Goal: Information Seeking & Learning: Check status

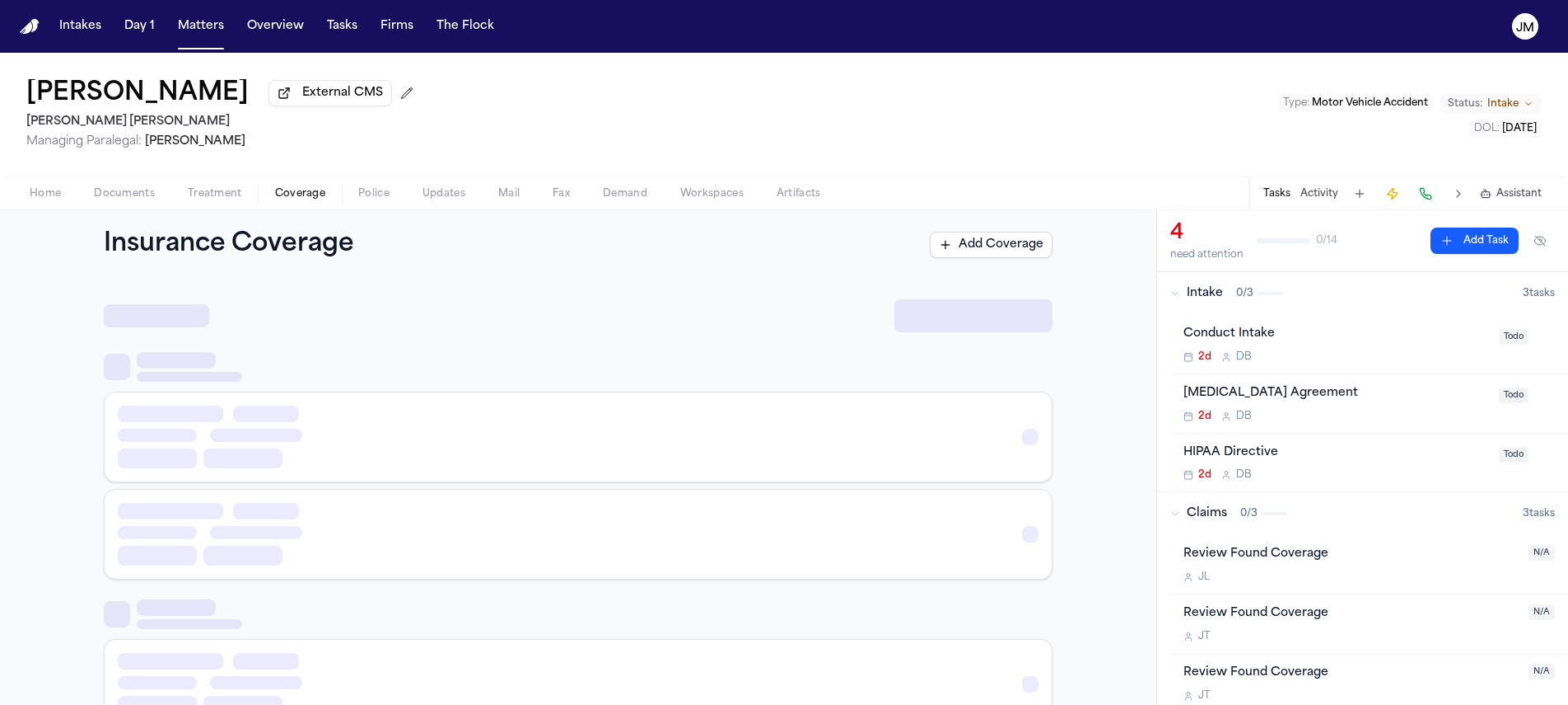
click at [283, 195] on span "Coverage" at bounding box center [300, 194] width 51 height 14
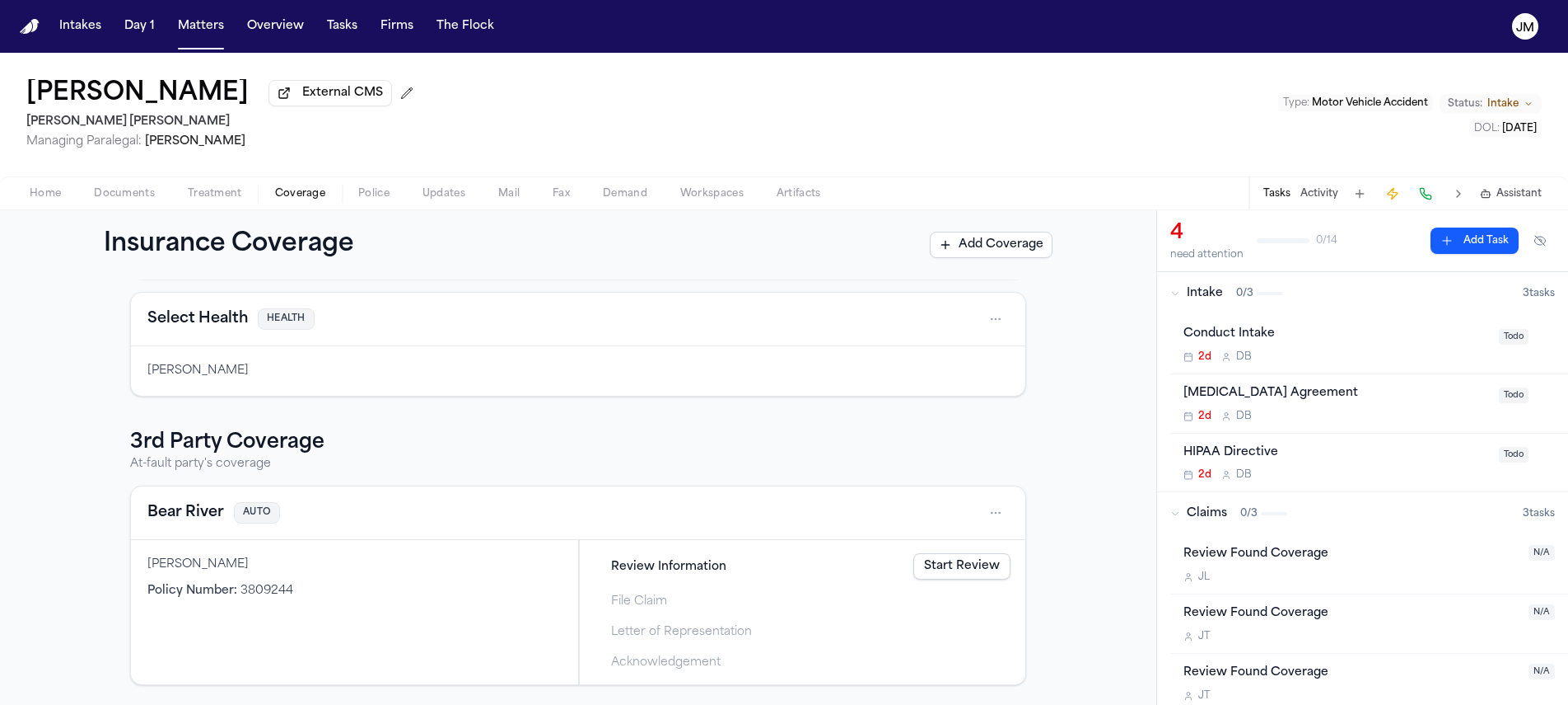
scroll to position [279, 0]
click at [146, 193] on span "Documents" at bounding box center [124, 194] width 61 height 14
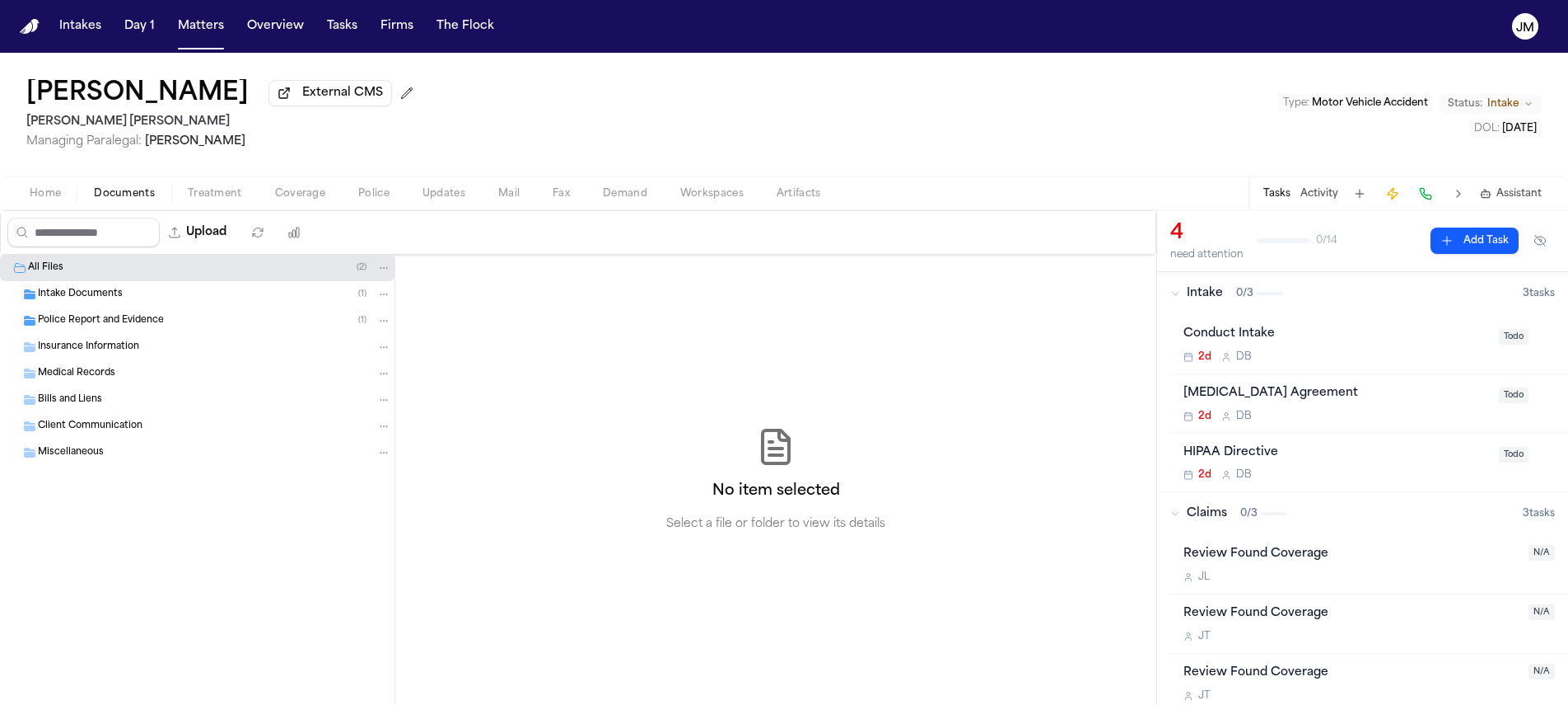
click at [105, 327] on span "Police Report and Evidence" at bounding box center [100, 321] width 126 height 14
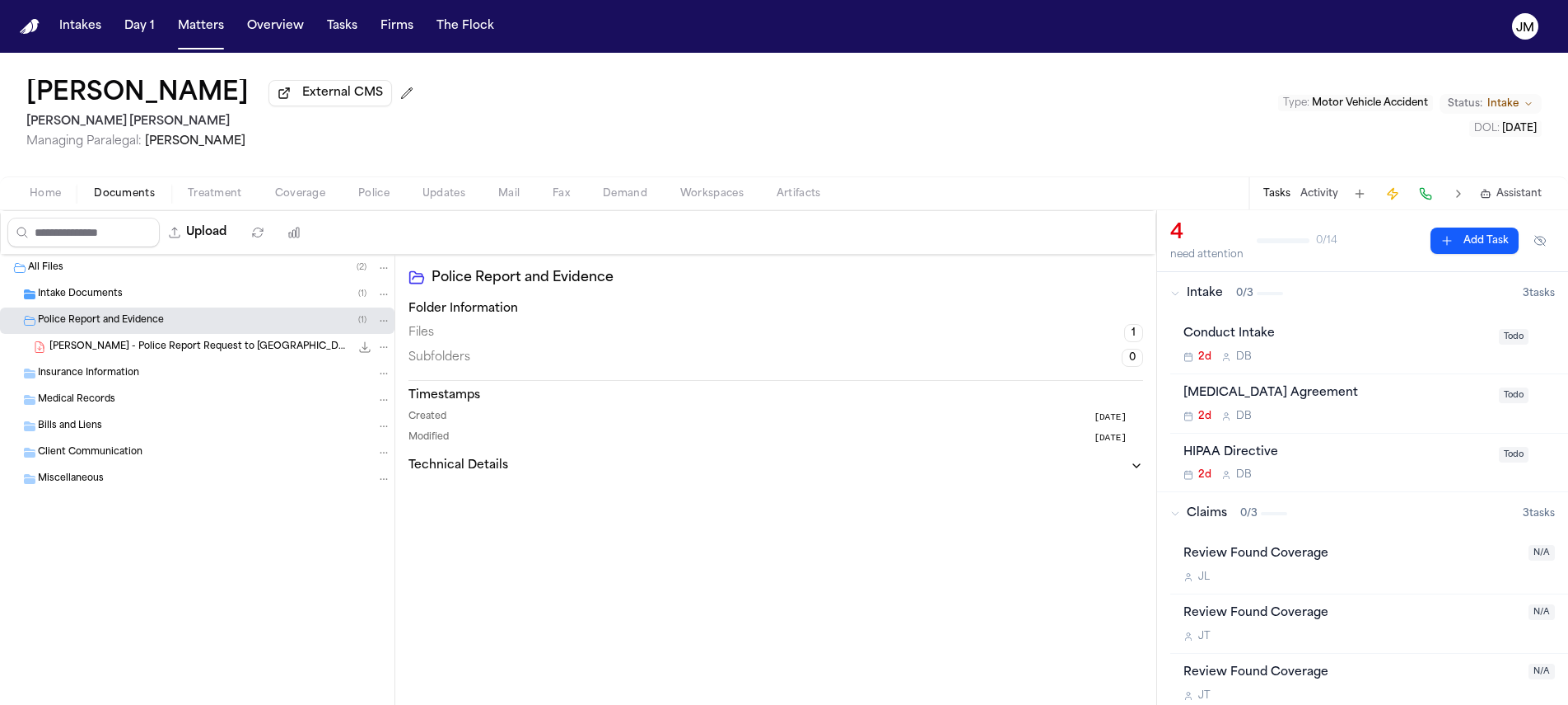
click at [105, 378] on span "Insurance Information" at bounding box center [89, 373] width 101 height 14
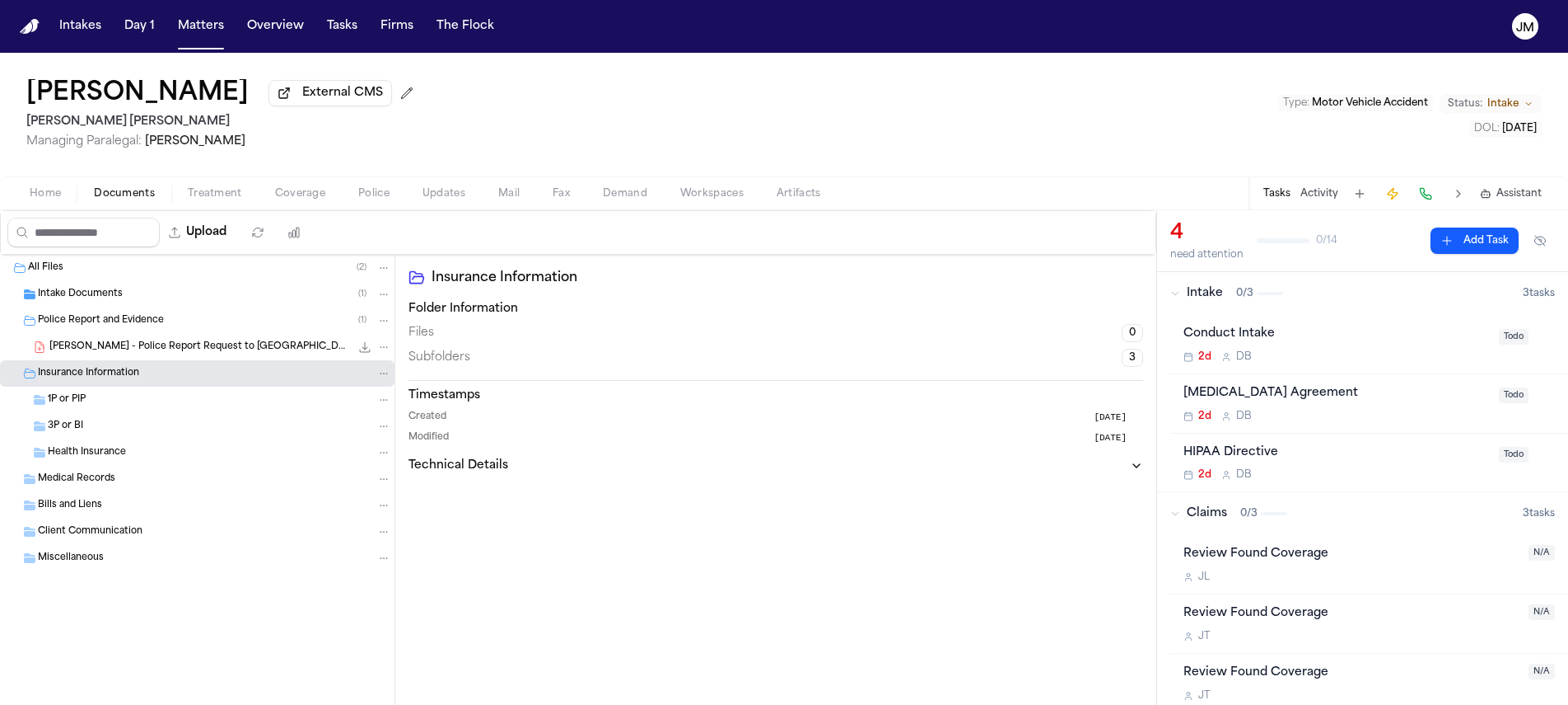
click at [213, 191] on span "Treatment" at bounding box center [215, 194] width 54 height 14
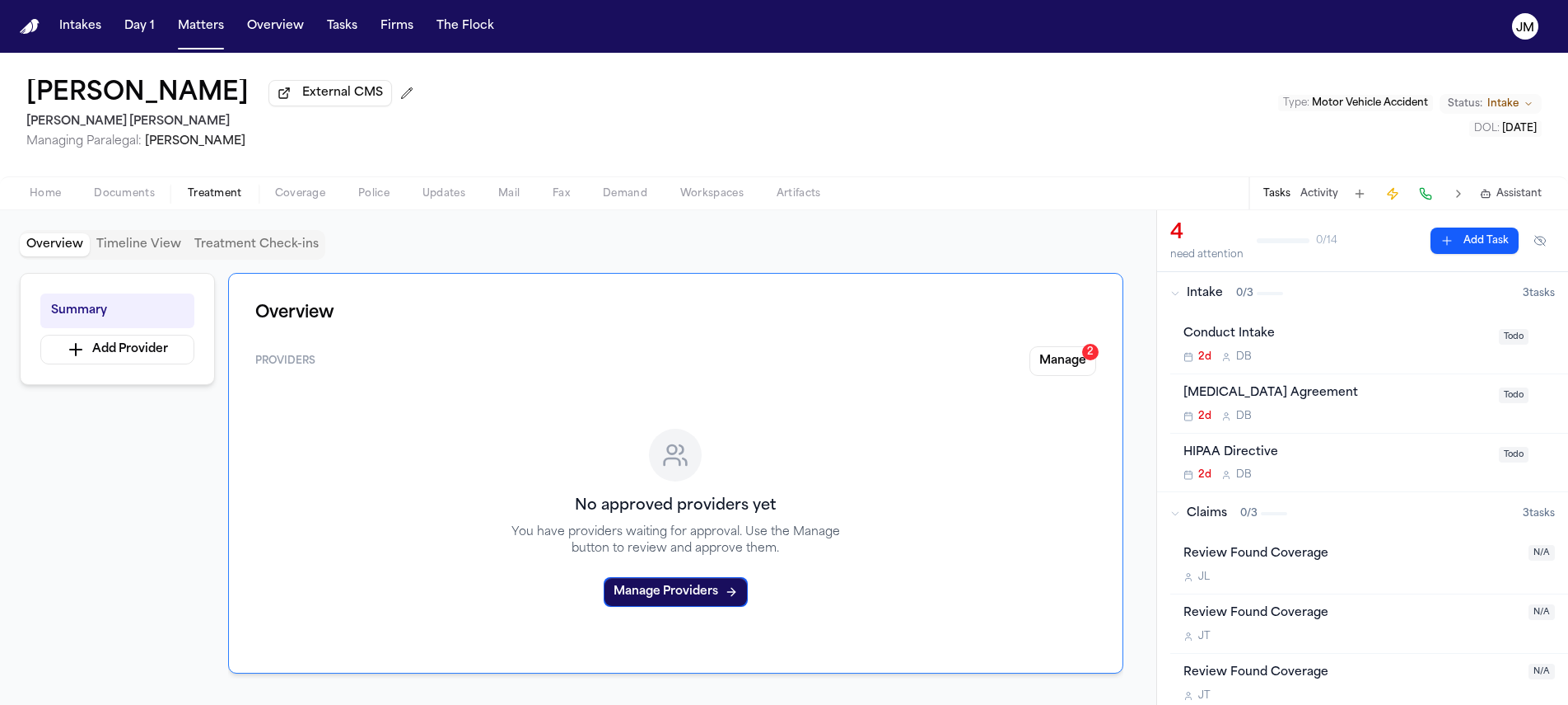
click at [286, 200] on span "Coverage" at bounding box center [300, 194] width 51 height 14
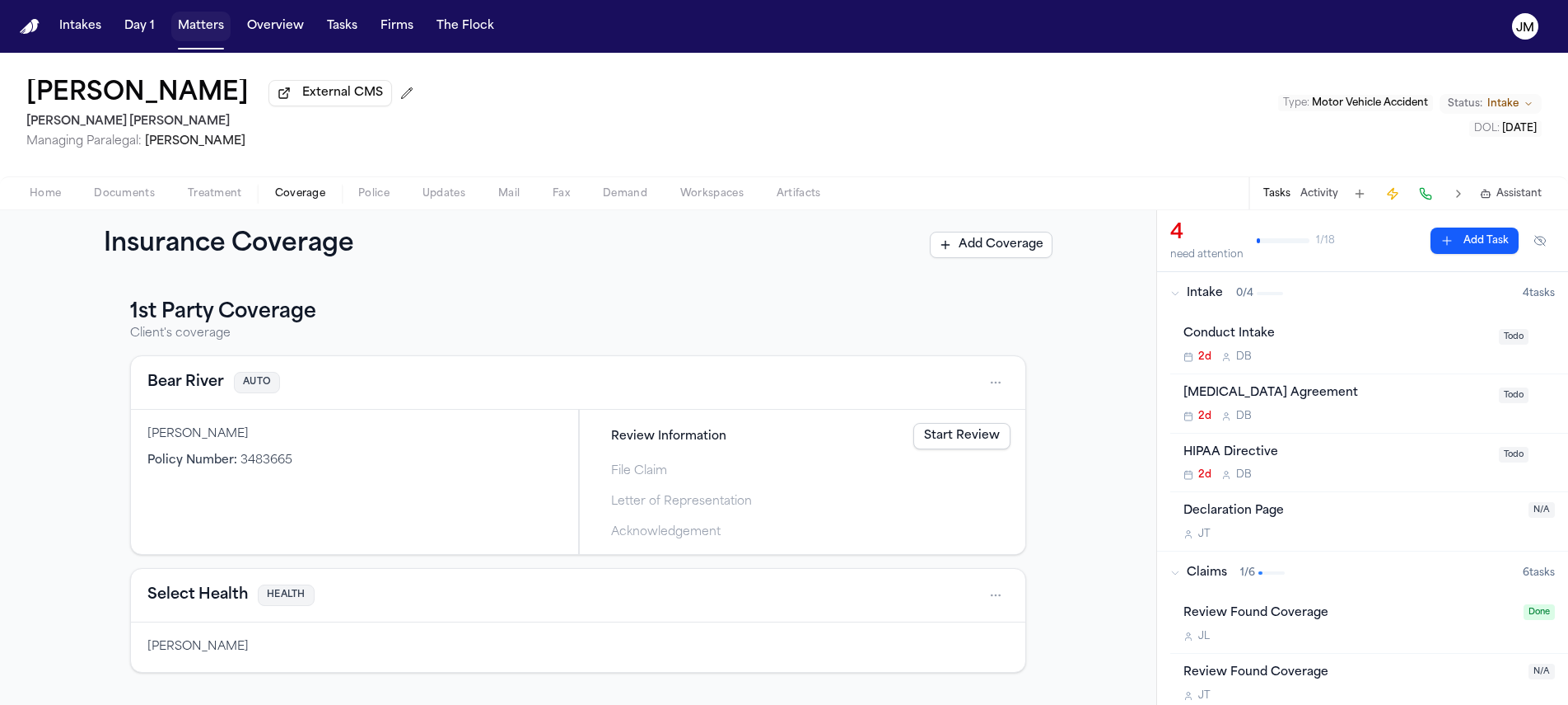
click at [202, 24] on button "Matters" at bounding box center [201, 26] width 59 height 30
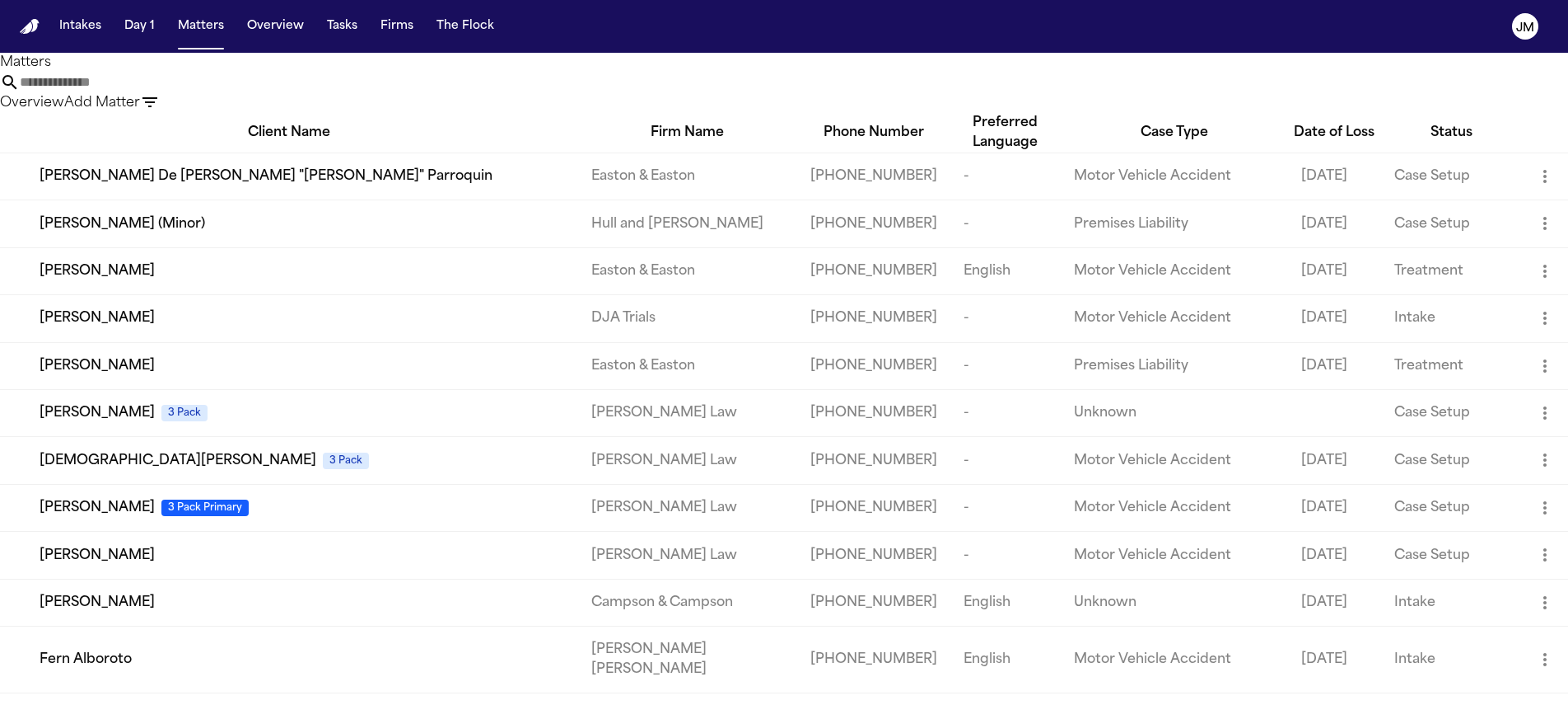
click at [152, 92] on input "text" at bounding box center [85, 82] width 132 height 19
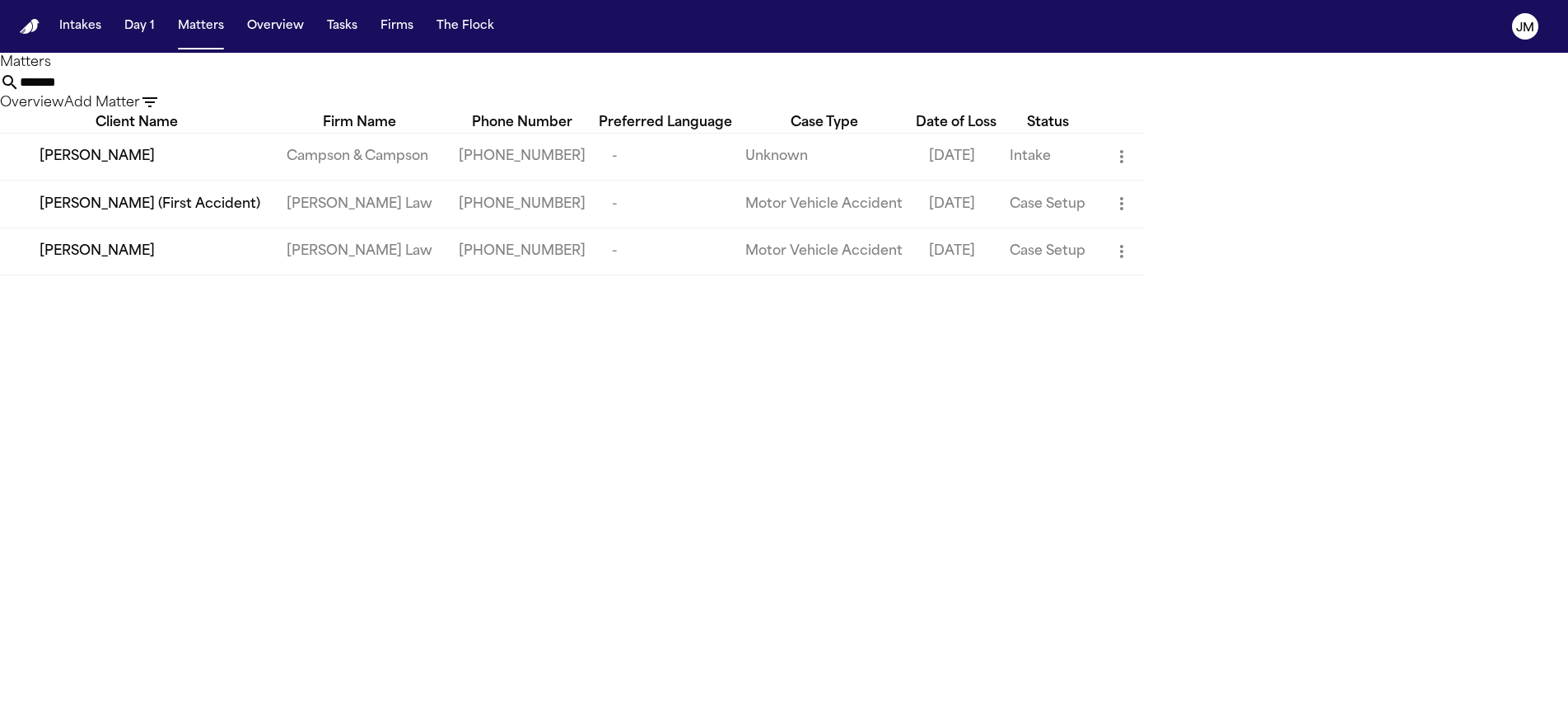
type input "*******"
click at [178, 172] on td "[PERSON_NAME]" at bounding box center [137, 156] width 273 height 47
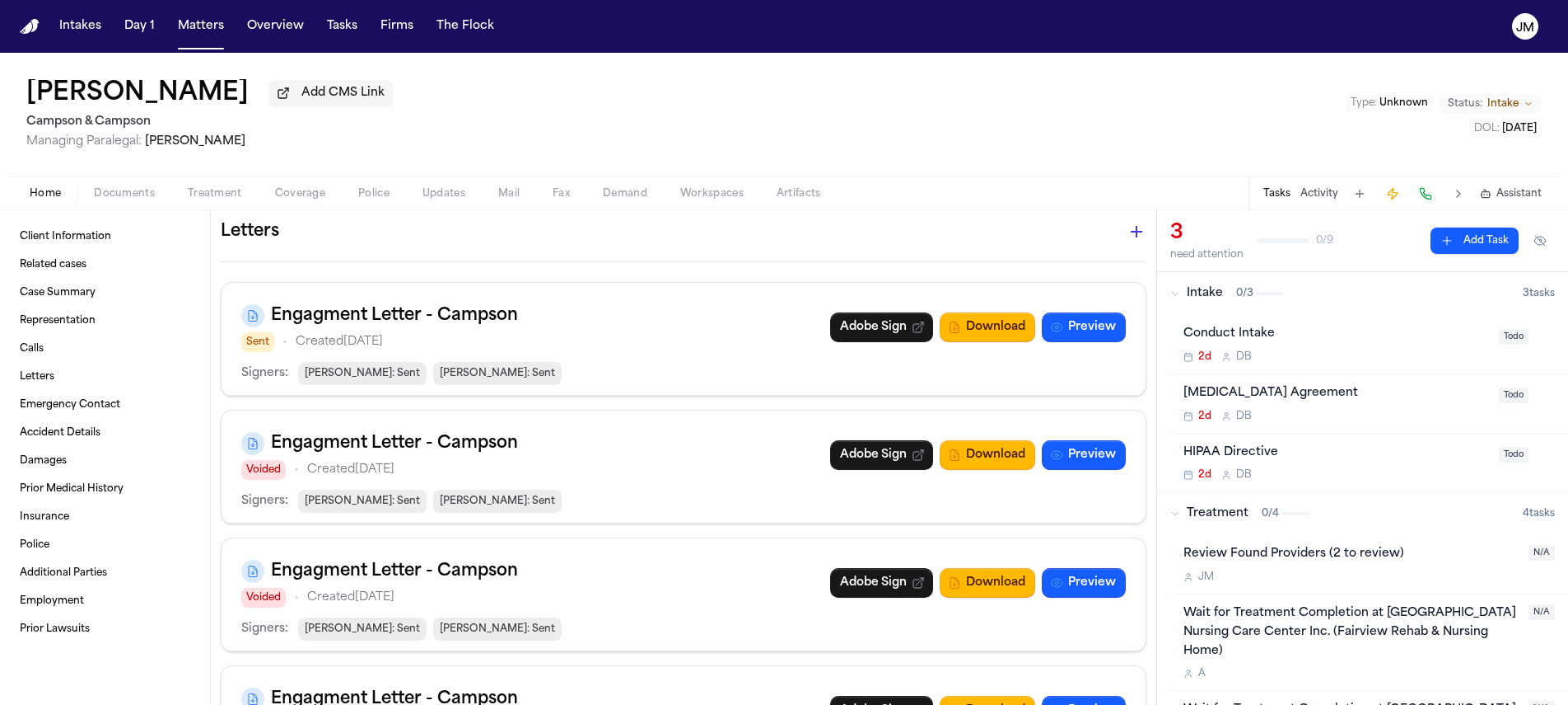
scroll to position [1154, 0]
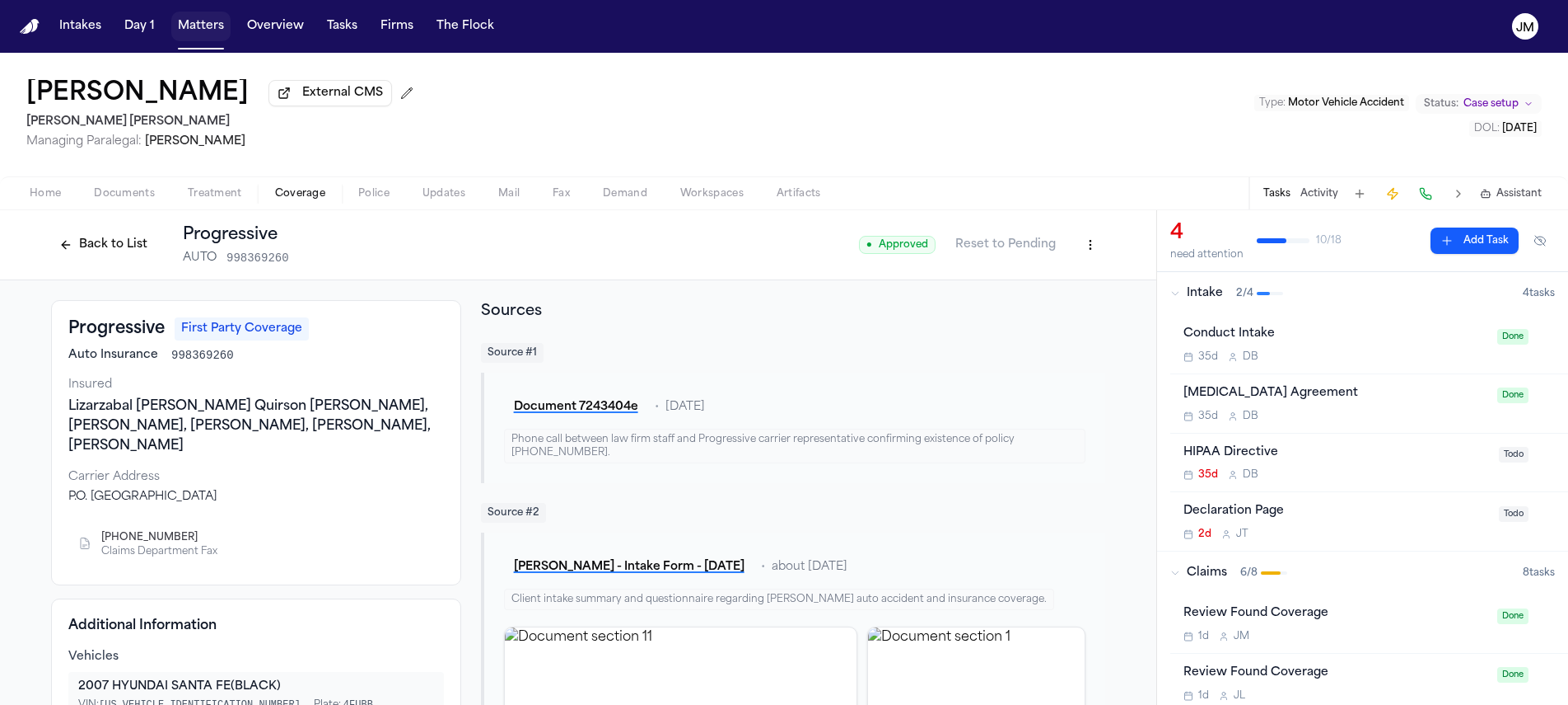
click at [197, 33] on button "Matters" at bounding box center [201, 26] width 59 height 30
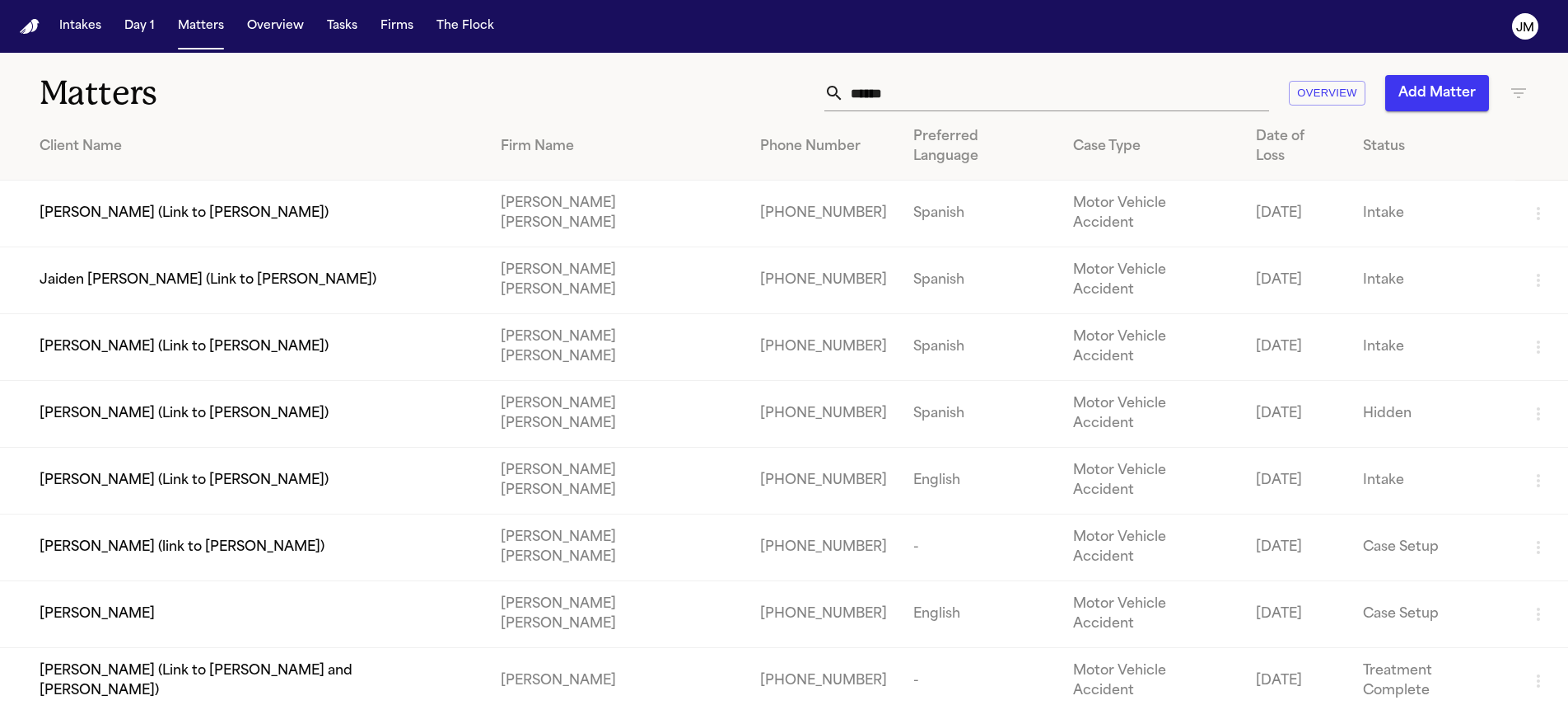
click at [891, 100] on input "******" at bounding box center [1057, 93] width 425 height 36
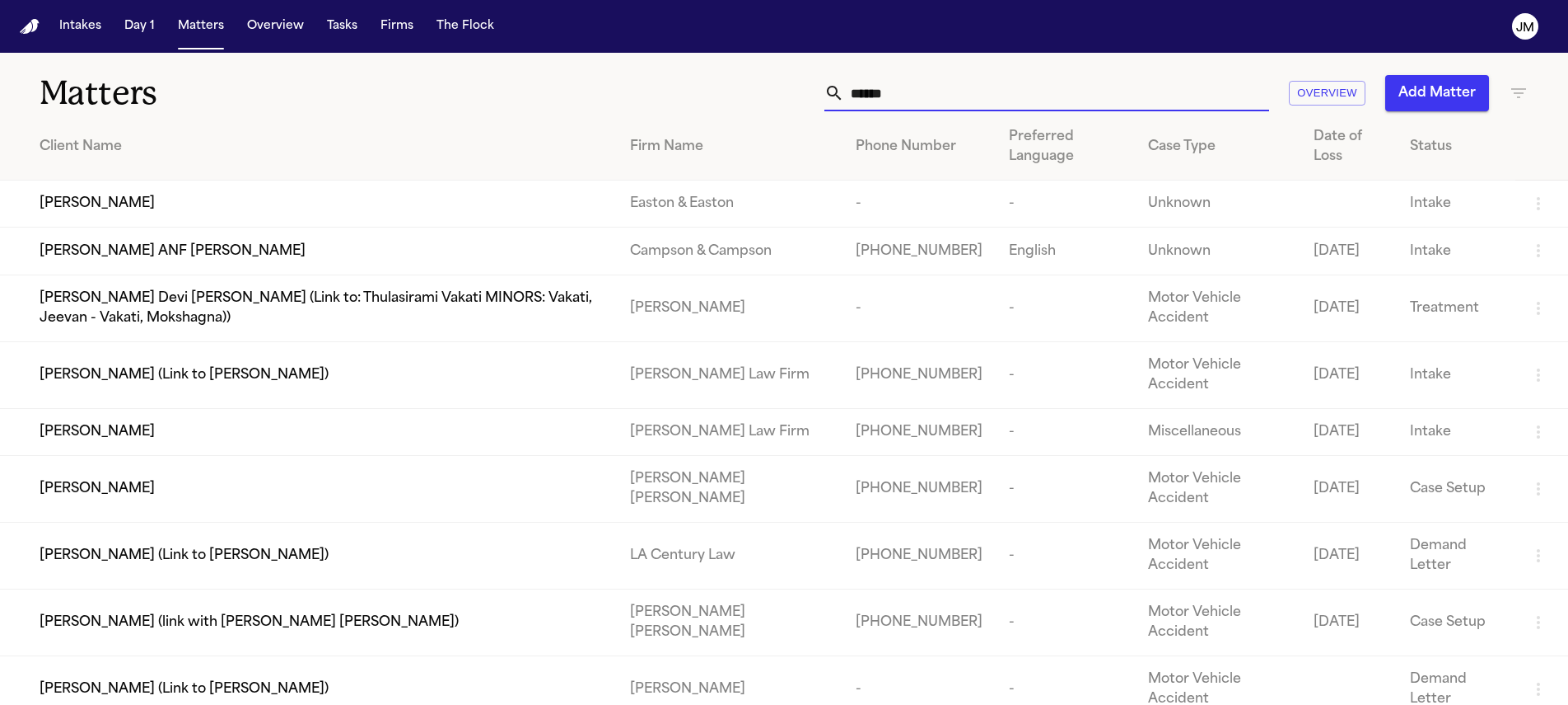
type input "******"
click at [195, 499] on div "Jhonnathan Patino" at bounding box center [322, 488] width 565 height 19
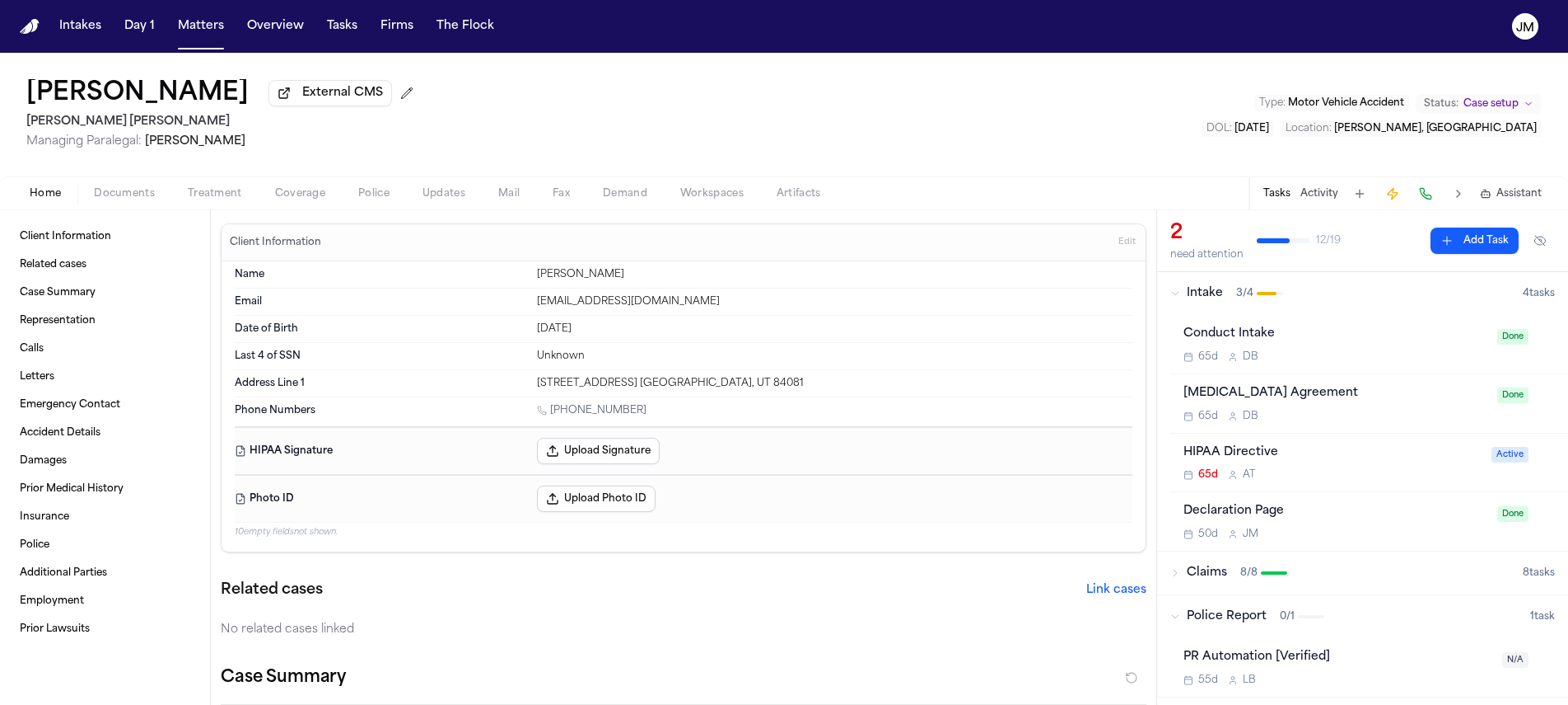
click at [136, 203] on button "Documents" at bounding box center [124, 193] width 94 height 19
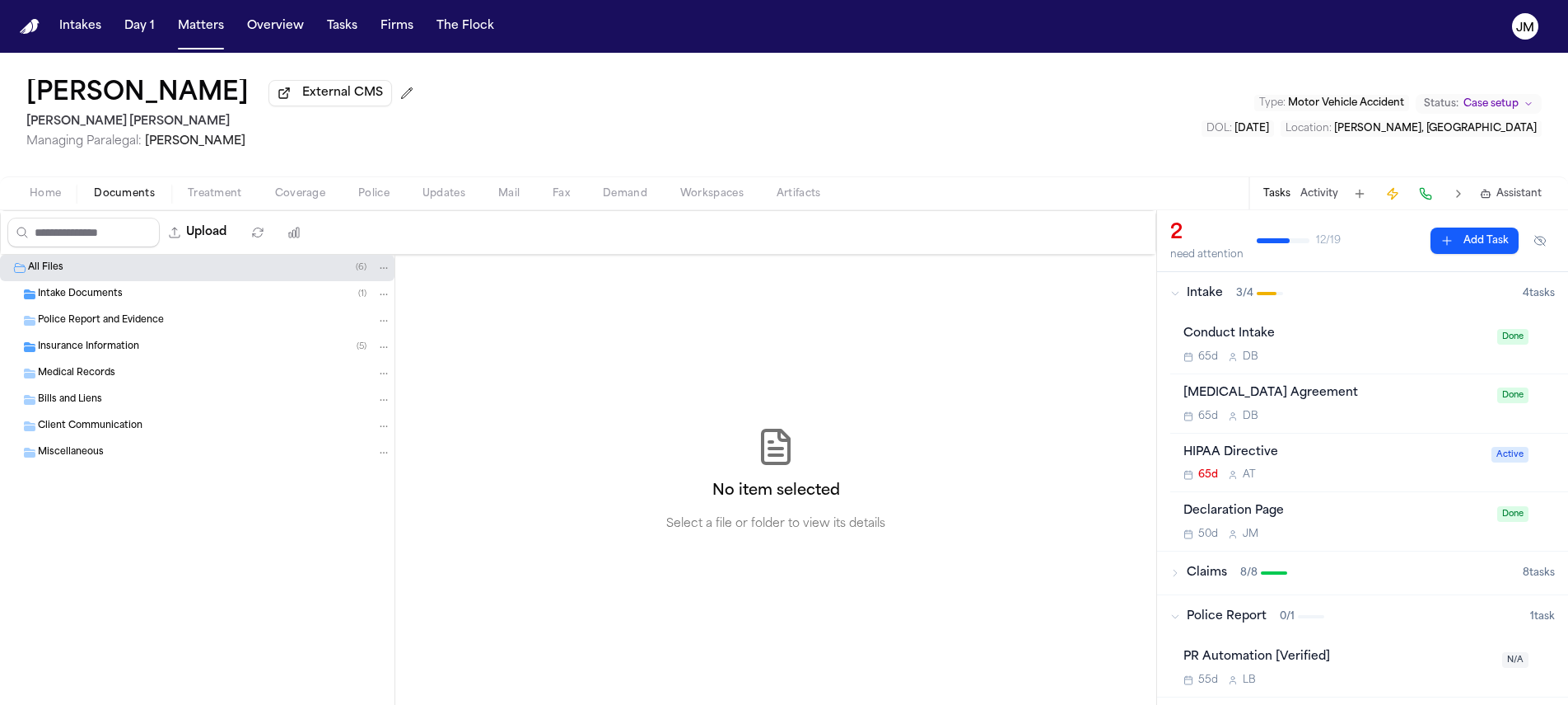
click at [105, 361] on div "Insurance Information ( 5 )" at bounding box center [197, 346] width 395 height 26
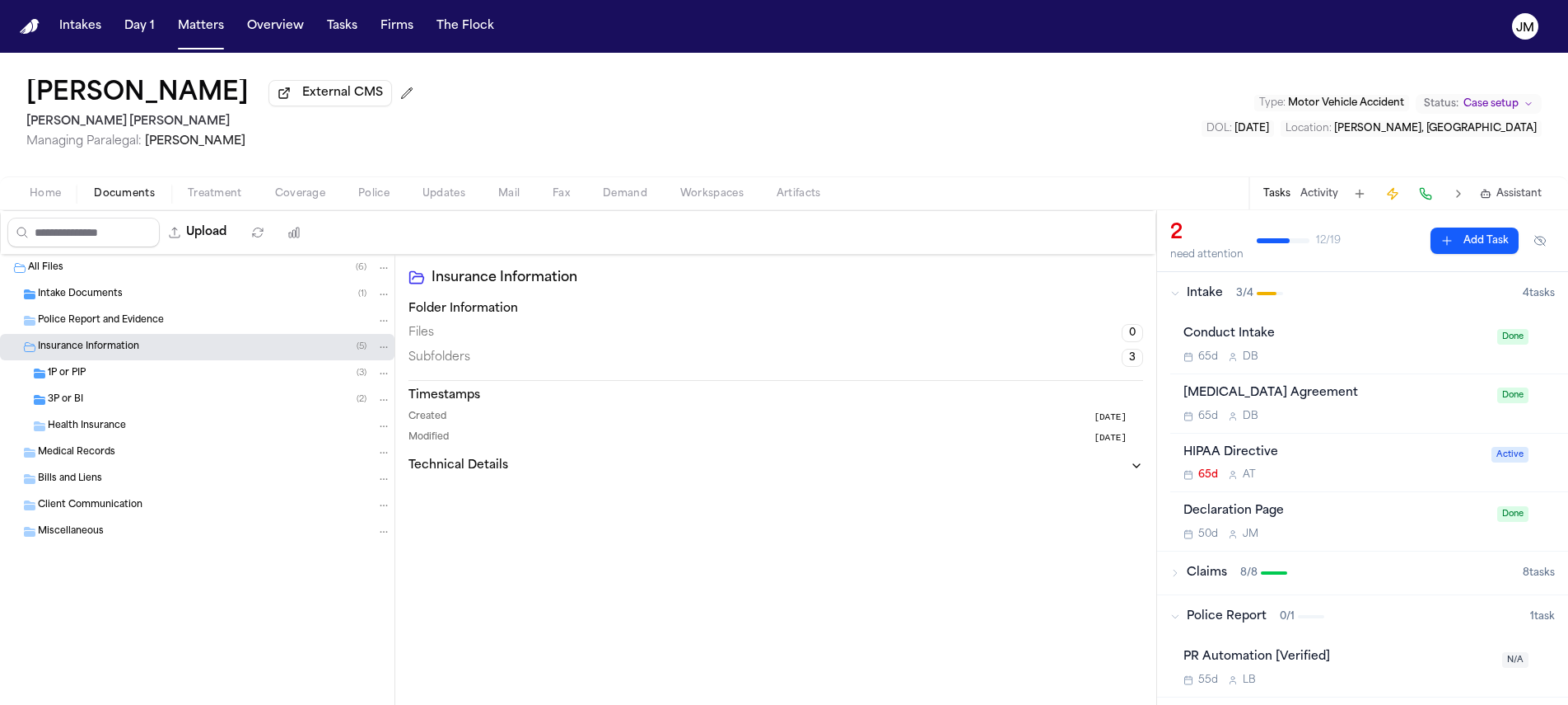
click at [110, 406] on div "3P or BI ( 2 )" at bounding box center [219, 400] width 343 height 15
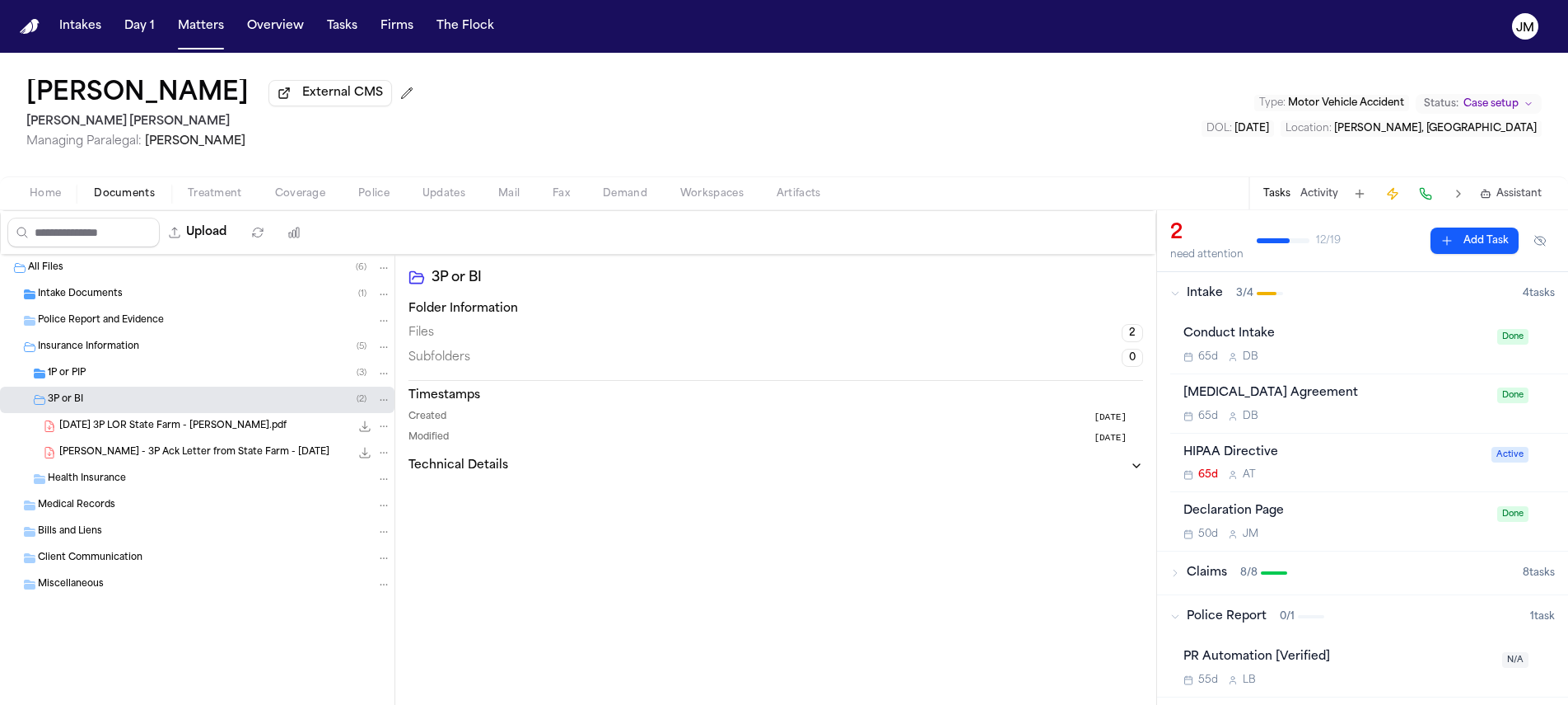
click at [107, 376] on div "1P or PIP ( 3 )" at bounding box center [219, 373] width 343 height 15
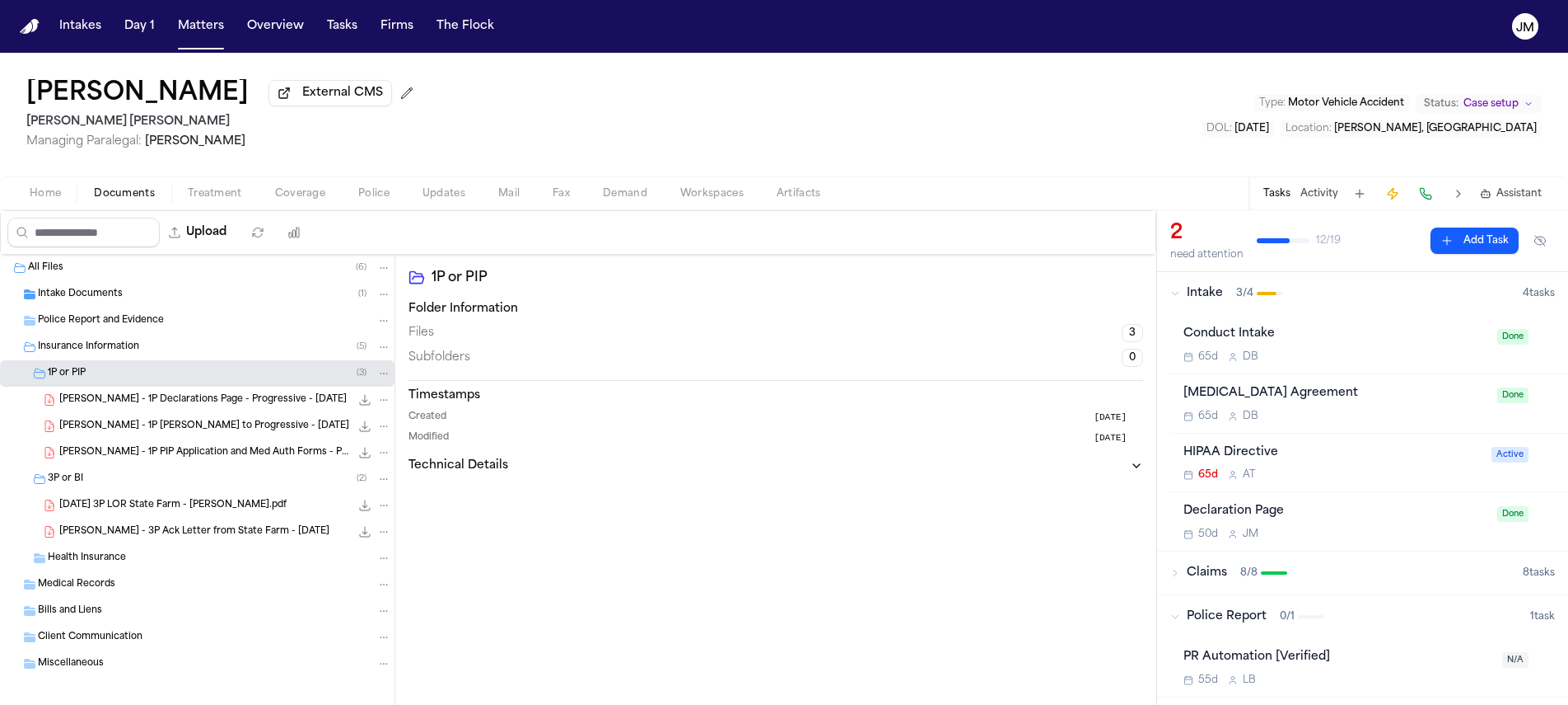
click at [139, 448] on div "J. Patino - 1P PIP Application and Med Auth Forms - Progressive - 8.5.25 76.1 K…" at bounding box center [224, 453] width 332 height 17
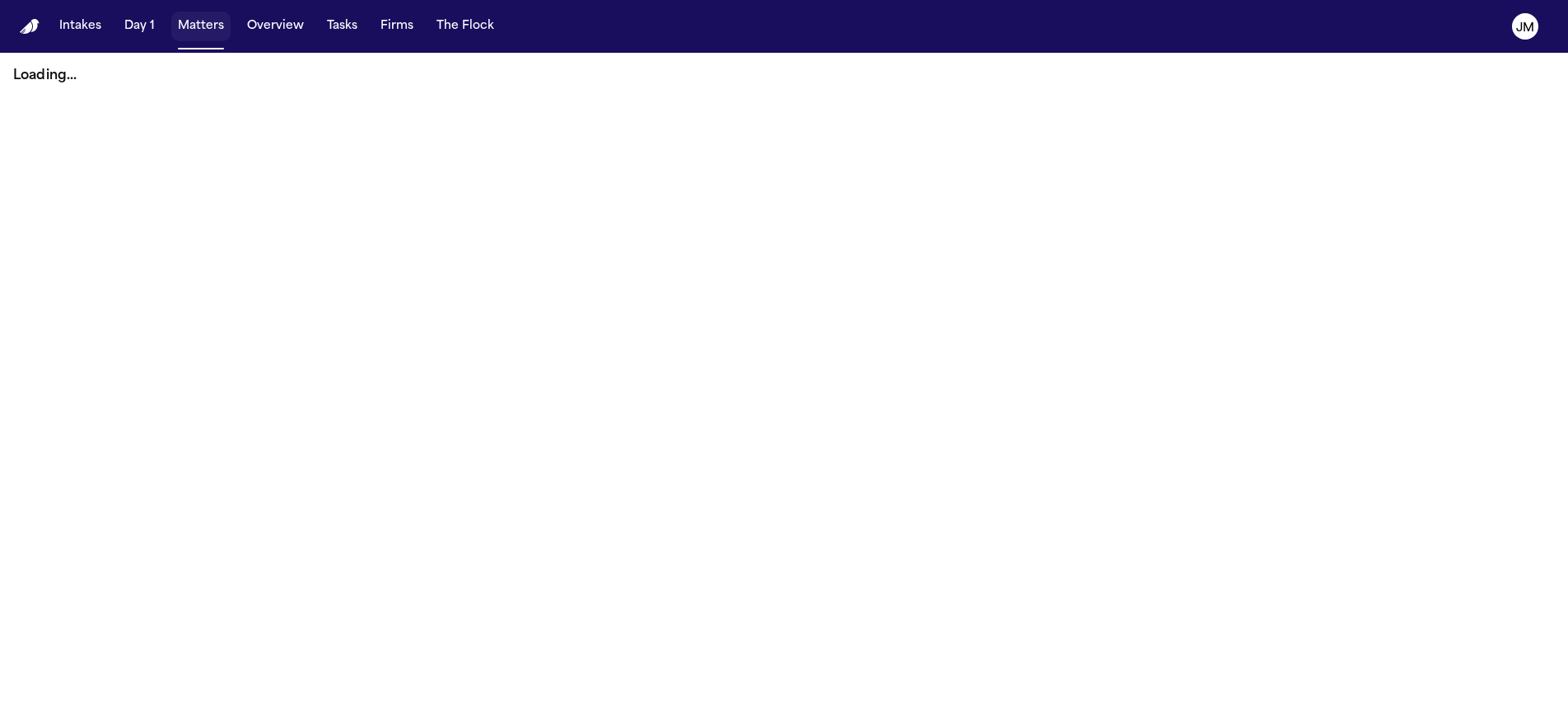
click at [205, 27] on button "Matters" at bounding box center [201, 26] width 59 height 30
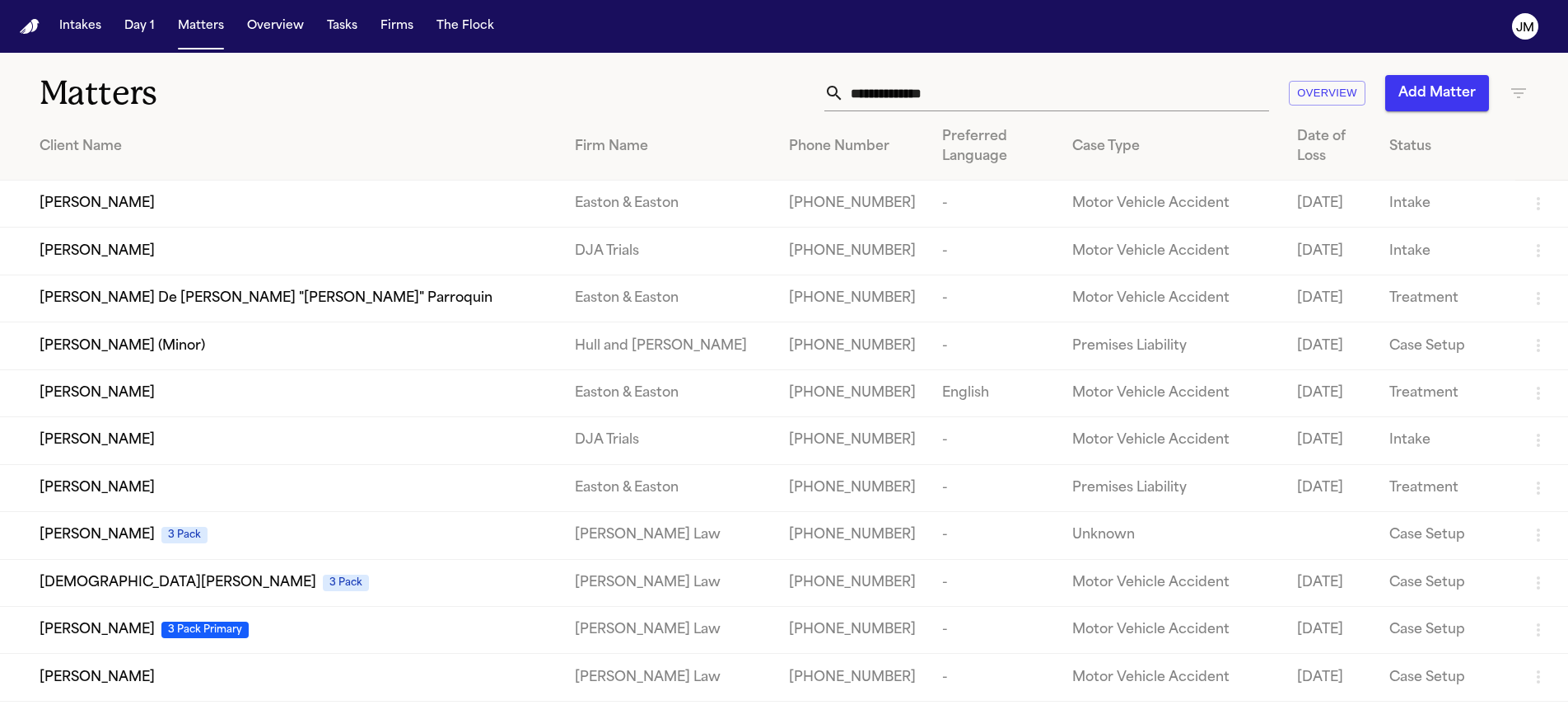
click at [888, 106] on input "text" at bounding box center [1057, 93] width 425 height 36
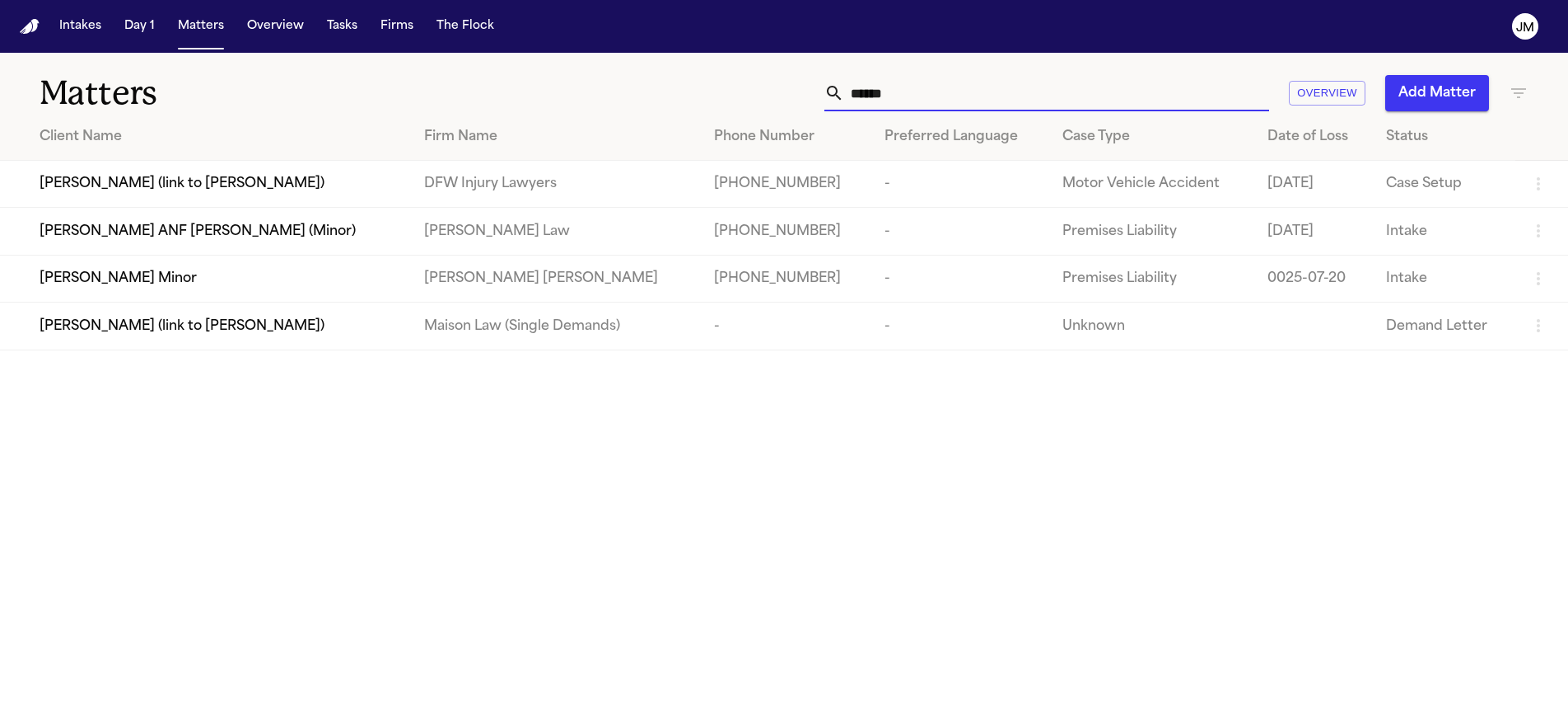
type input "******"
click at [280, 280] on div "Nakiya Little Minor" at bounding box center [219, 278] width 359 height 19
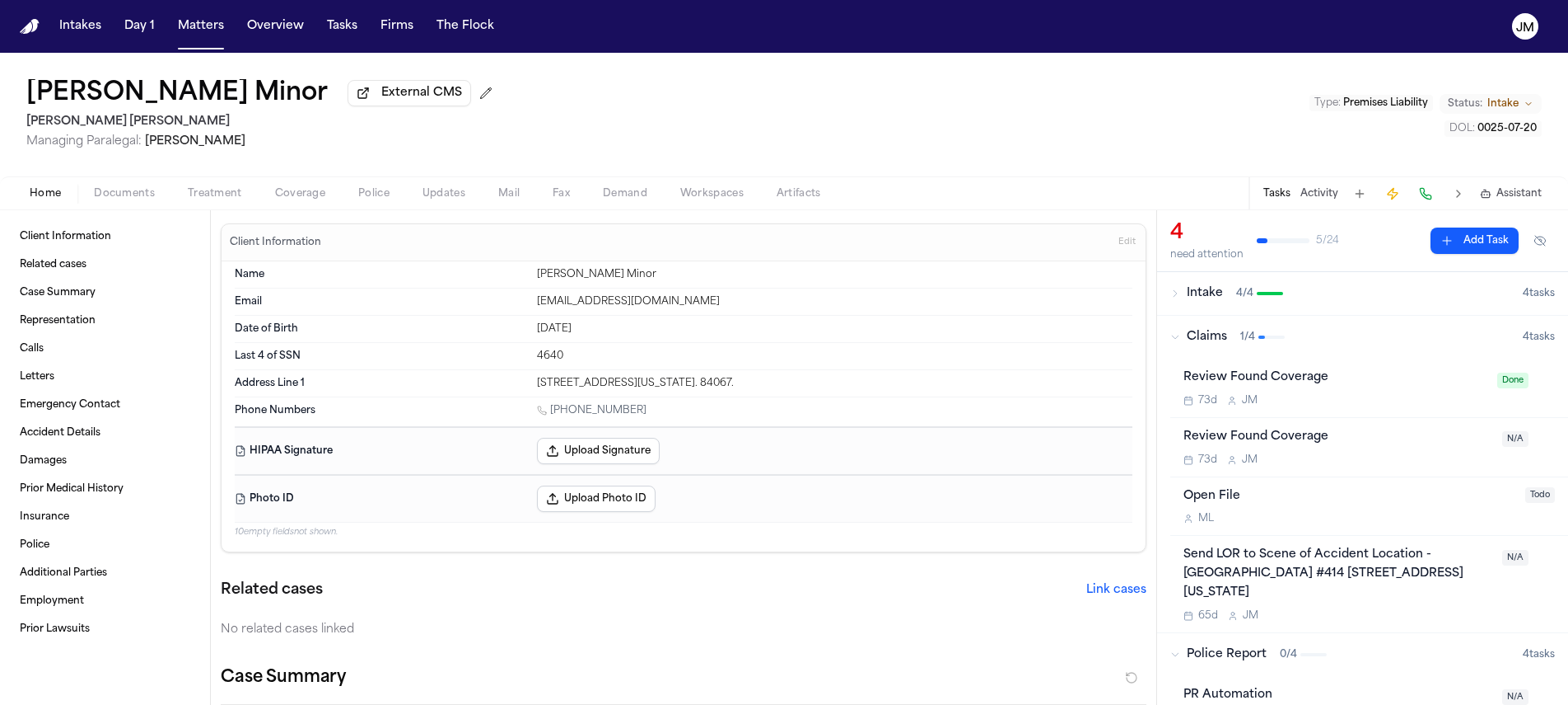
click at [132, 192] on span "Documents" at bounding box center [124, 194] width 61 height 14
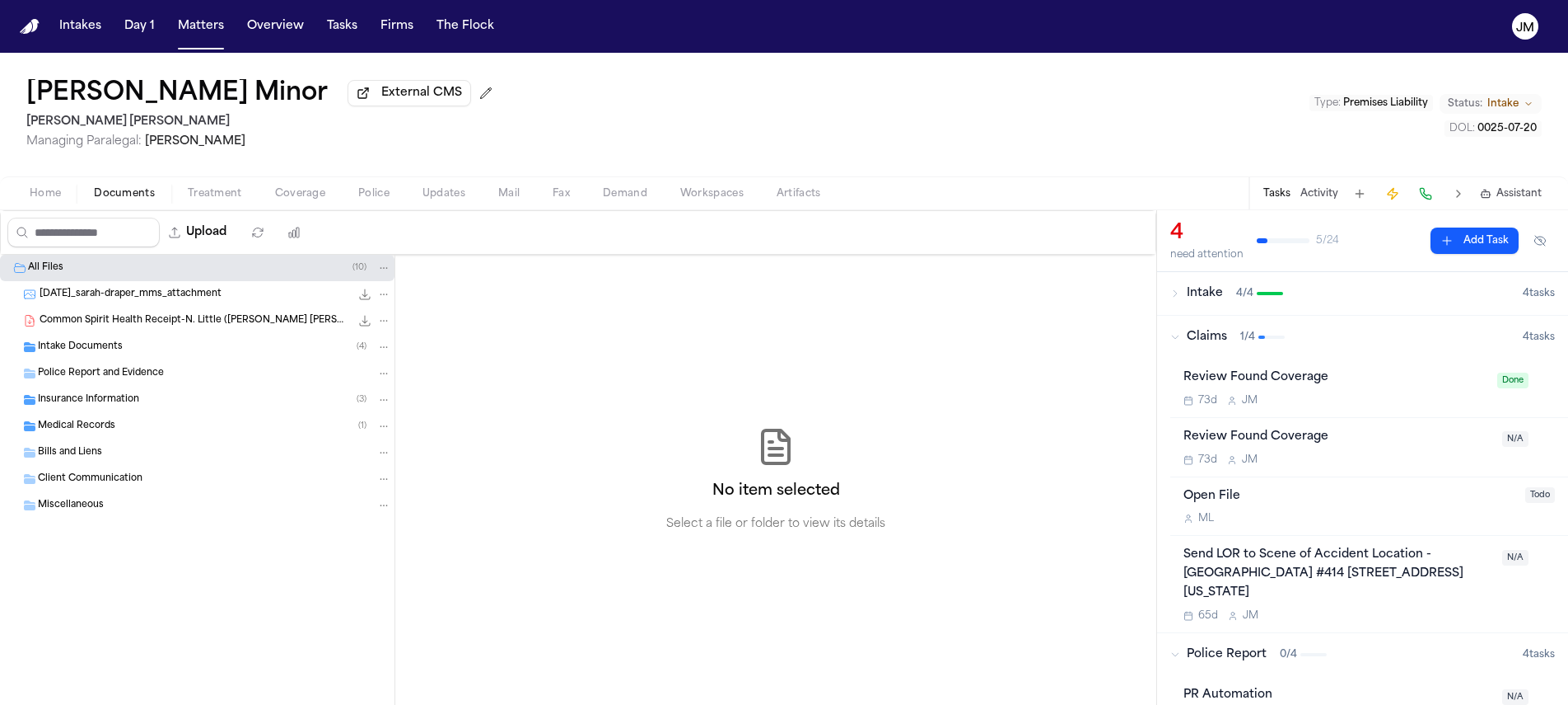
click at [142, 361] on div "Intake Documents ( 4 )" at bounding box center [197, 346] width 395 height 26
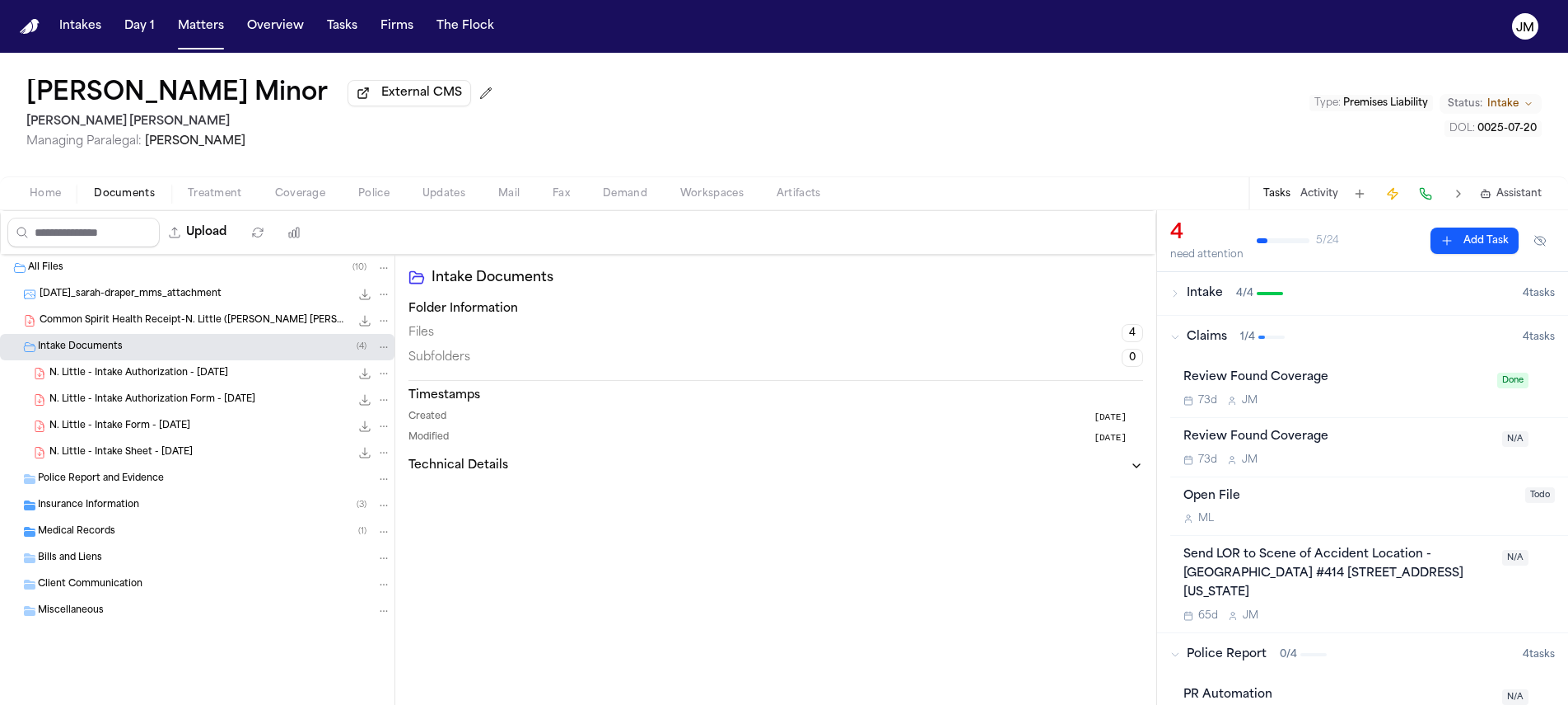
click at [138, 508] on div "Insurance Information ( 3 )" at bounding box center [214, 506] width 354 height 15
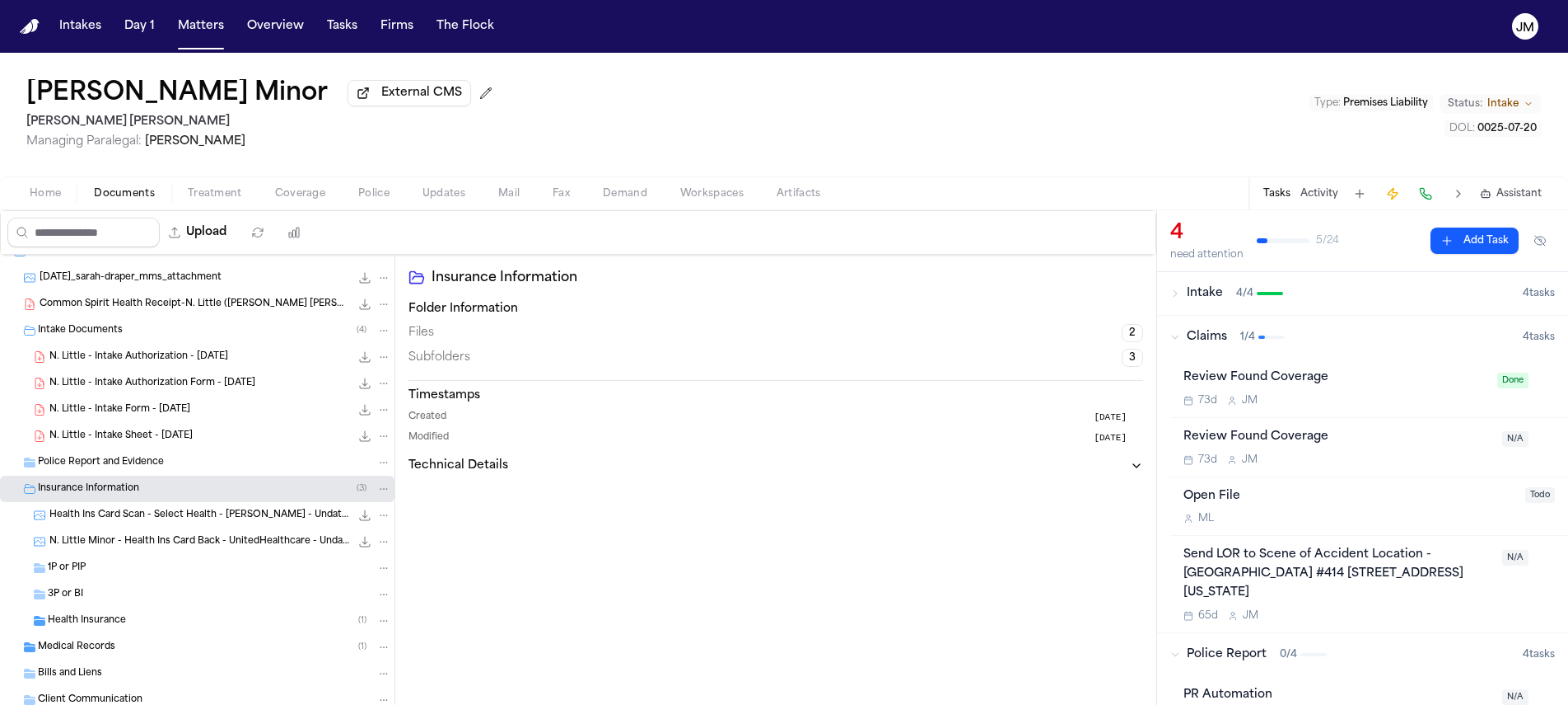
scroll to position [19, 0]
click at [191, 35] on button "Matters" at bounding box center [201, 26] width 59 height 30
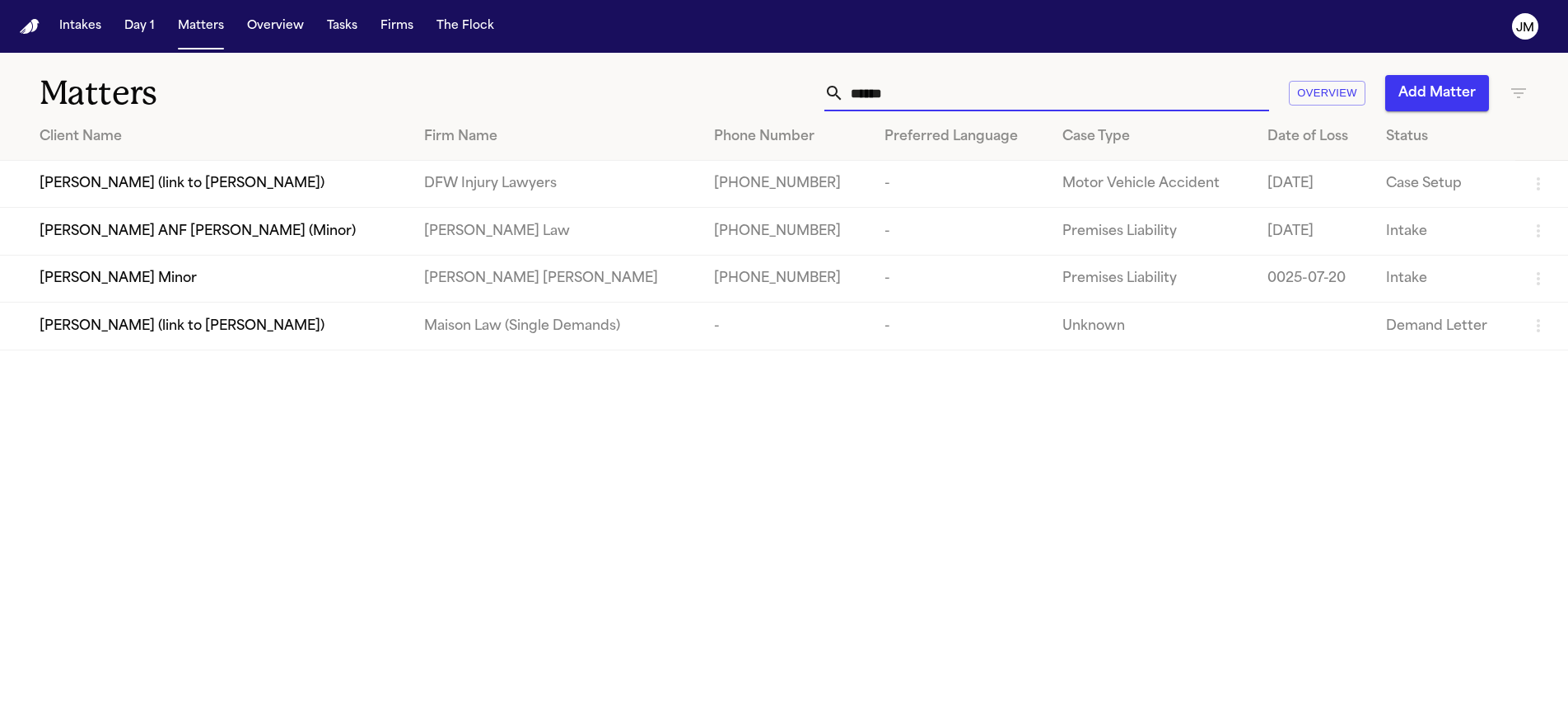
click at [885, 96] on input "******" at bounding box center [1057, 93] width 425 height 36
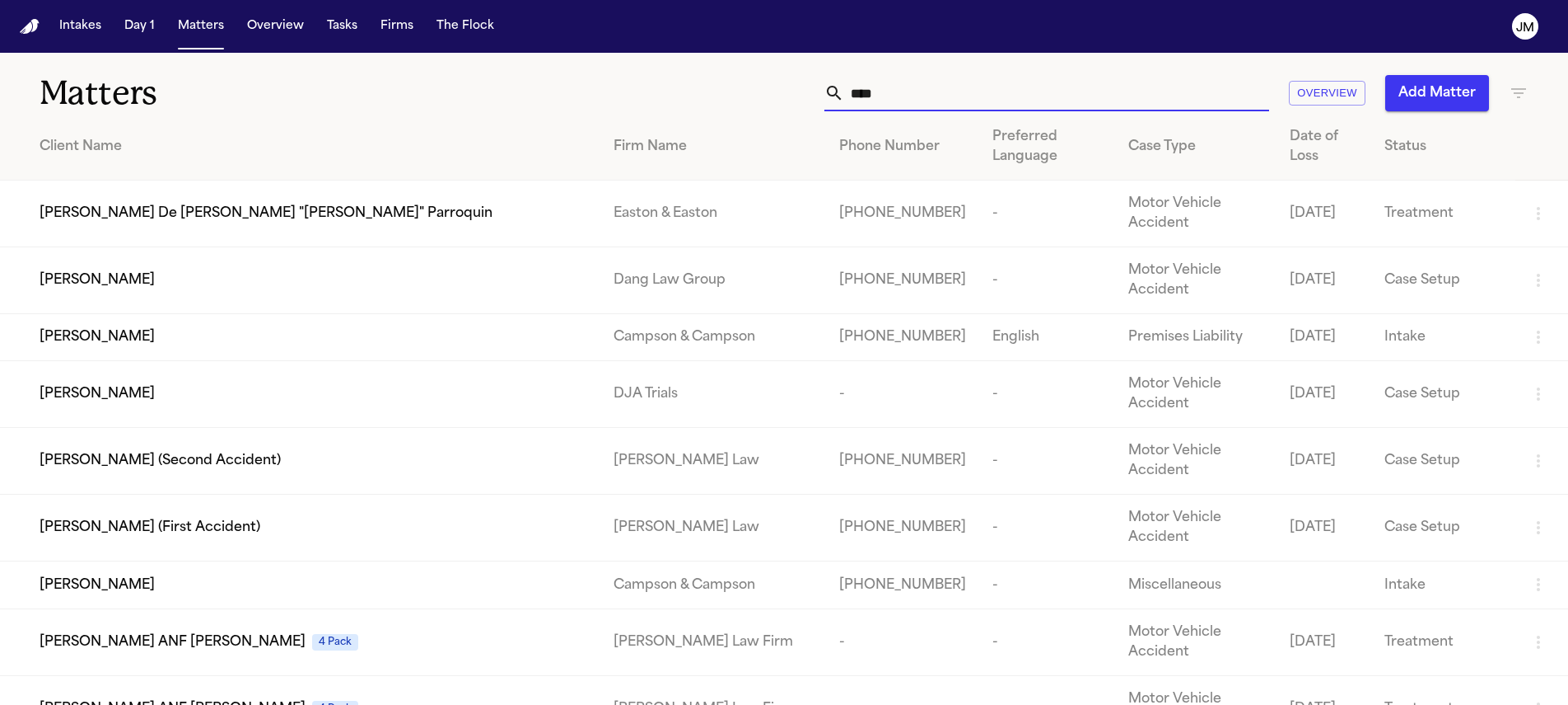
click at [868, 93] on input "****" at bounding box center [1057, 93] width 425 height 36
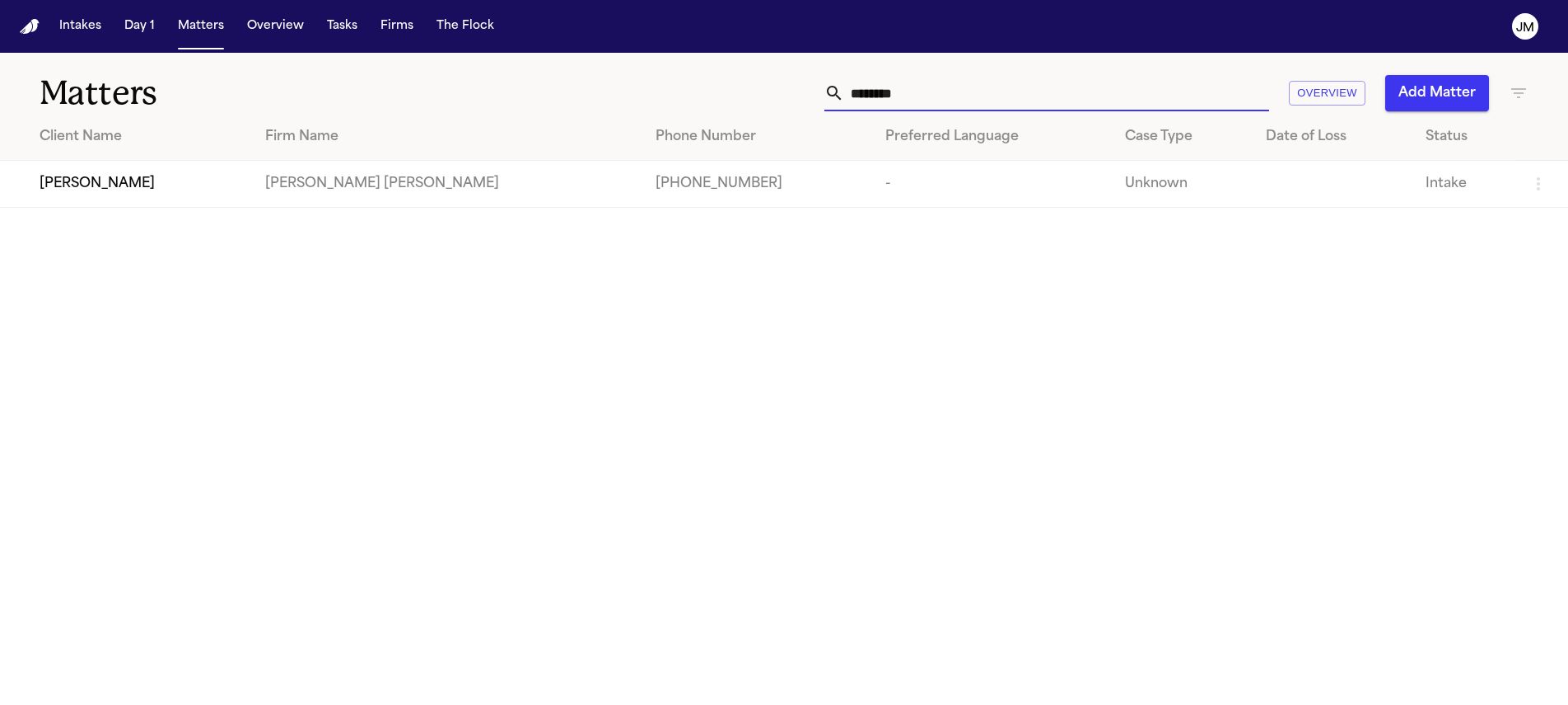
type input "********"
click at [221, 186] on div "Roxibeth Gonzalez" at bounding box center [139, 183] width 199 height 19
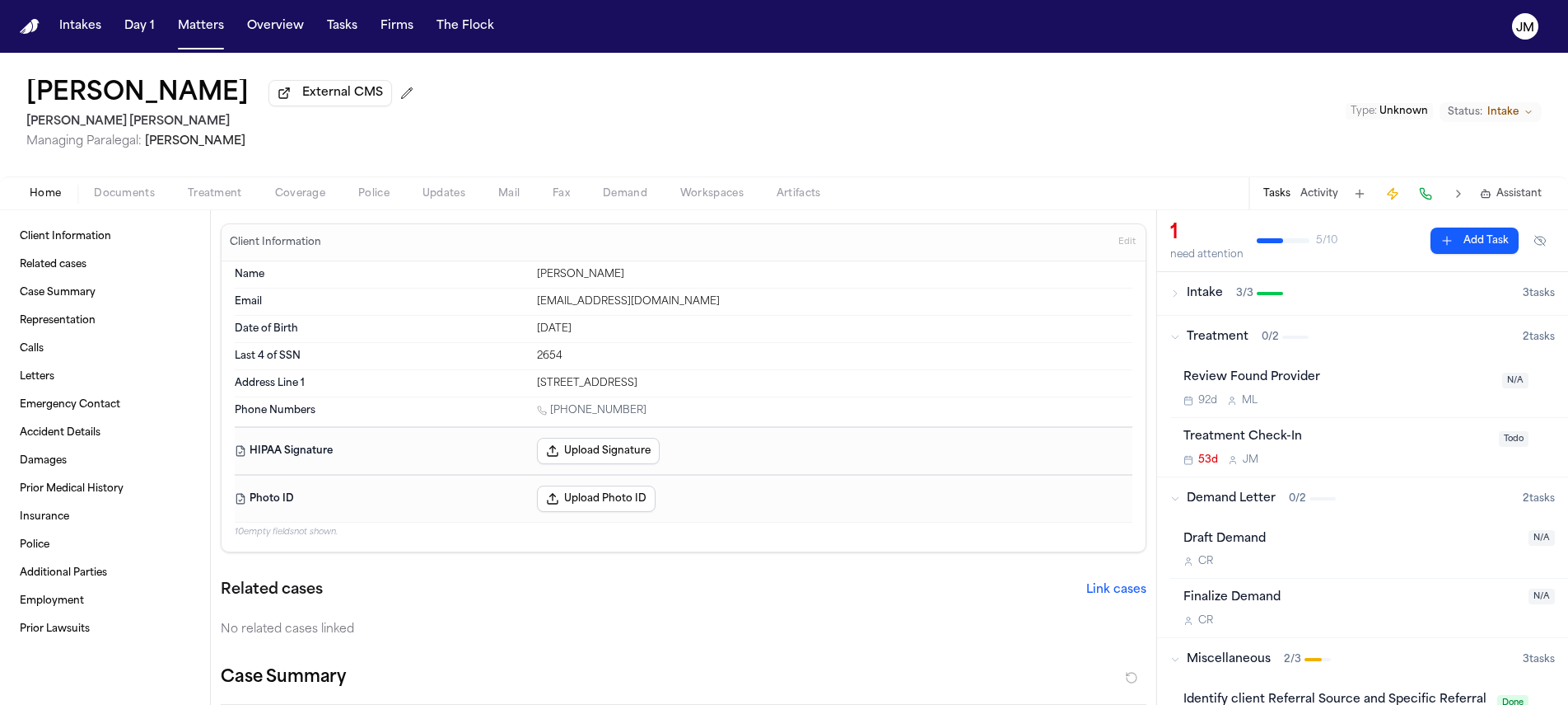
click at [153, 198] on span "Documents" at bounding box center [124, 194] width 61 height 14
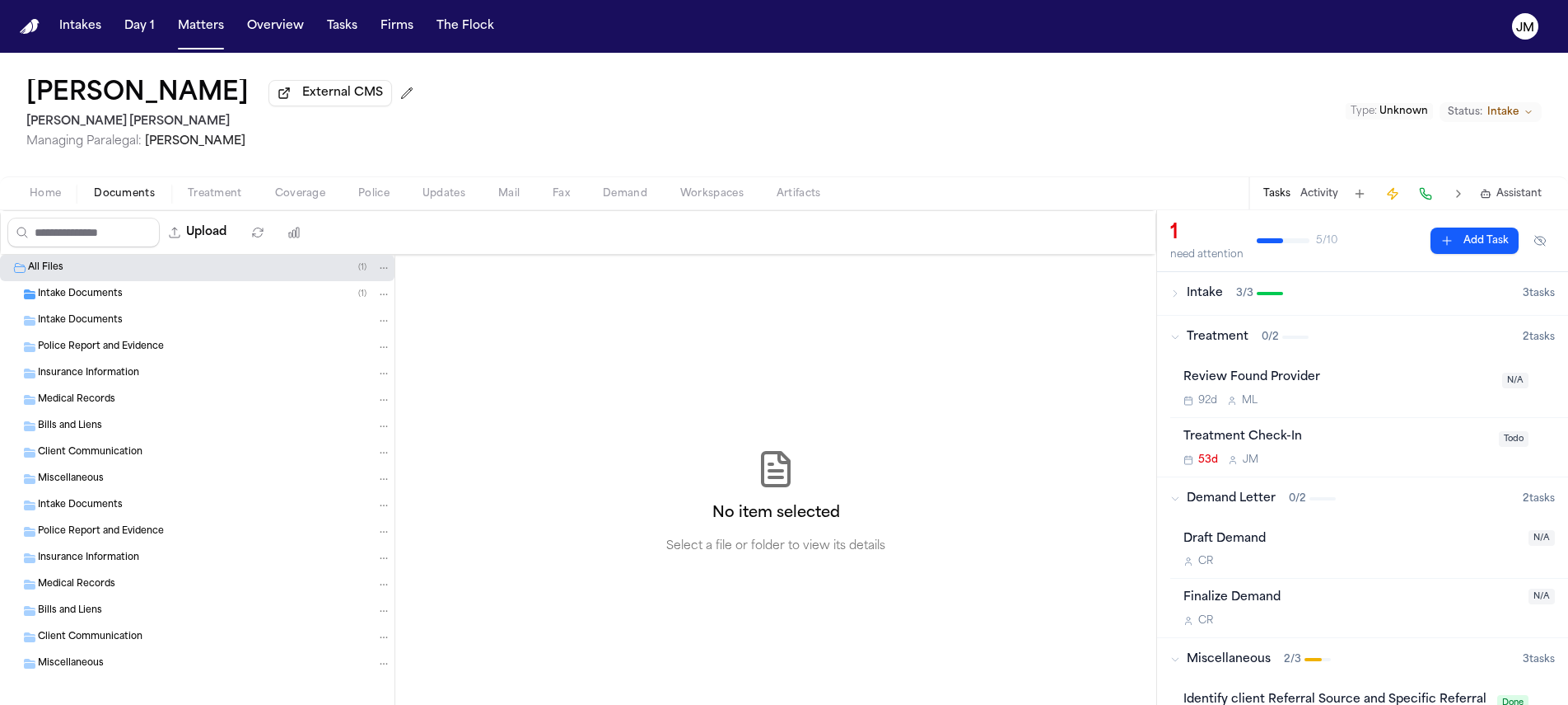
click at [109, 307] on div "Intake Documents ( 1 )" at bounding box center [197, 294] width 395 height 26
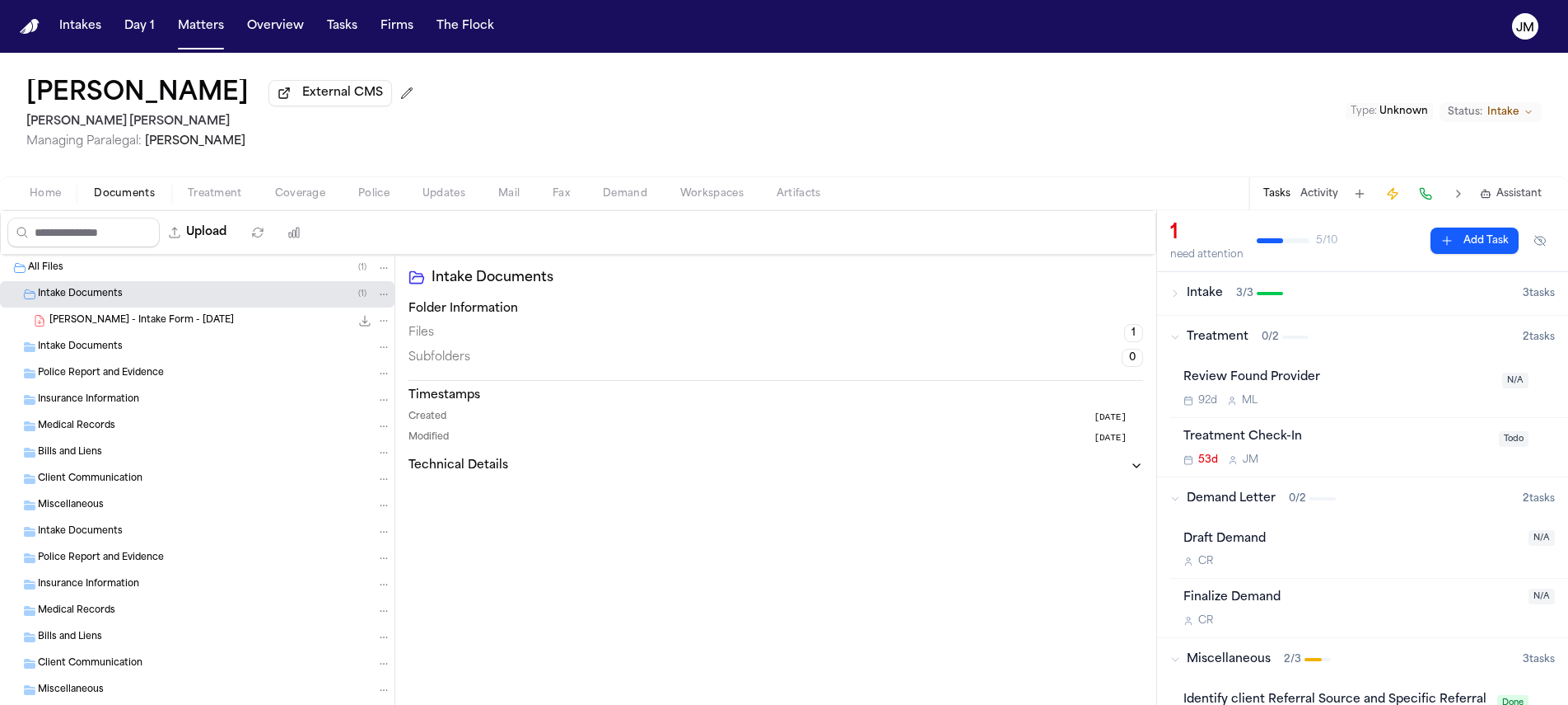
click at [138, 327] on span "R. Gonzalez - Intake Form - 7.7.25" at bounding box center [142, 321] width 185 height 14
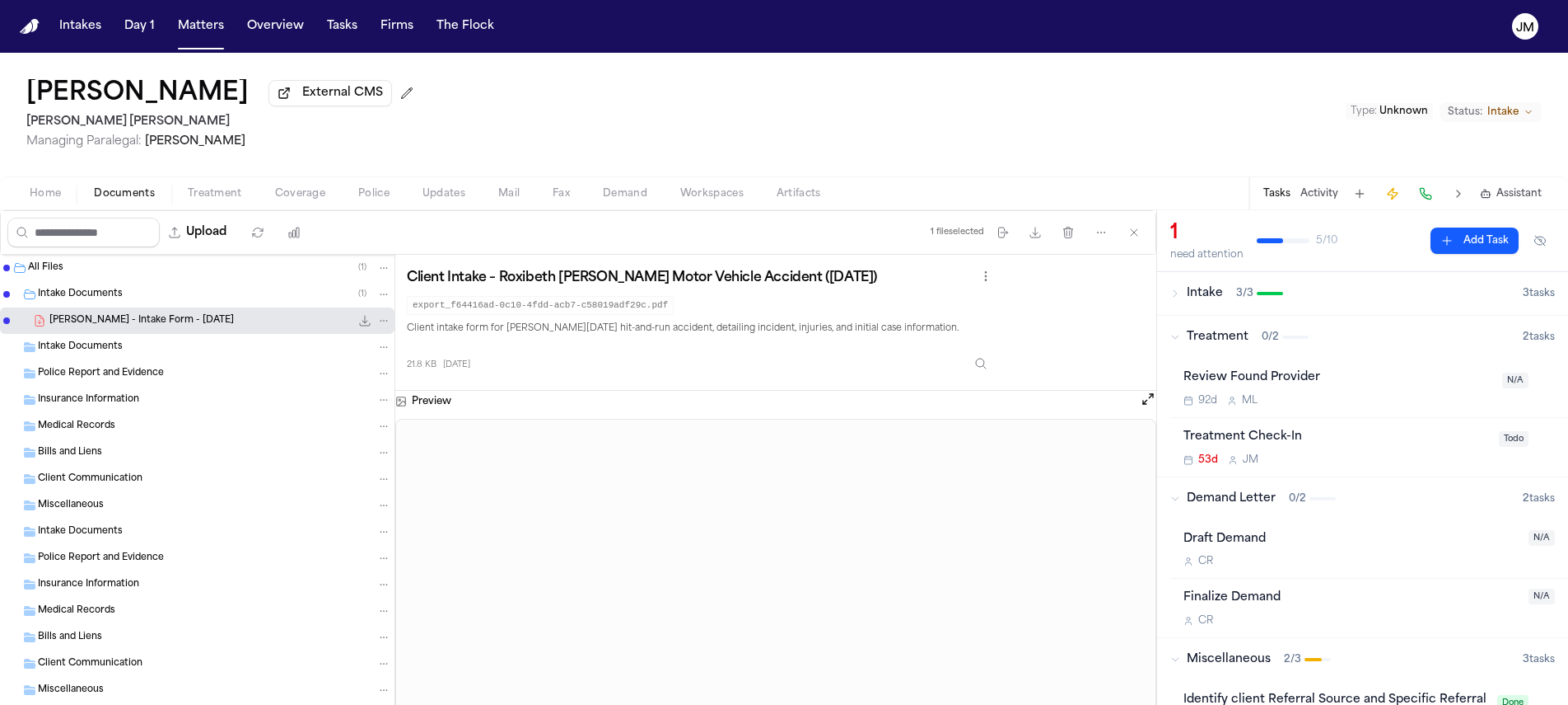
click at [1138, 405] on div "Preview" at bounding box center [776, 401] width 761 height 21
click at [1145, 403] on button "Open preview" at bounding box center [1149, 399] width 17 height 17
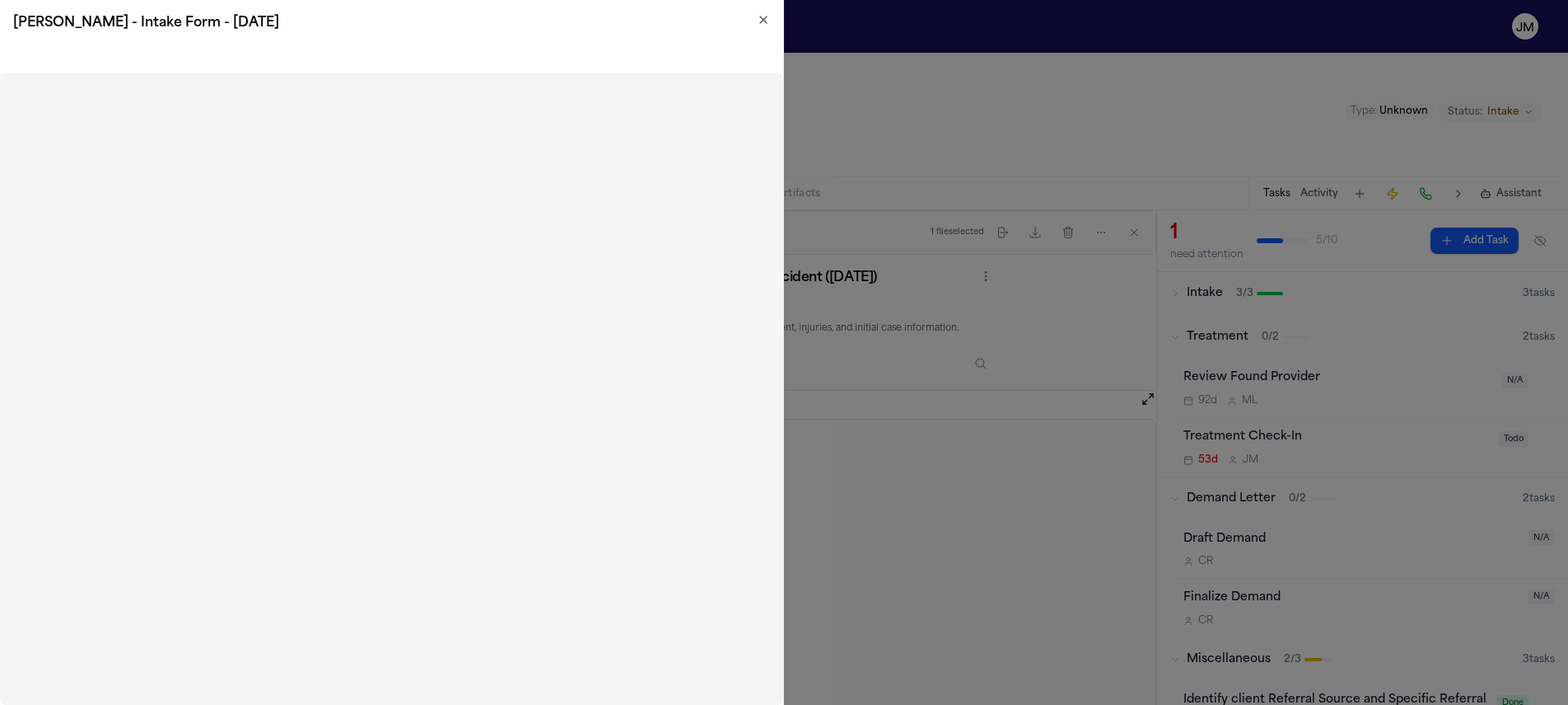
click at [758, 17] on icon "button" at bounding box center [764, 20] width 14 height 14
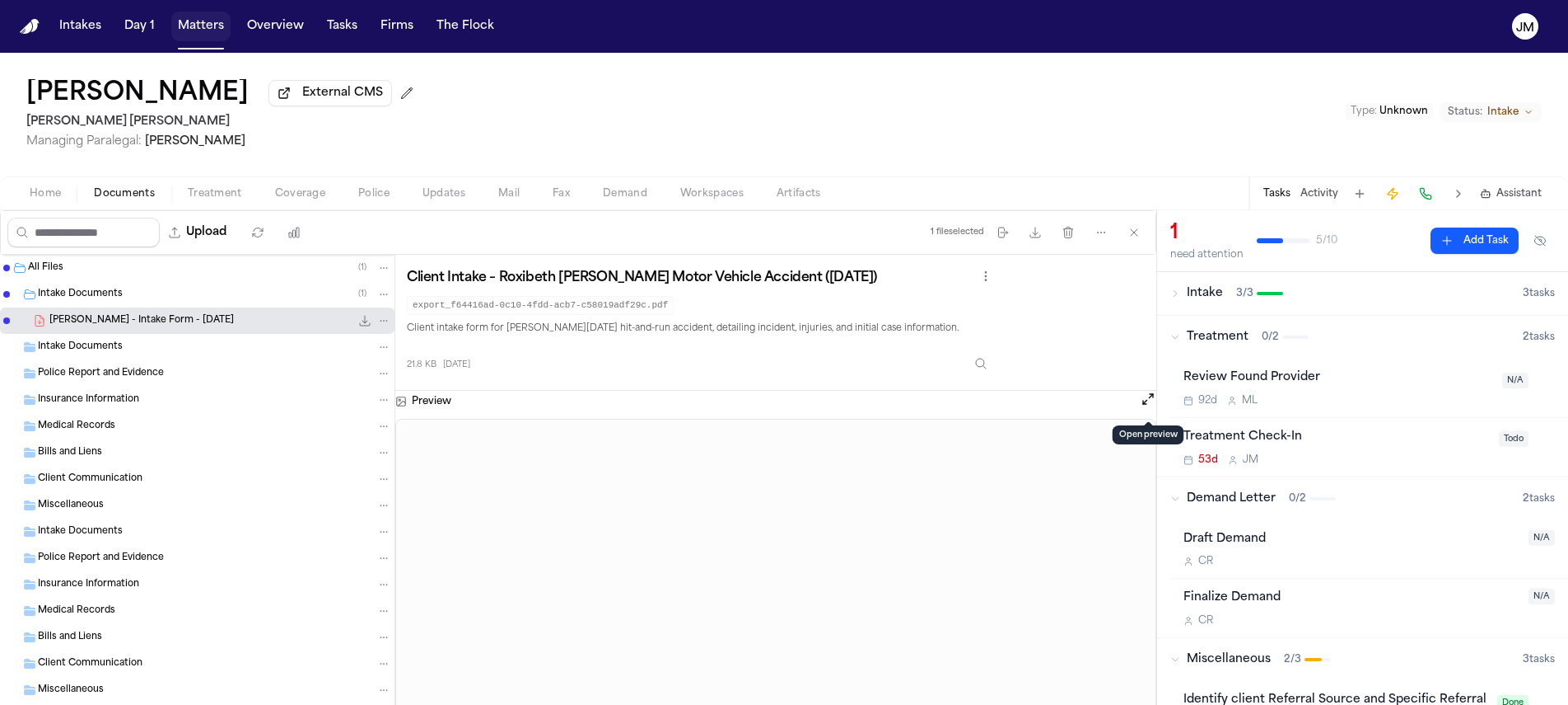
click at [180, 28] on button "Matters" at bounding box center [201, 26] width 59 height 30
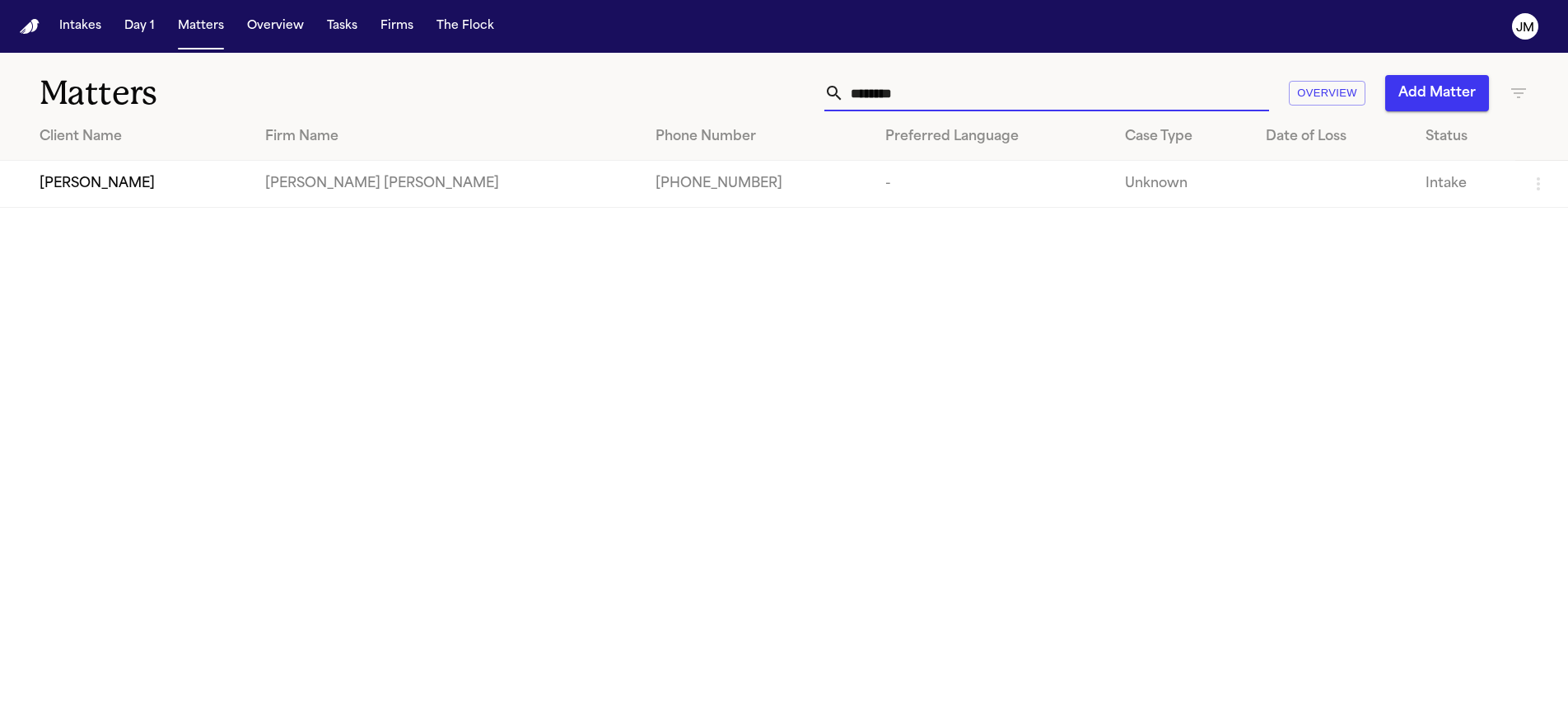
click at [887, 102] on input "********" at bounding box center [1057, 93] width 425 height 36
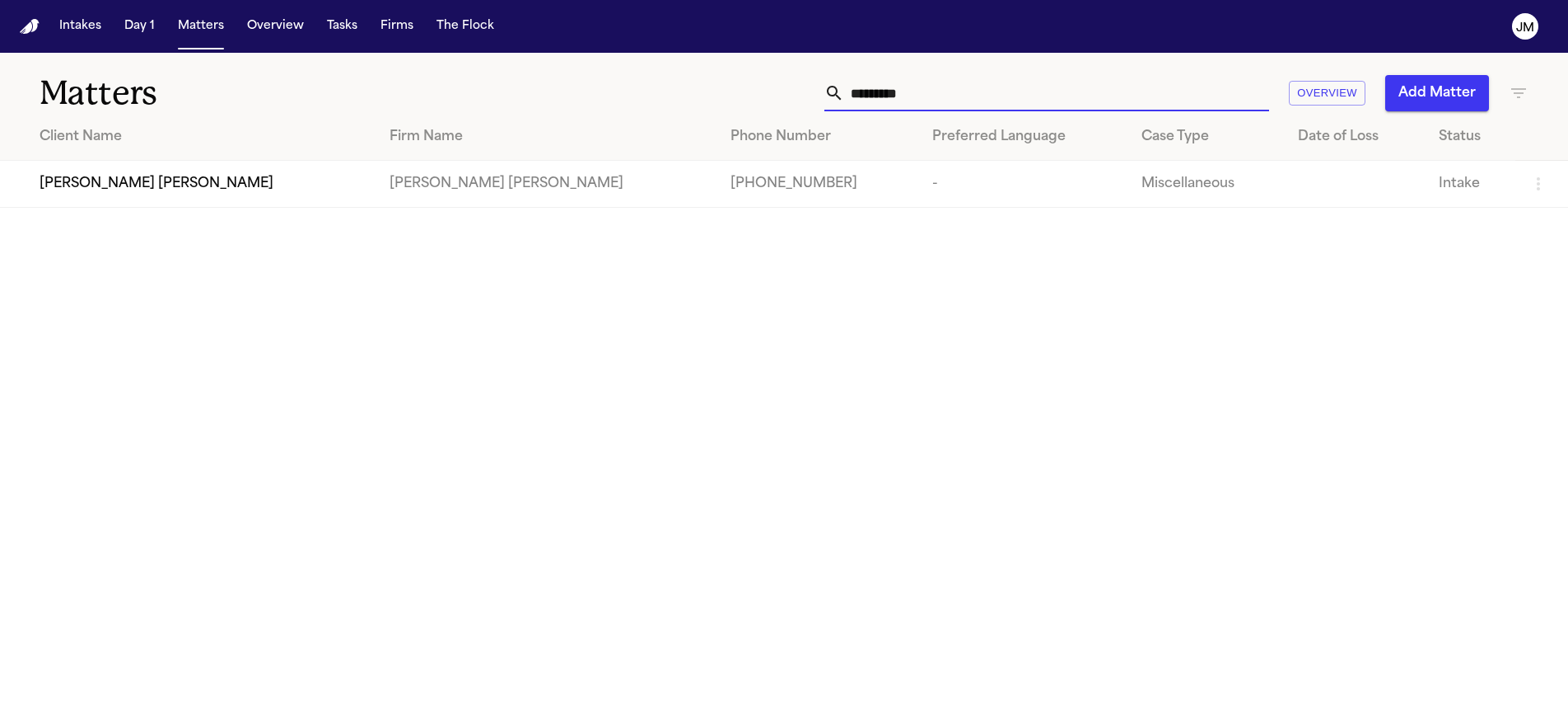
type input "*********"
click at [188, 182] on div "Cody Joel Valenia" at bounding box center [202, 183] width 324 height 19
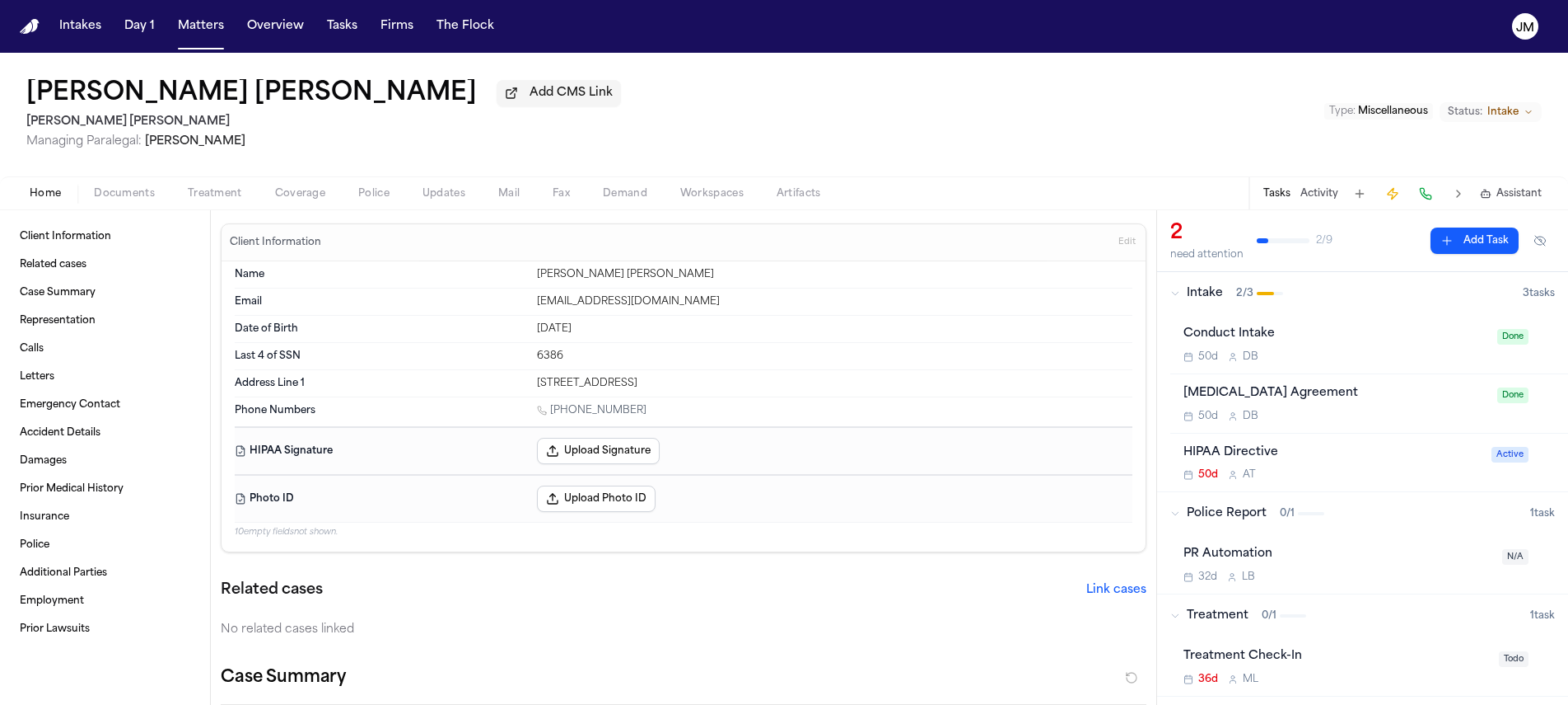
click at [123, 189] on span "Documents" at bounding box center [124, 194] width 61 height 14
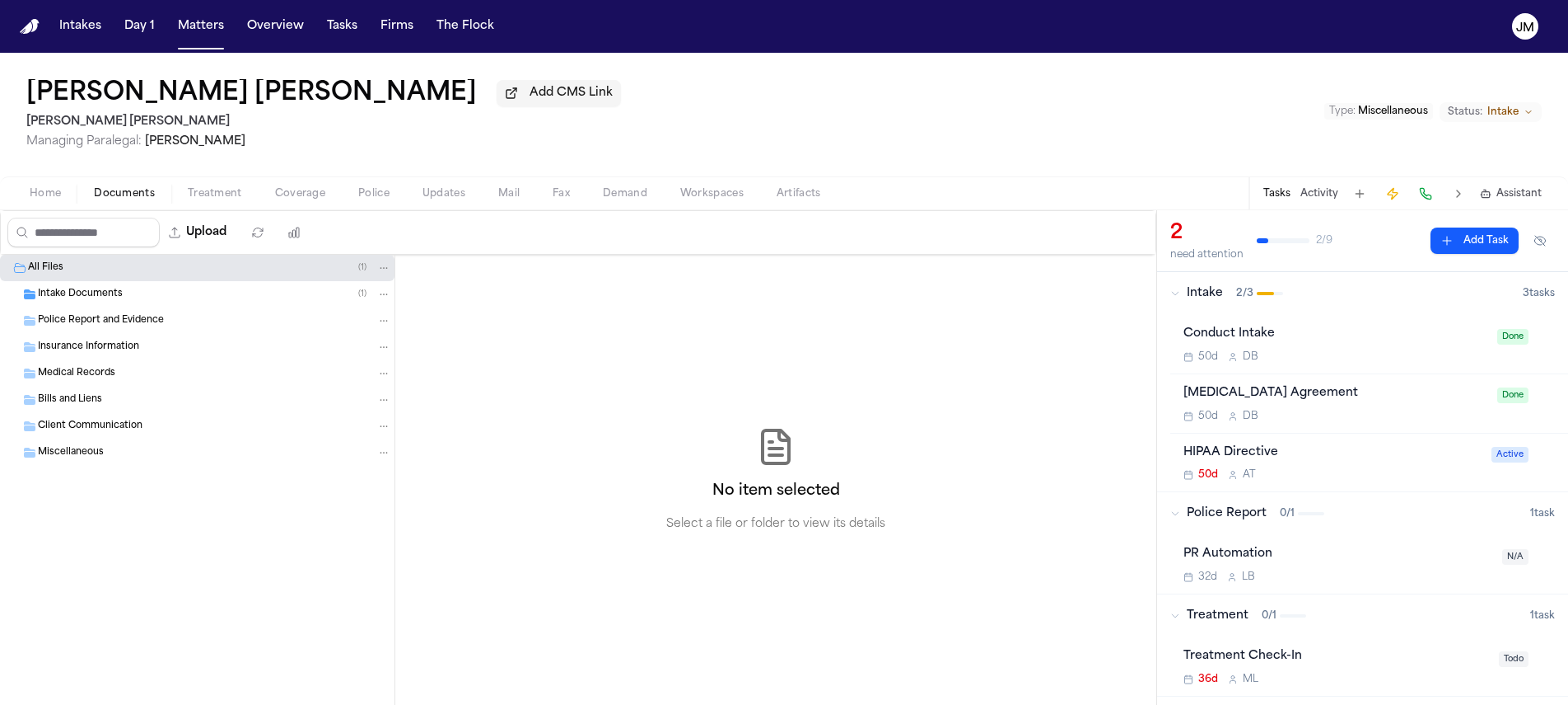
click at [105, 296] on span "Intake Documents" at bounding box center [80, 295] width 85 height 14
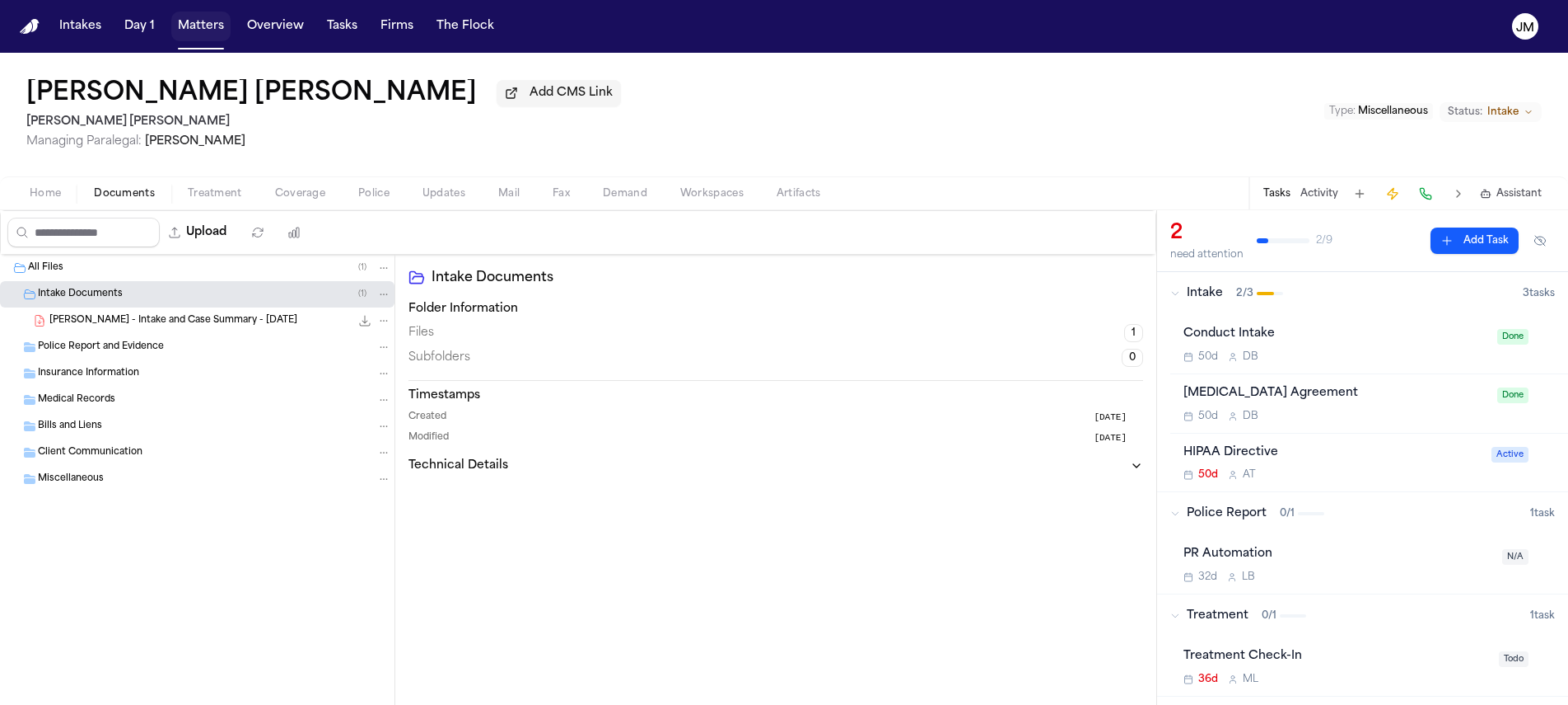
click at [224, 30] on button "Matters" at bounding box center [201, 26] width 59 height 30
click at [223, 30] on button "Matters" at bounding box center [201, 26] width 59 height 30
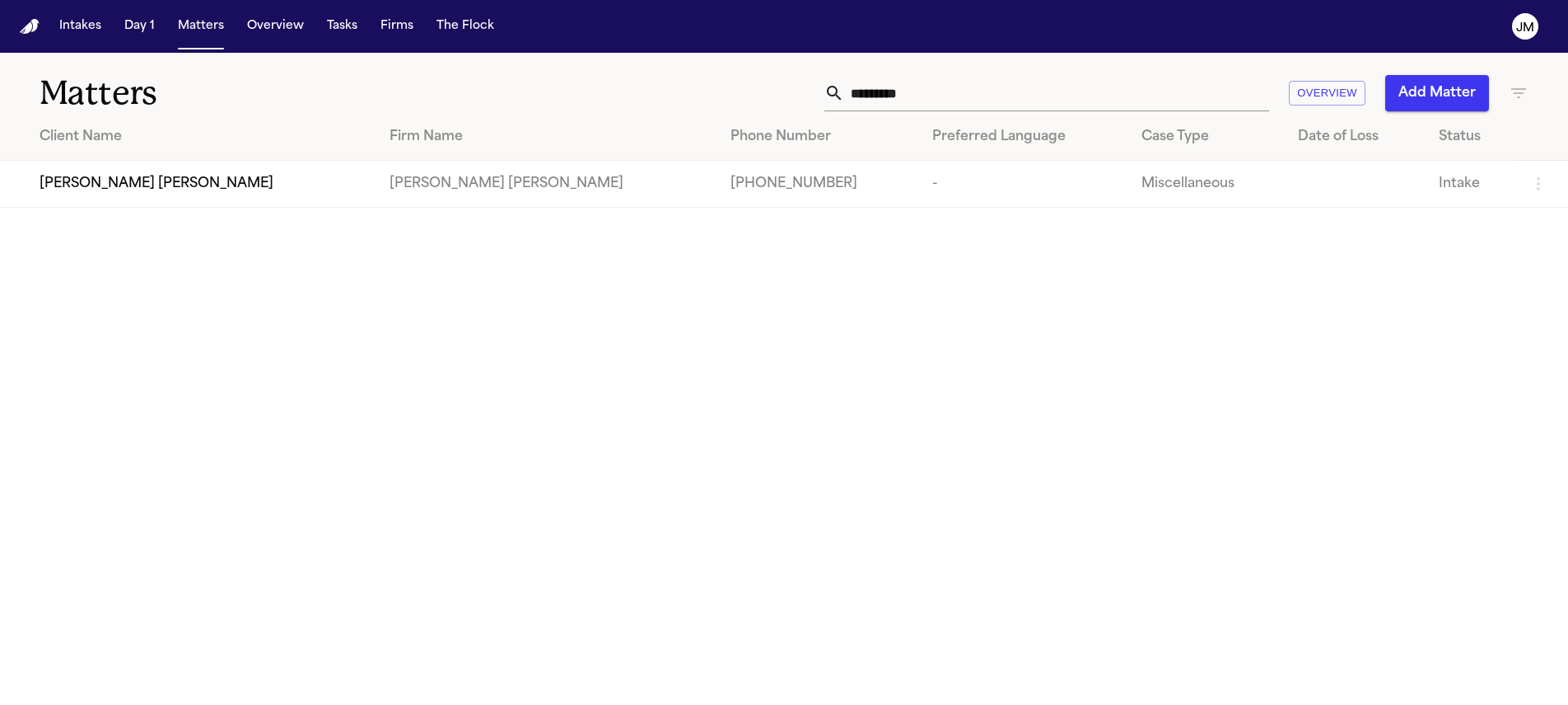
click at [906, 101] on input "*********" at bounding box center [1057, 93] width 425 height 36
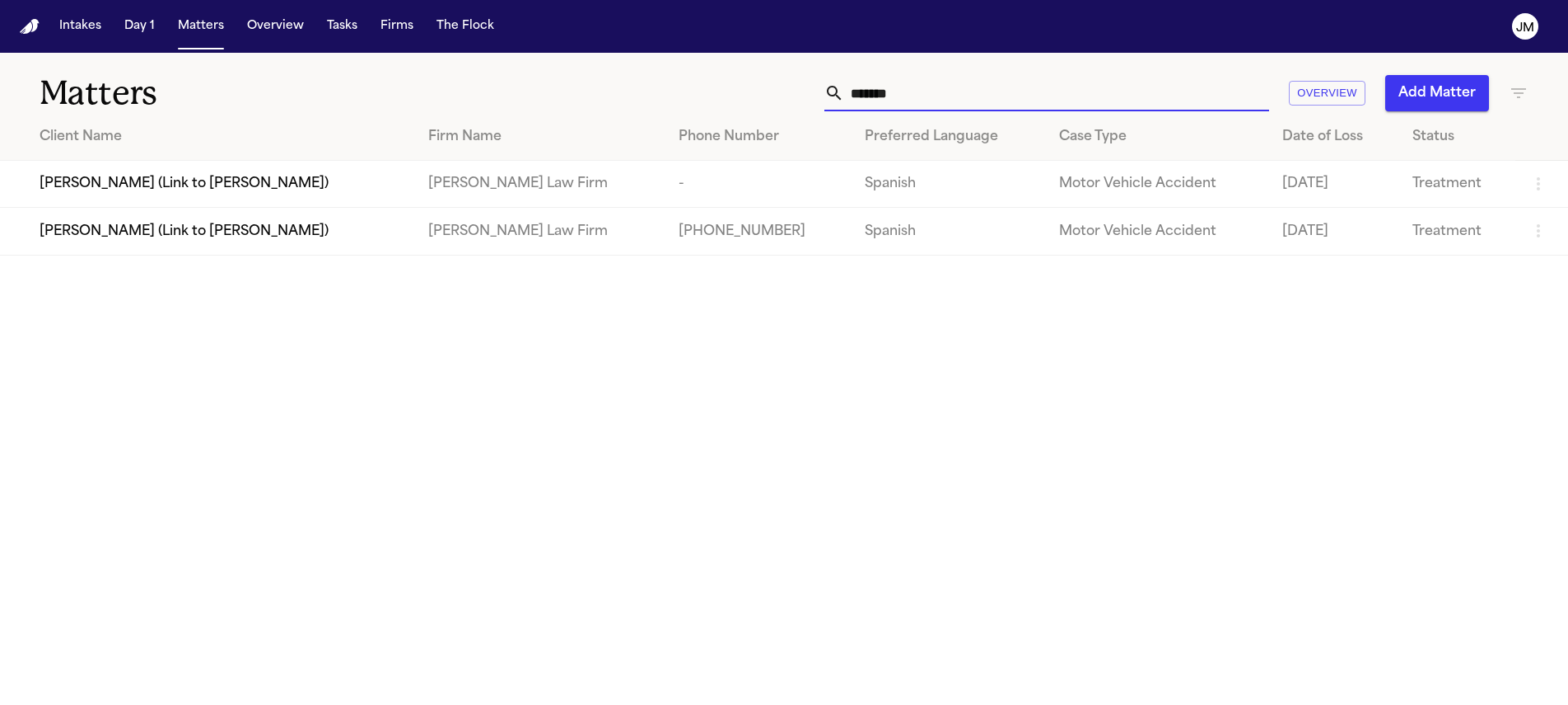
click at [917, 88] on input "*******" at bounding box center [1057, 93] width 425 height 36
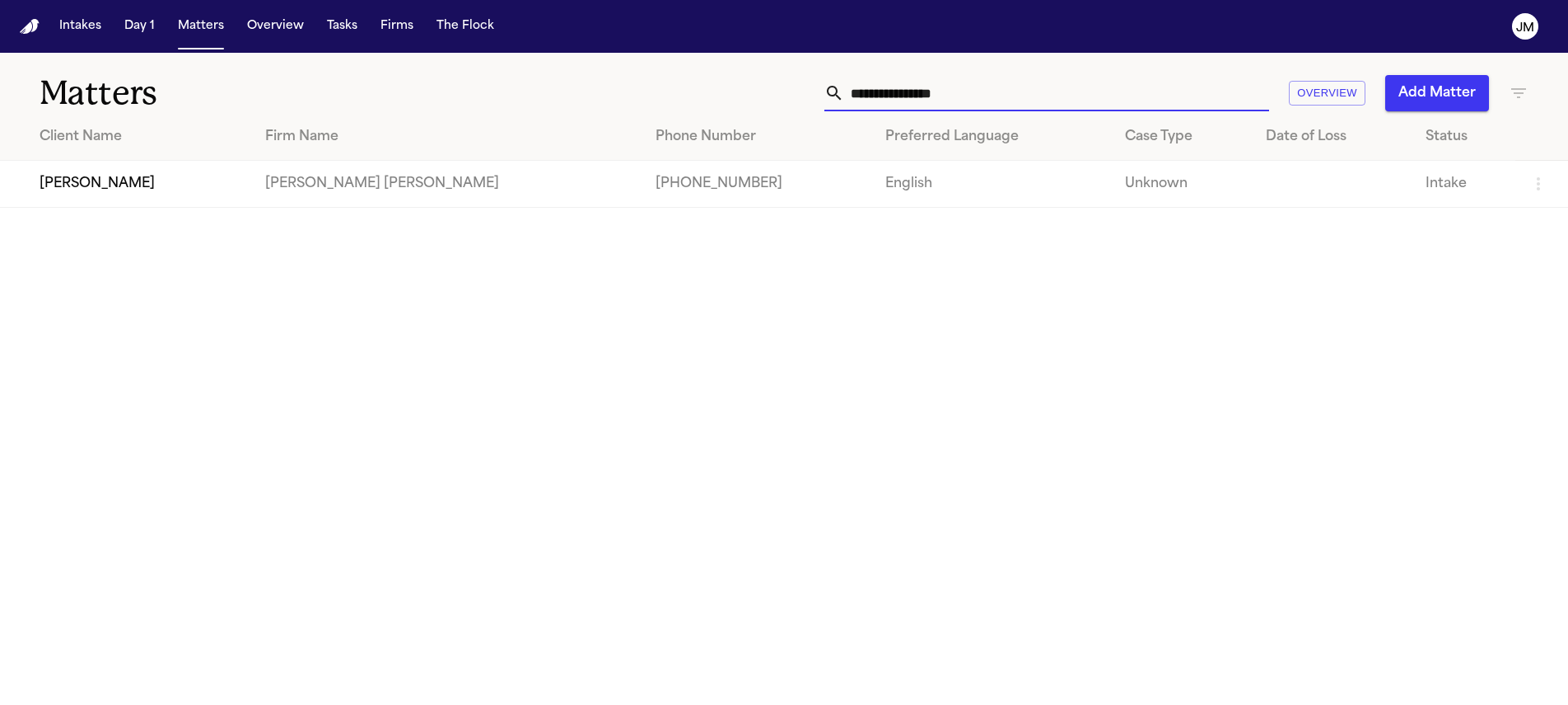
type input "**********"
click at [167, 199] on td "Gregory Clifford" at bounding box center [126, 184] width 252 height 47
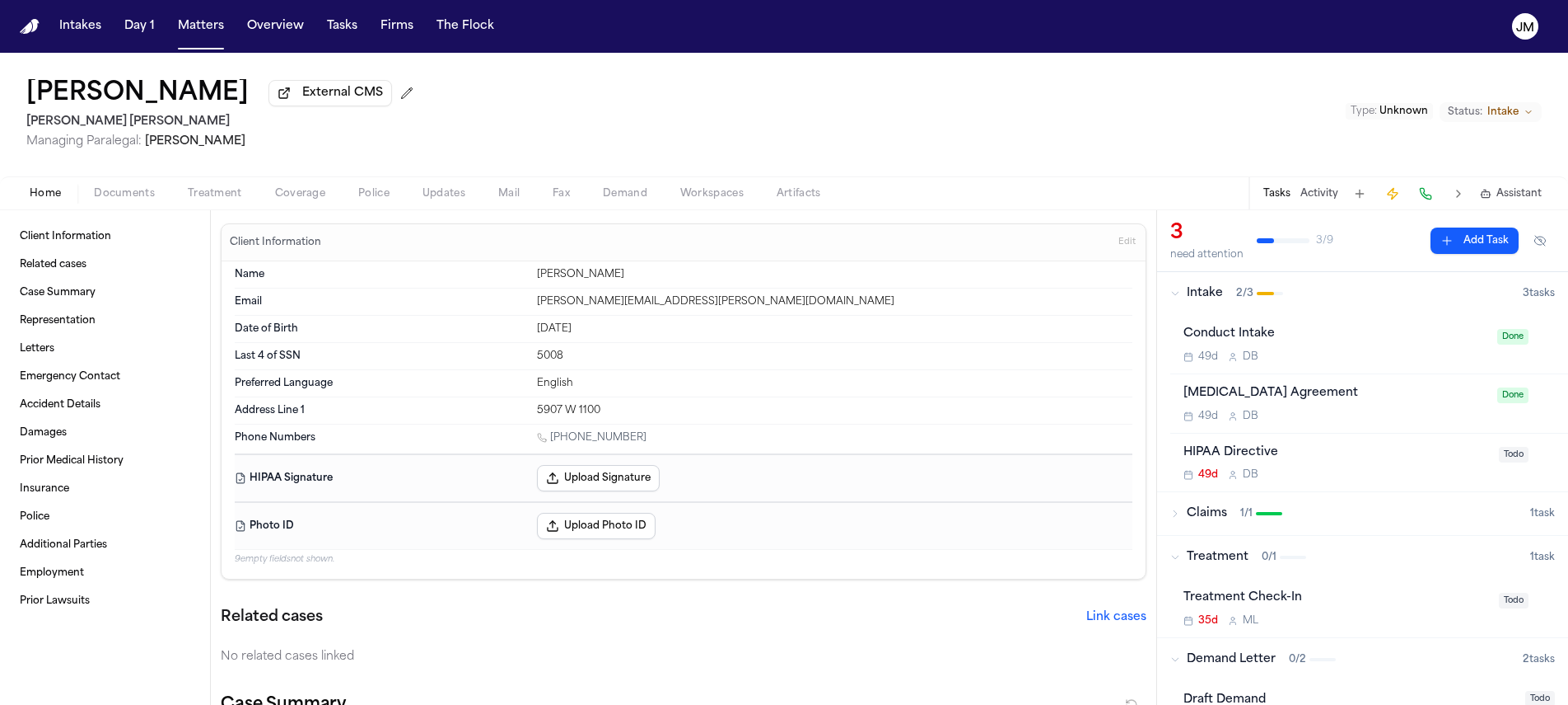
click at [271, 203] on button "Coverage" at bounding box center [300, 193] width 84 height 19
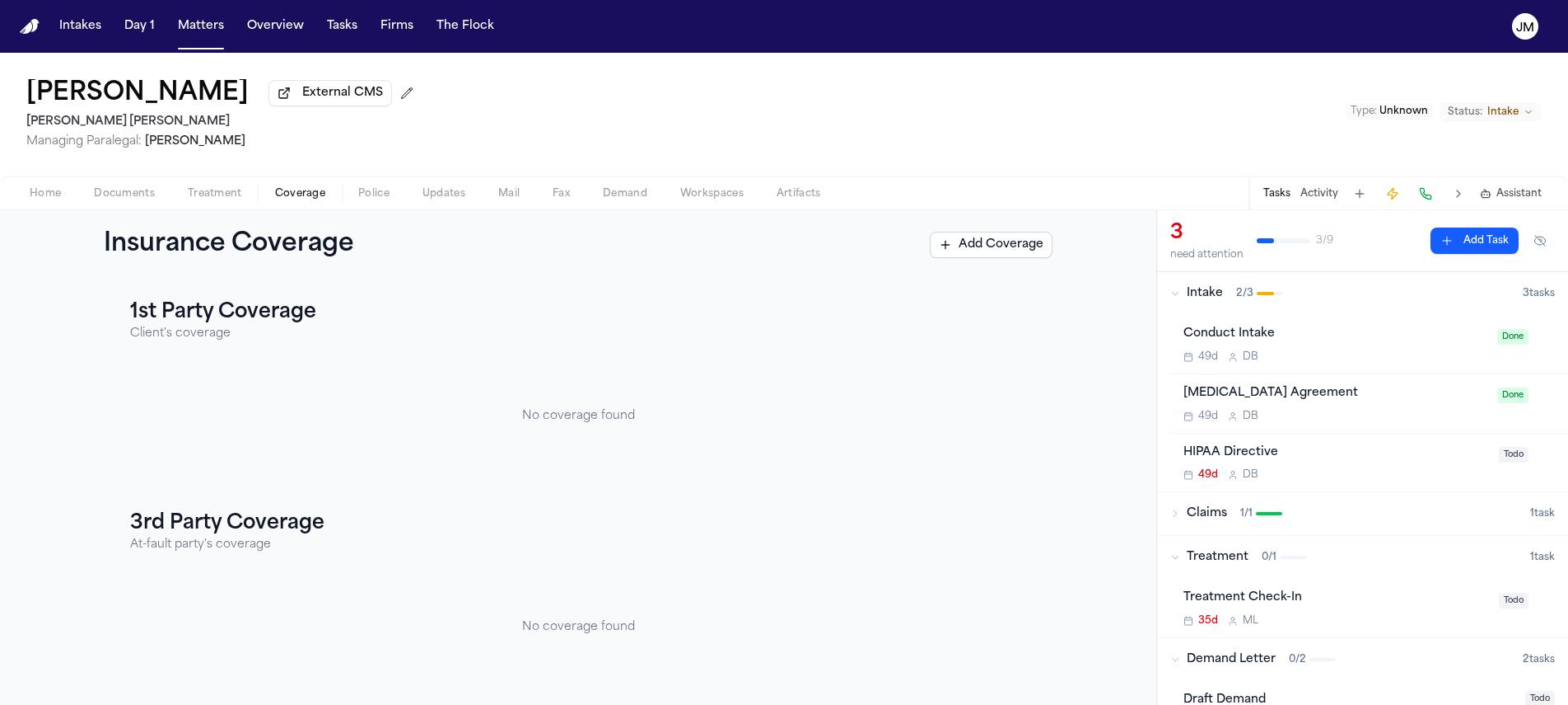
click at [123, 193] on span "Documents" at bounding box center [124, 194] width 61 height 14
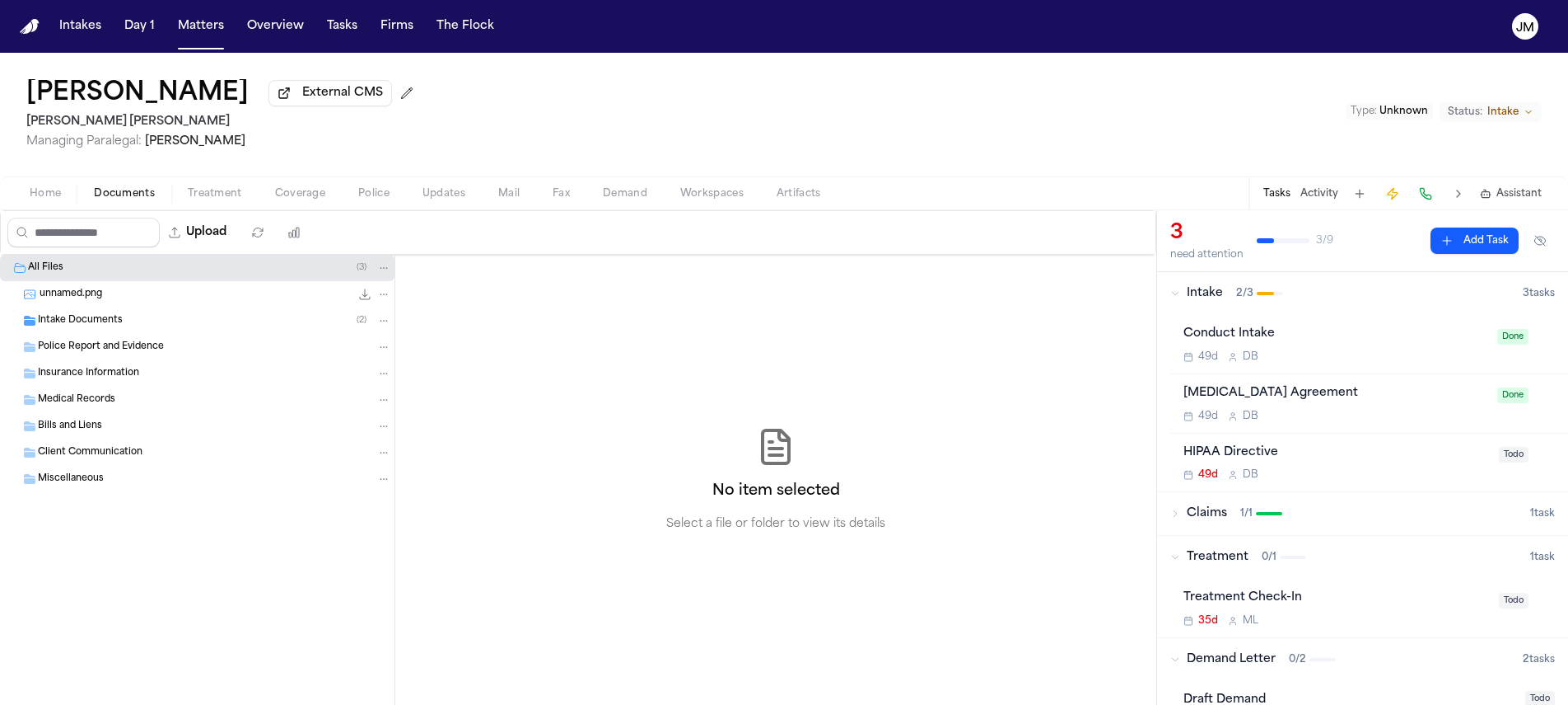
click at [113, 327] on span "Intake Documents" at bounding box center [80, 321] width 85 height 14
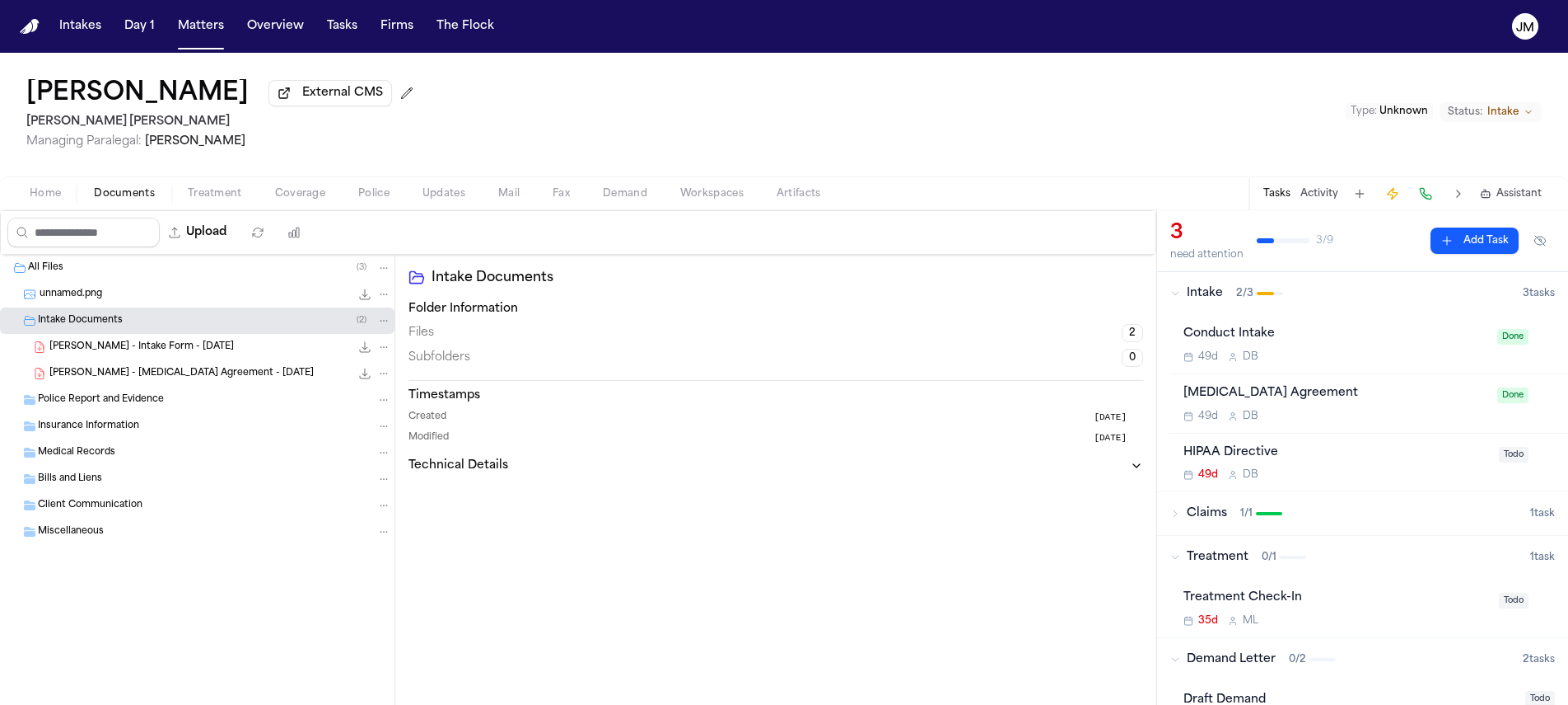
click at [150, 349] on span "G. Clifford - Intake Form - 8.22.25" at bounding box center [142, 347] width 185 height 14
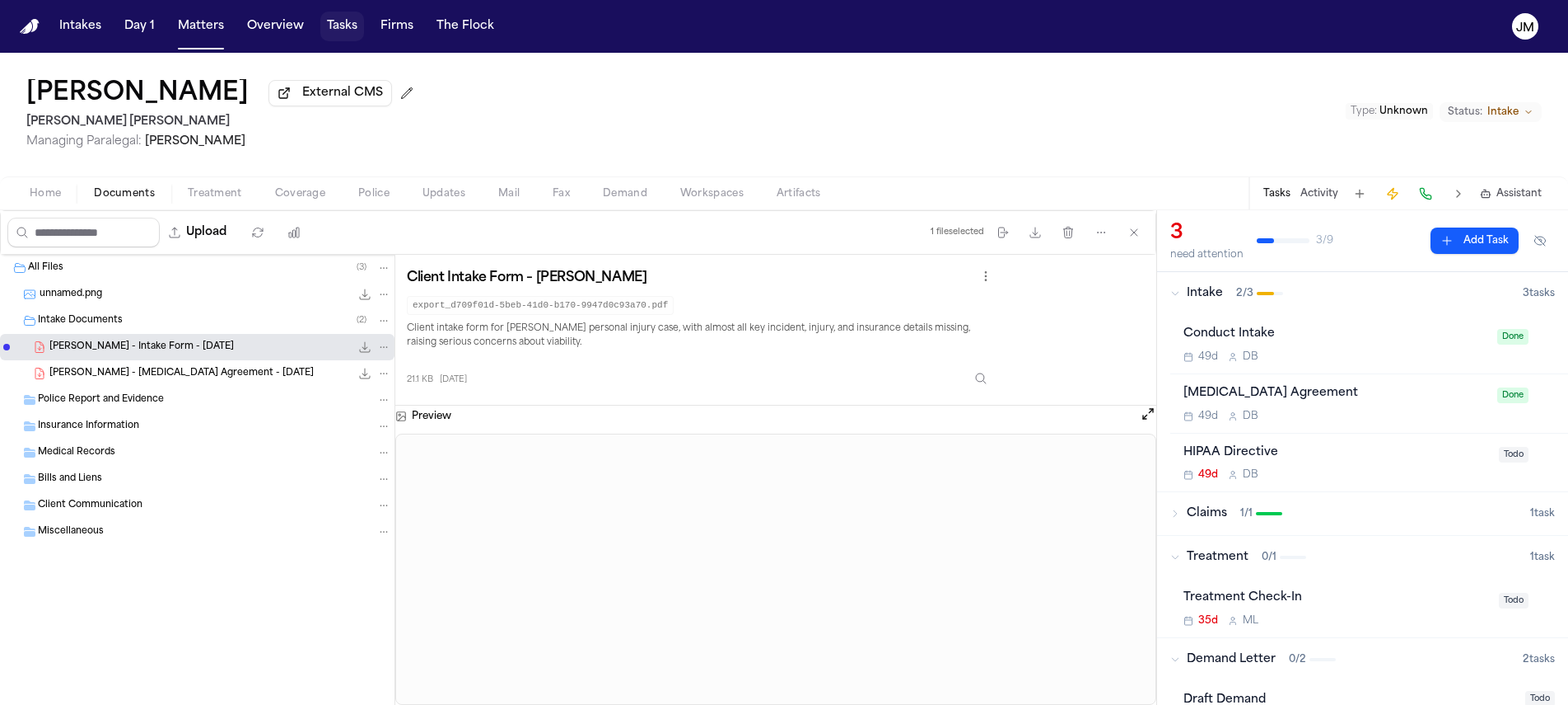
click at [321, 27] on button "Tasks" at bounding box center [343, 26] width 44 height 30
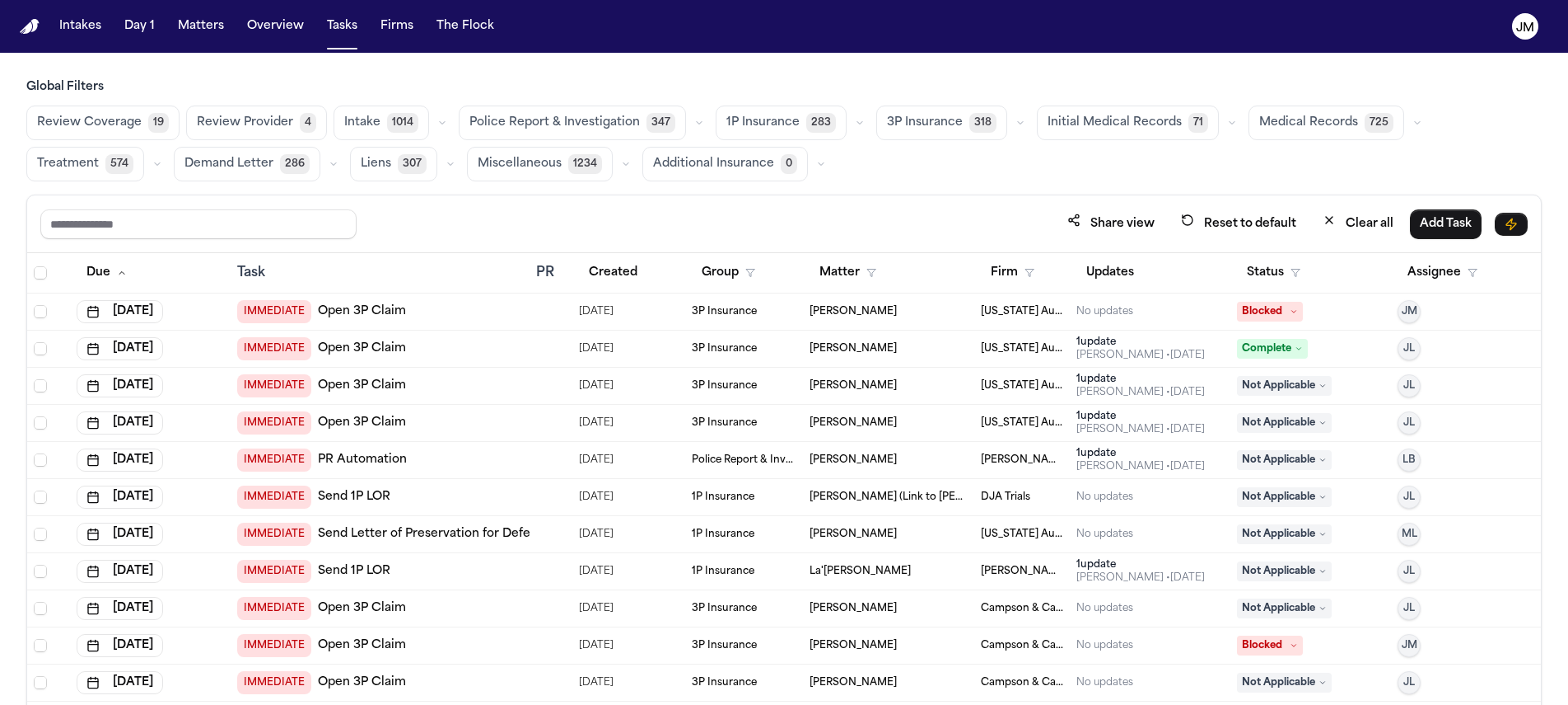
click at [100, 173] on button "Treatment 574" at bounding box center [85, 164] width 118 height 35
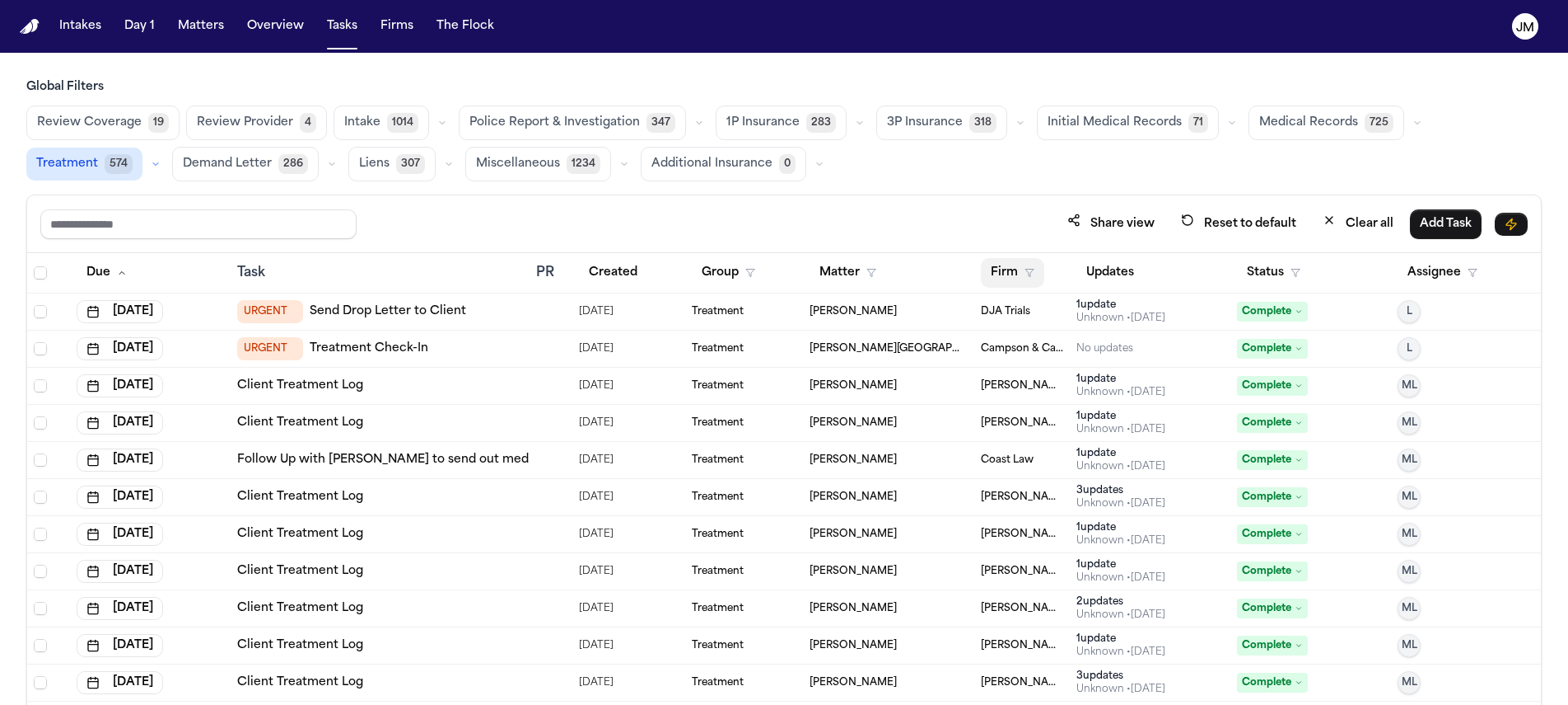
click at [1025, 276] on icon "button" at bounding box center [1030, 273] width 10 height 10
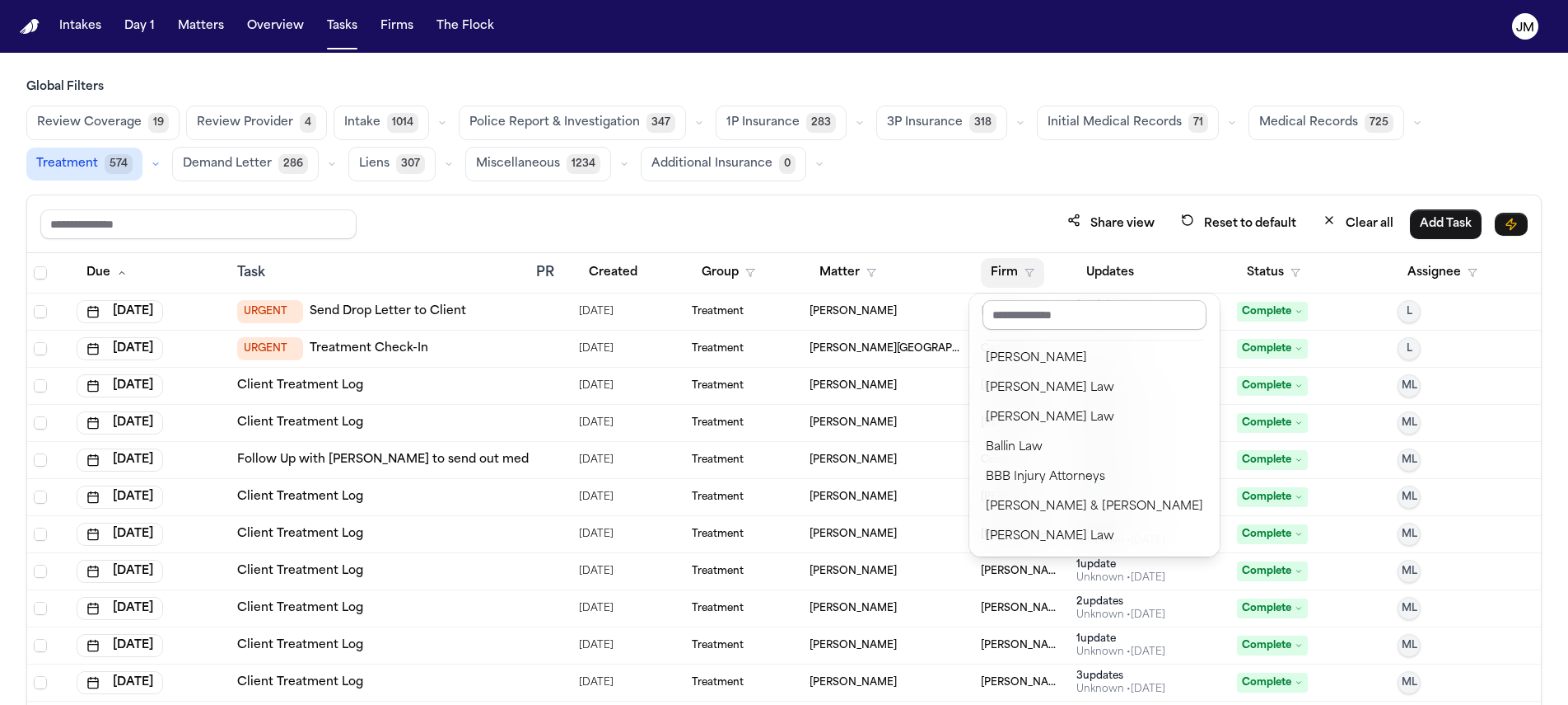
click at [1009, 310] on input "text" at bounding box center [1094, 314] width 224 height 30
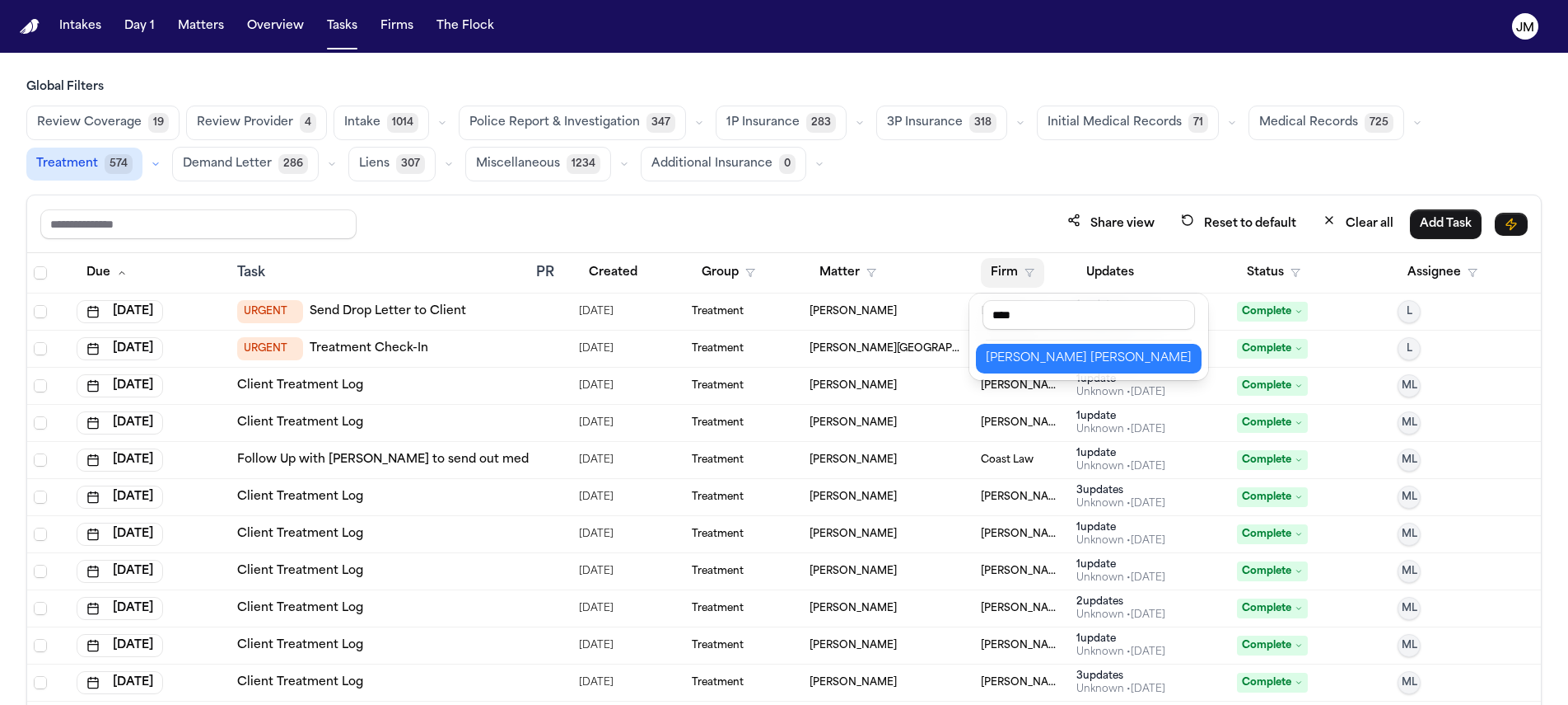
type input "****"
click at [1027, 361] on div "Steele Adams Hosman" at bounding box center [1089, 358] width 206 height 19
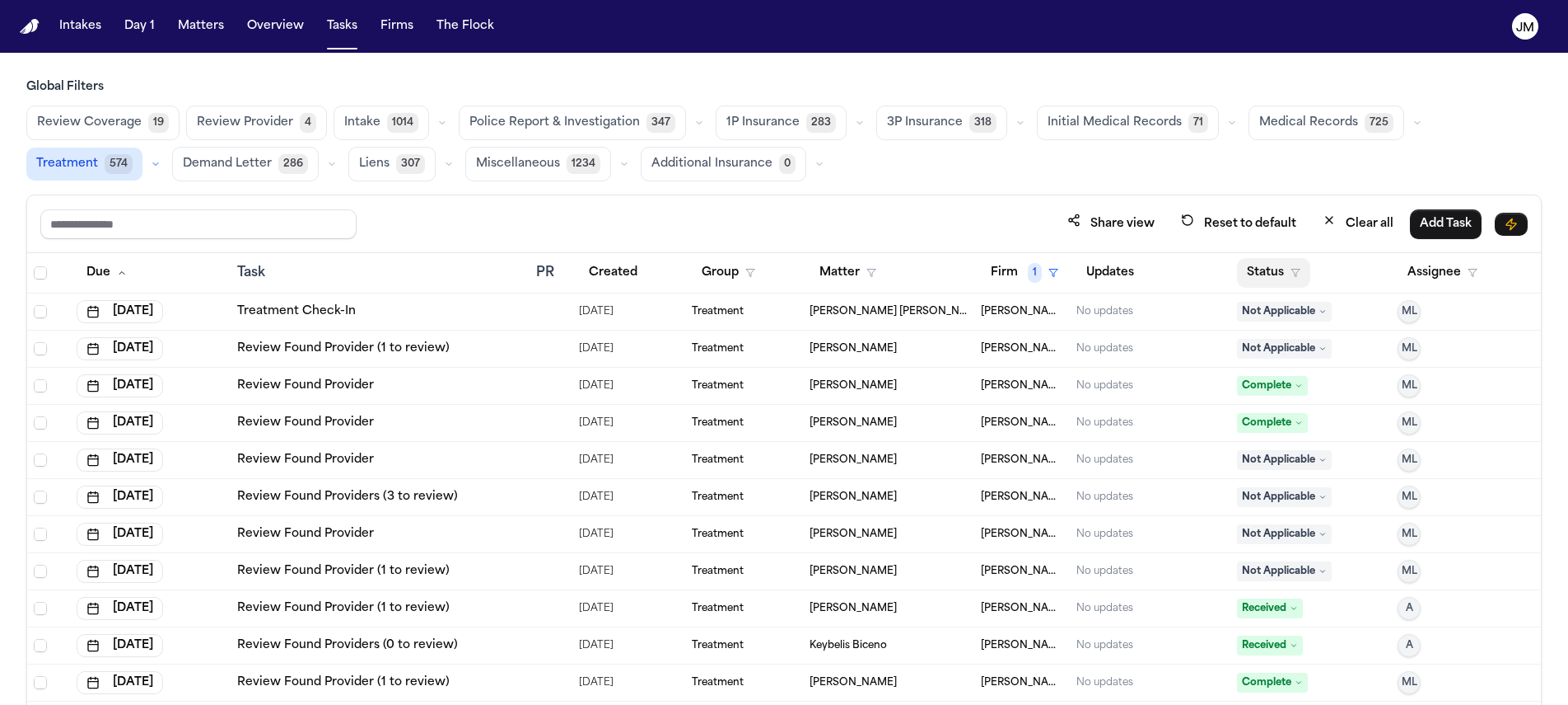
click at [1267, 267] on button "Status" at bounding box center [1273, 273] width 73 height 30
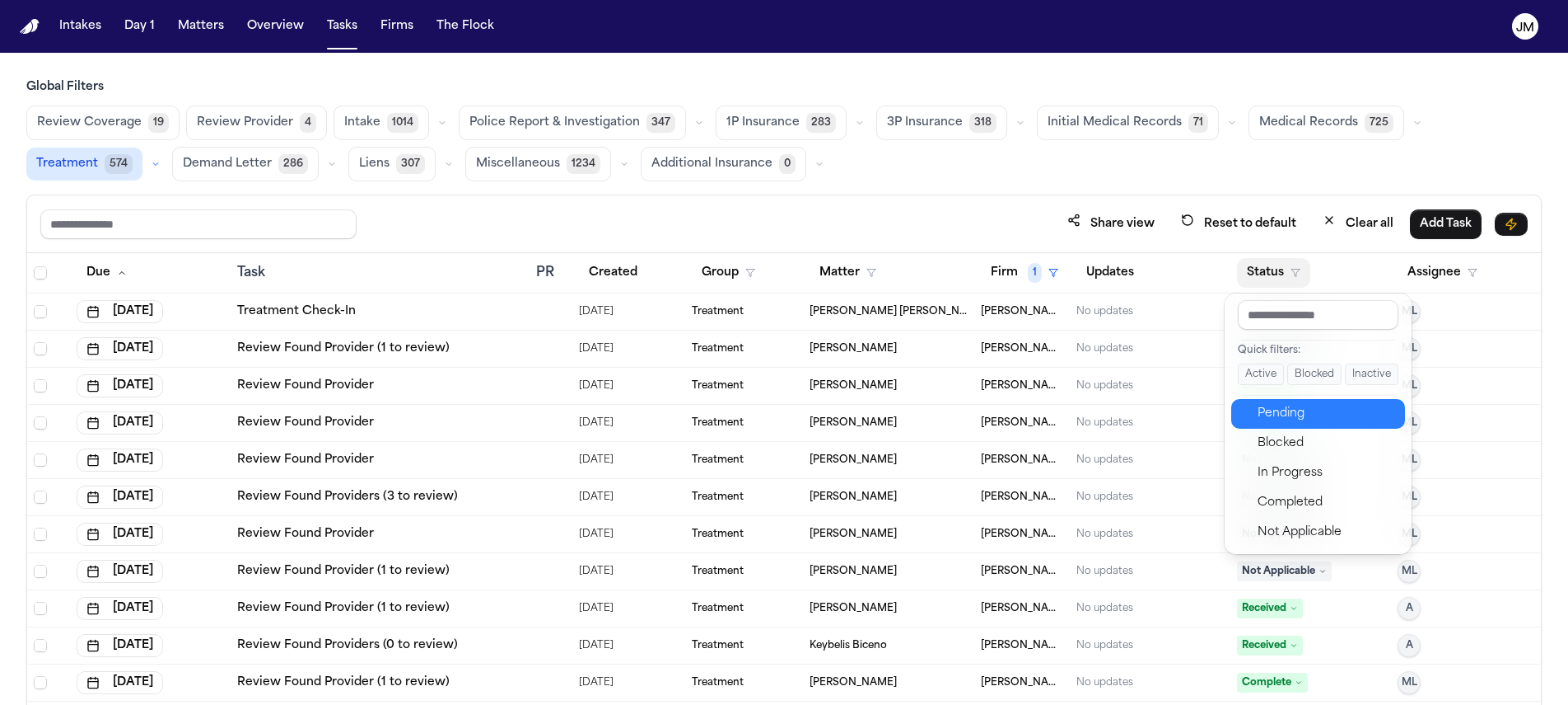
click at [1278, 417] on div "Pending" at bounding box center [1326, 413] width 138 height 19
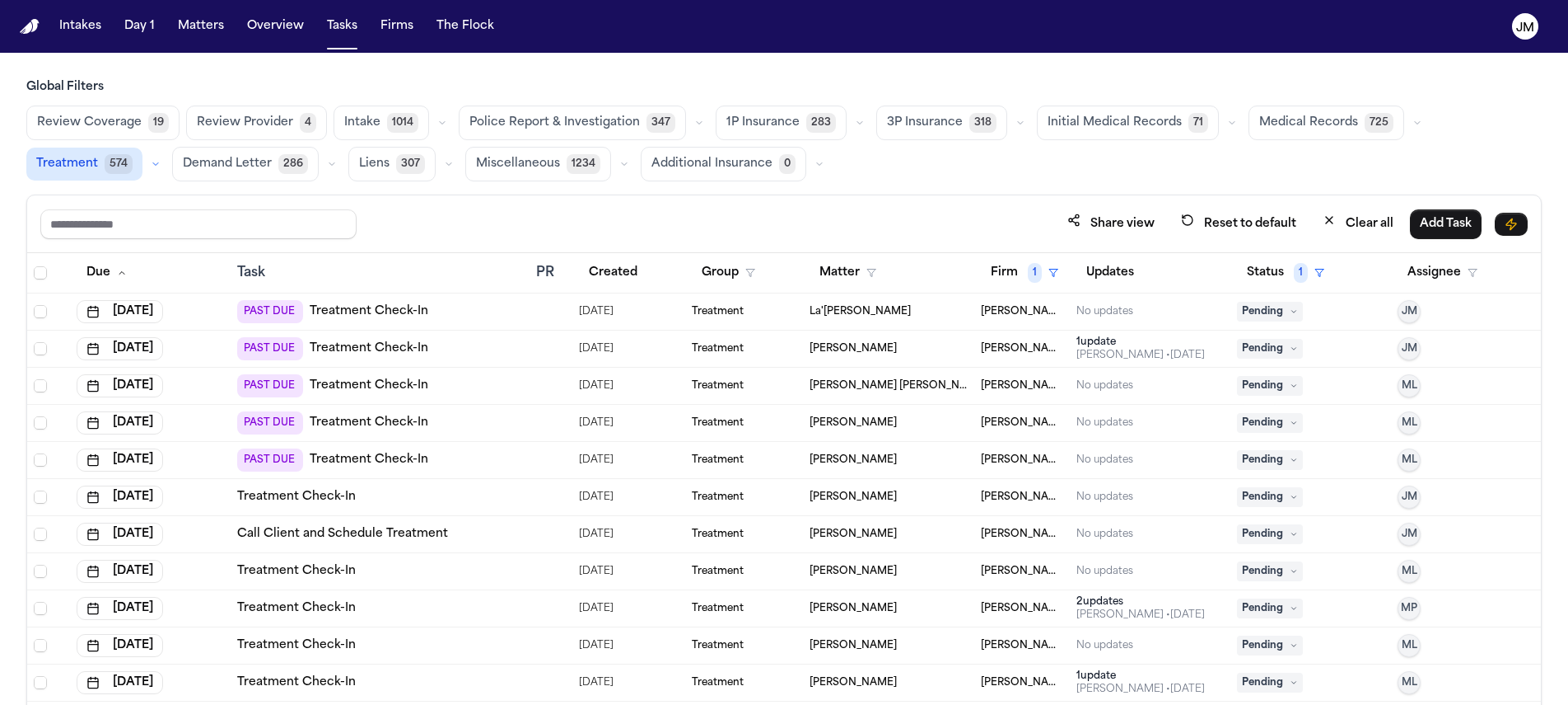
click at [1246, 316] on span "Pending" at bounding box center [1270, 311] width 66 height 19
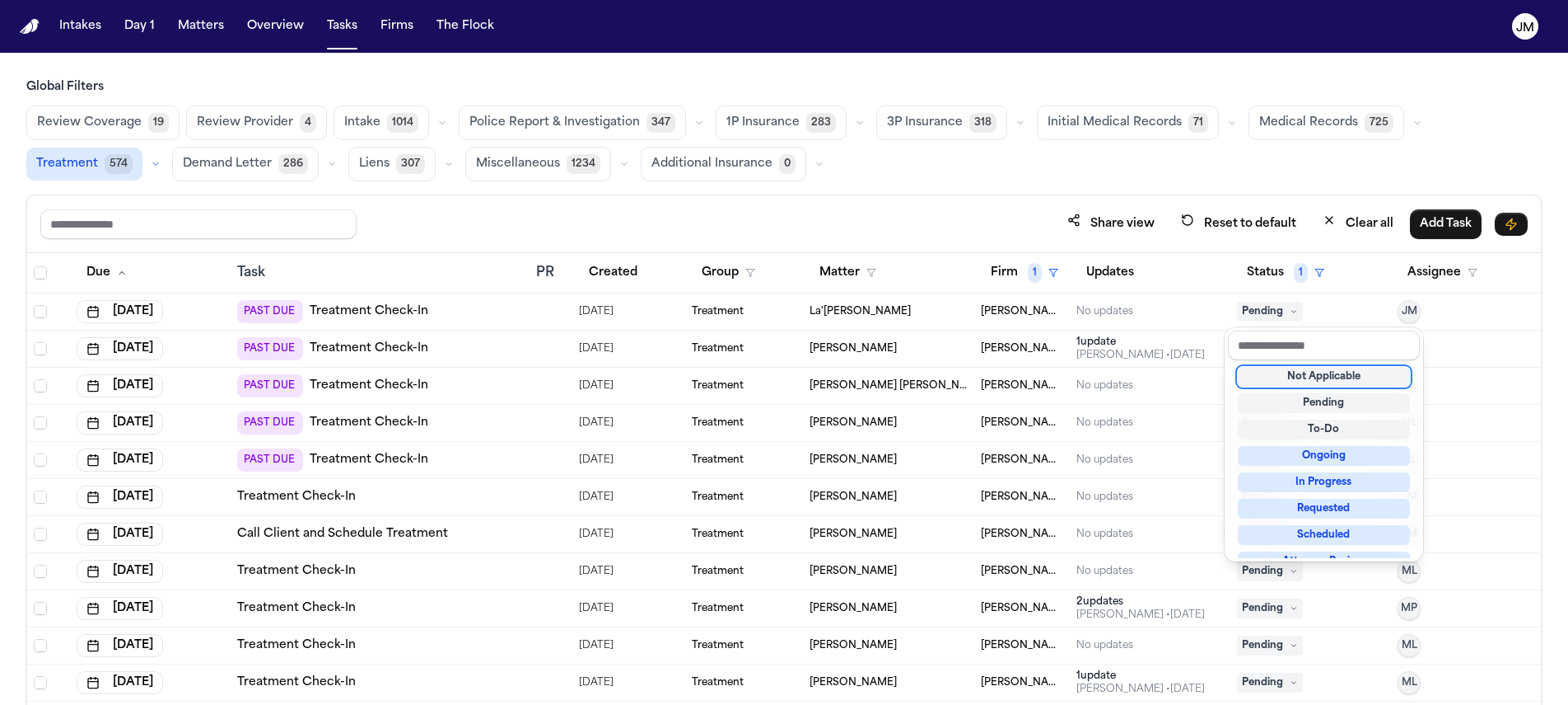
click at [1275, 371] on div "Not Applicable" at bounding box center [1324, 376] width 172 height 19
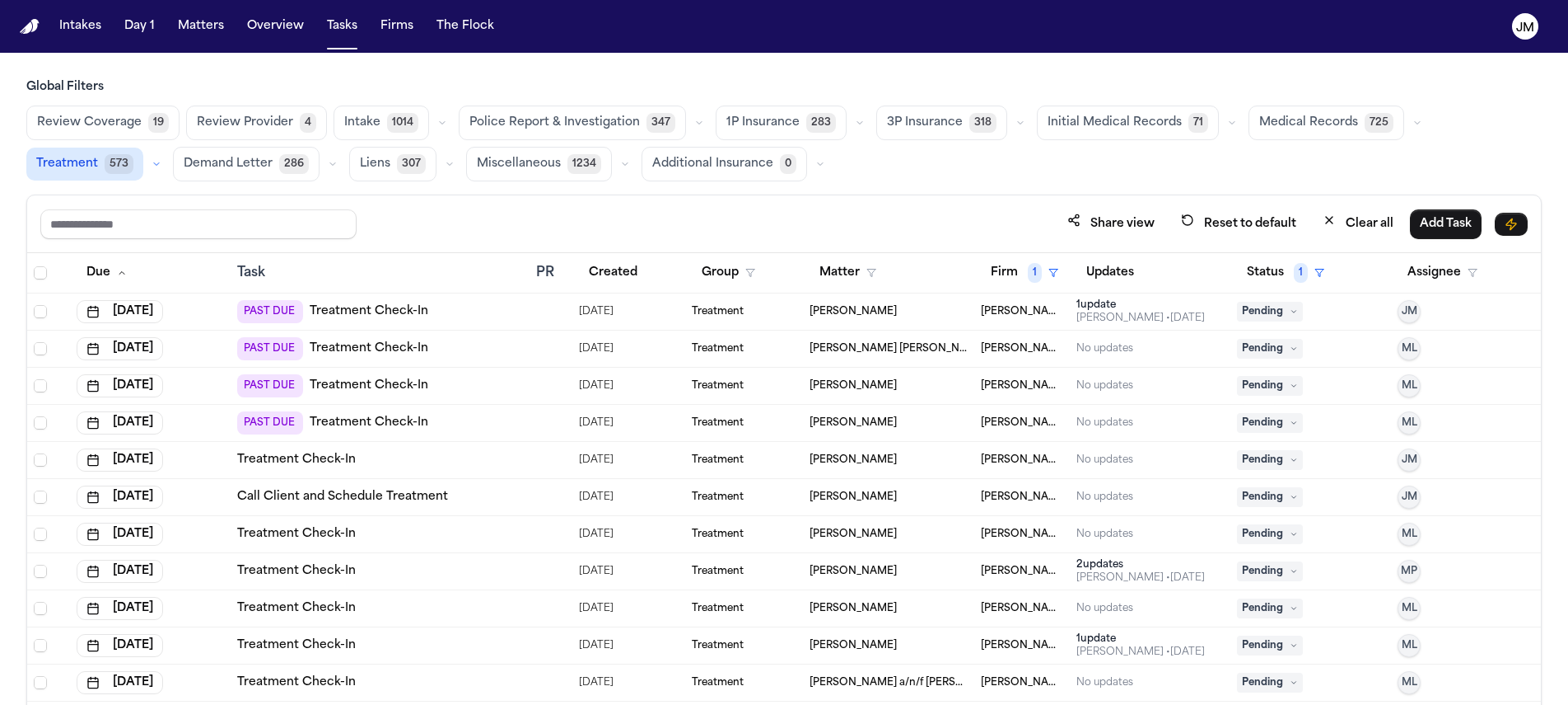
click at [1290, 350] on icon at bounding box center [1295, 349] width 8 height 8
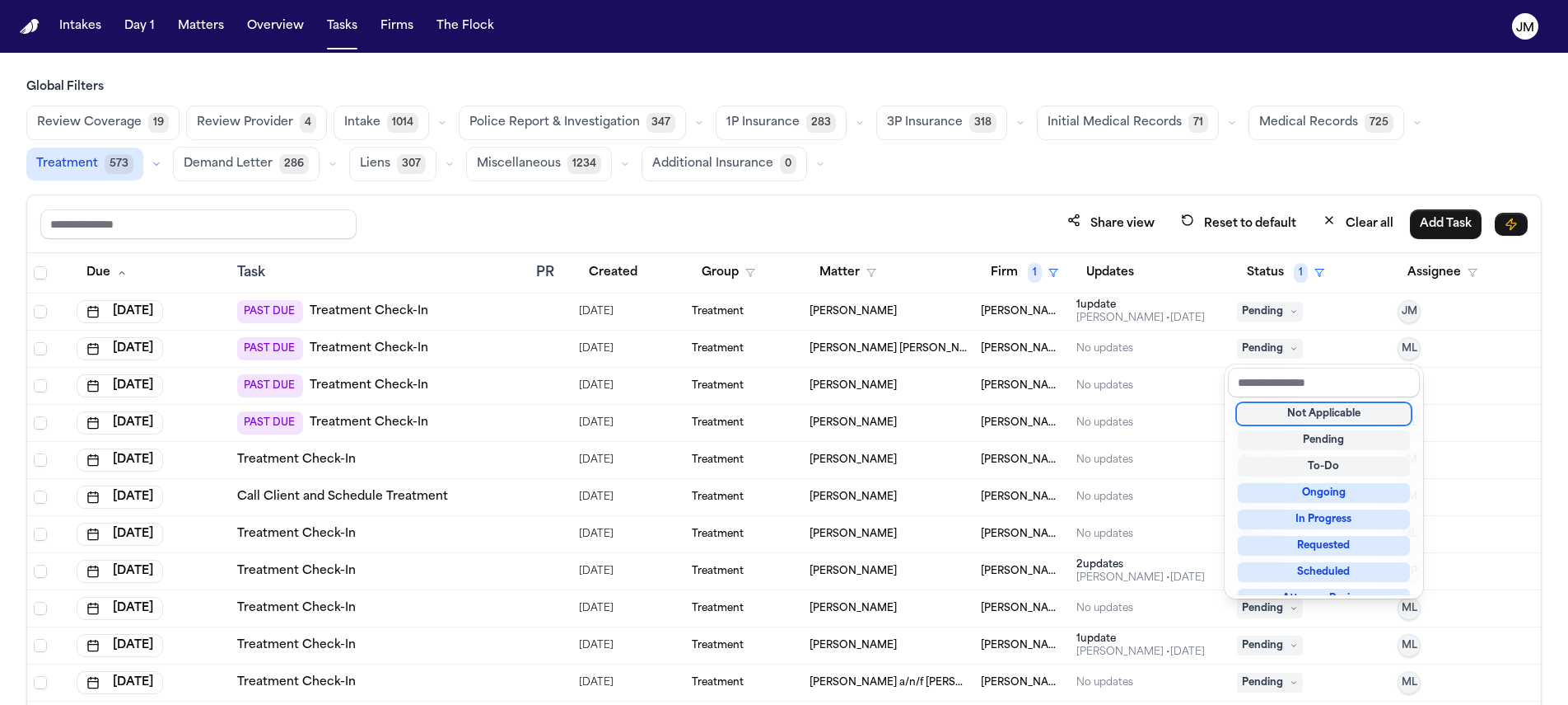
click at [1300, 414] on div "Not Applicable" at bounding box center [1324, 413] width 172 height 19
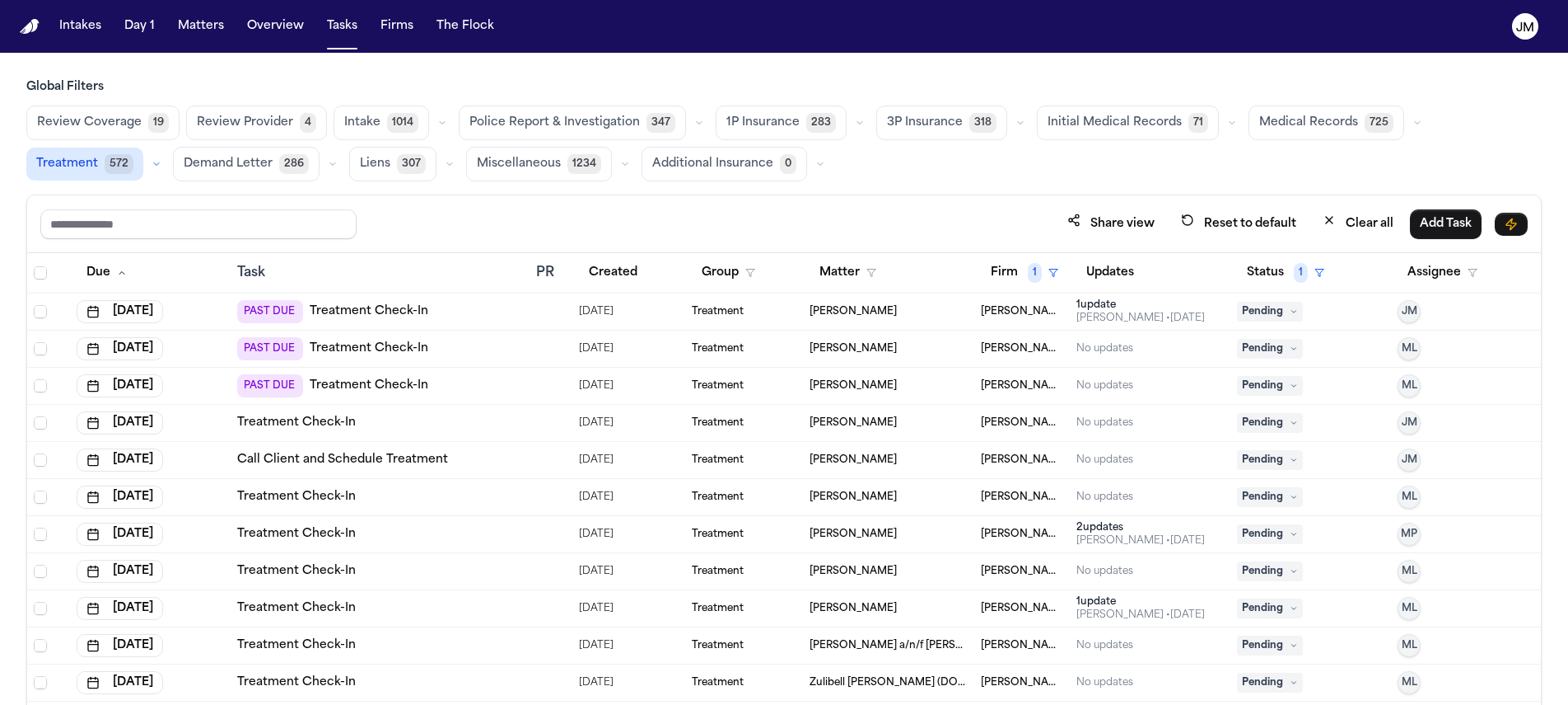
click at [1290, 350] on icon at bounding box center [1295, 349] width 8 height 8
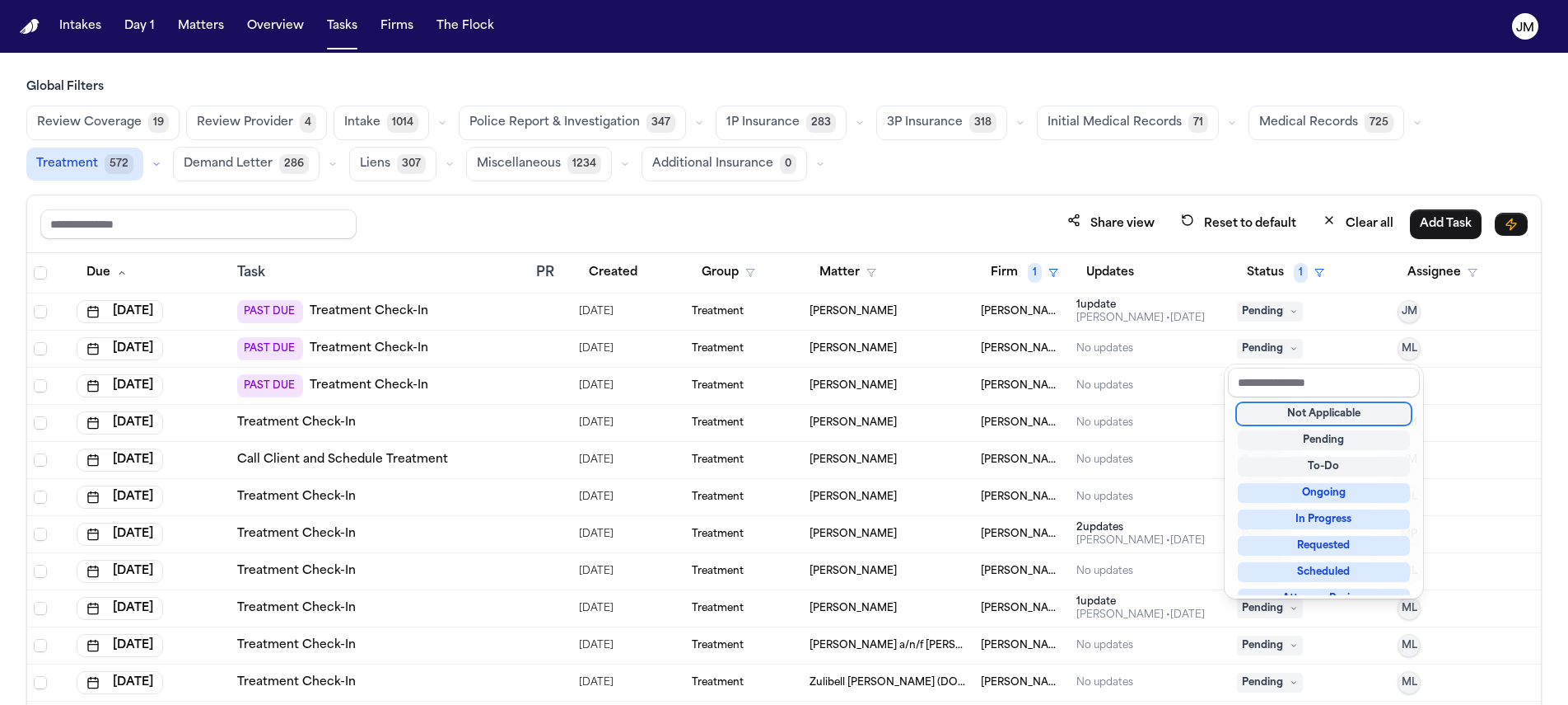
click at [1295, 415] on div "Not Applicable" at bounding box center [1324, 413] width 172 height 19
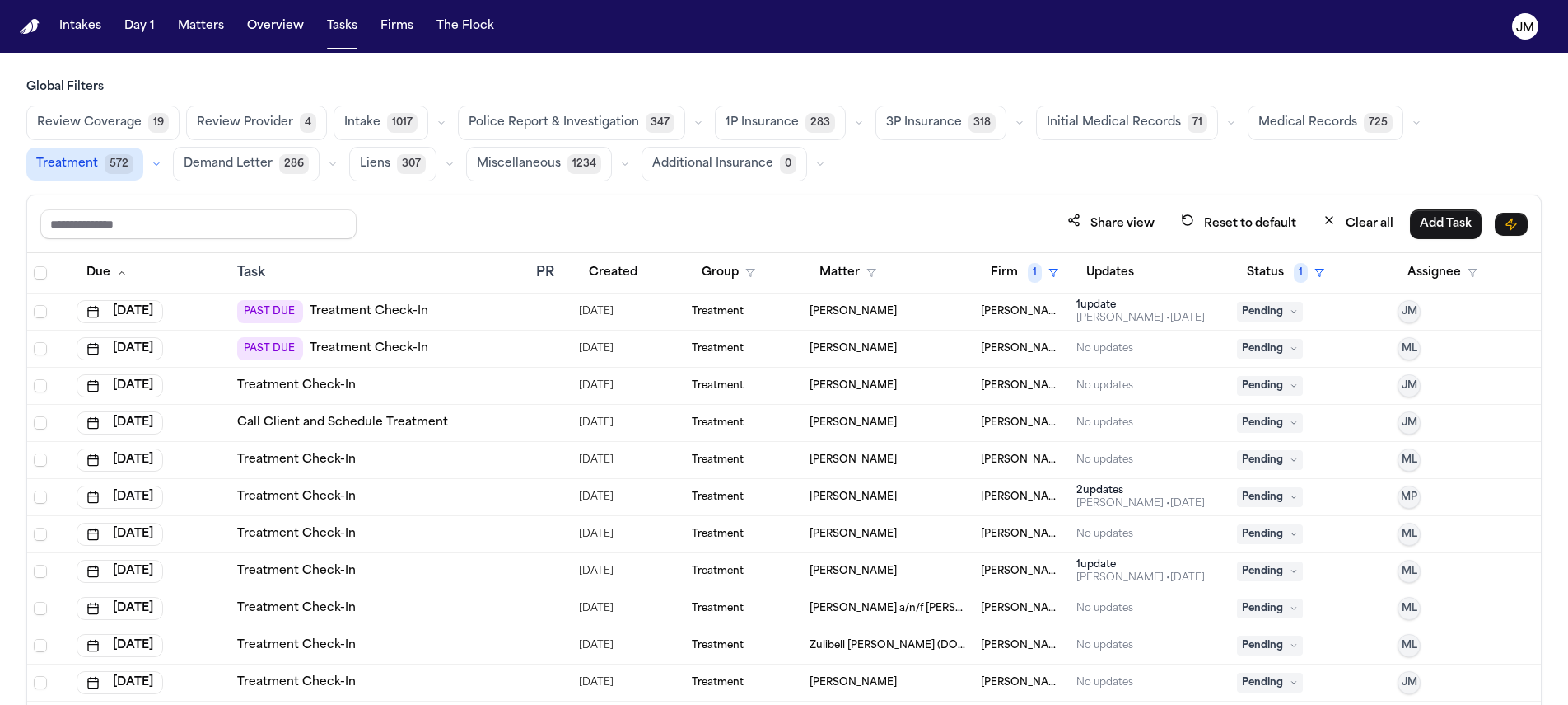
click at [1259, 343] on span "Pending" at bounding box center [1270, 348] width 66 height 19
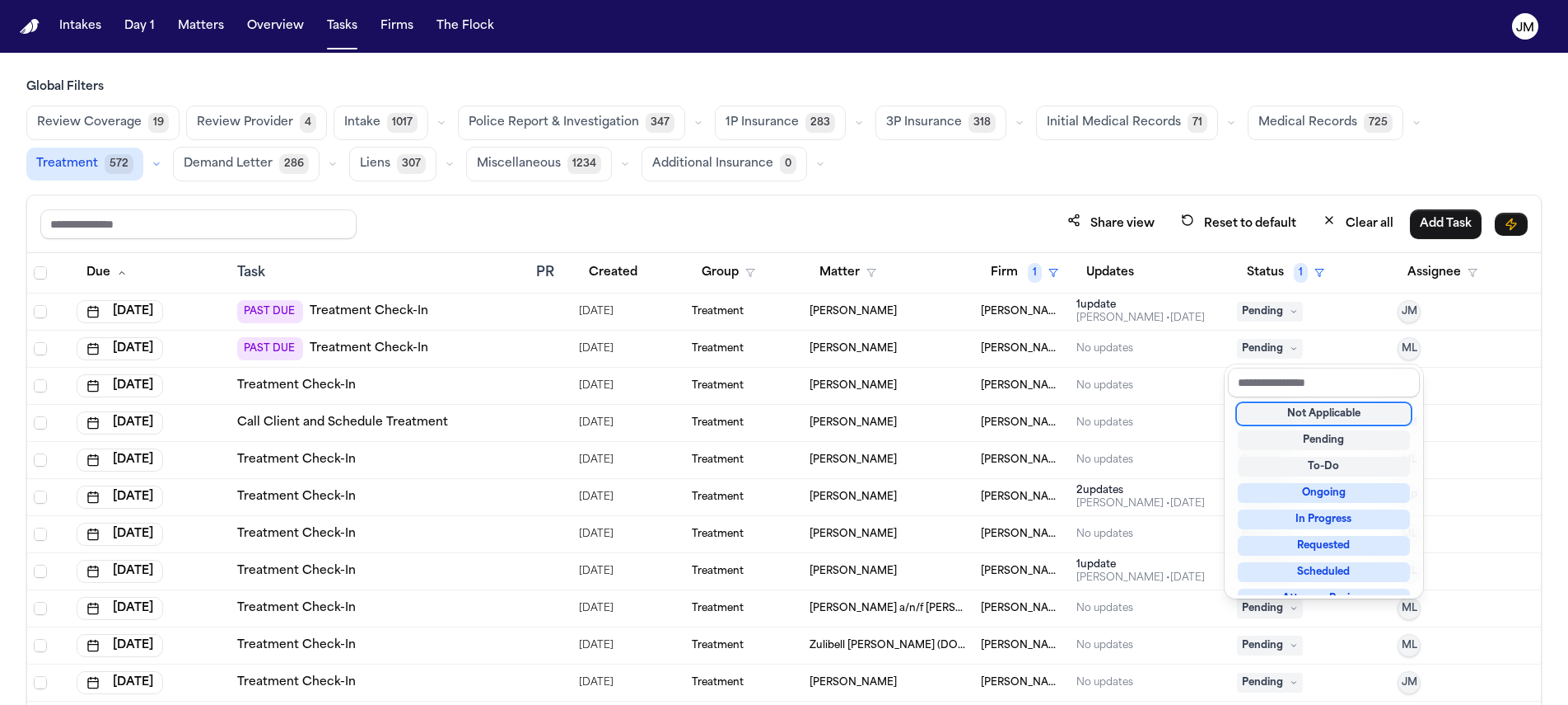
click at [1290, 412] on div "Not Applicable" at bounding box center [1324, 413] width 172 height 19
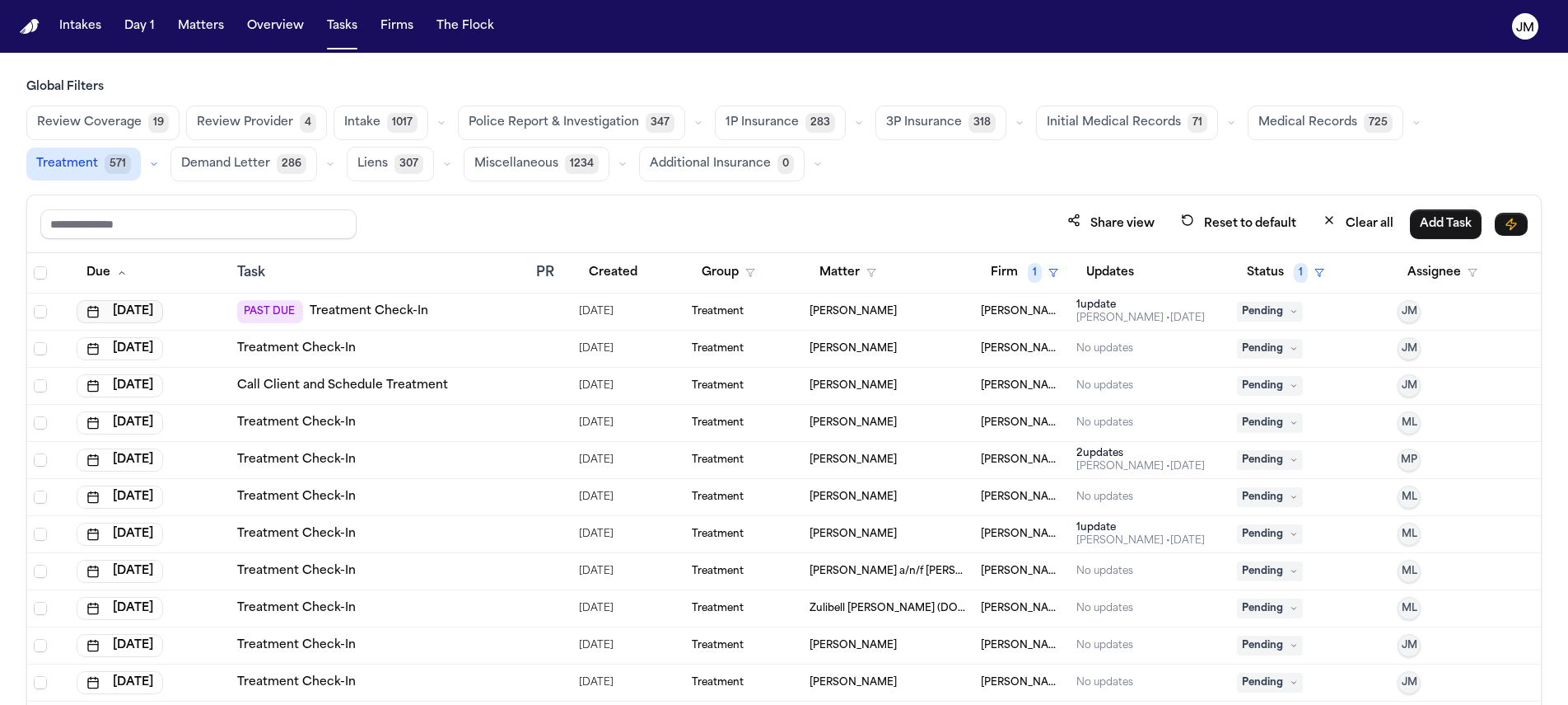
click at [127, 316] on button "Aug 18, 2025" at bounding box center [120, 311] width 86 height 23
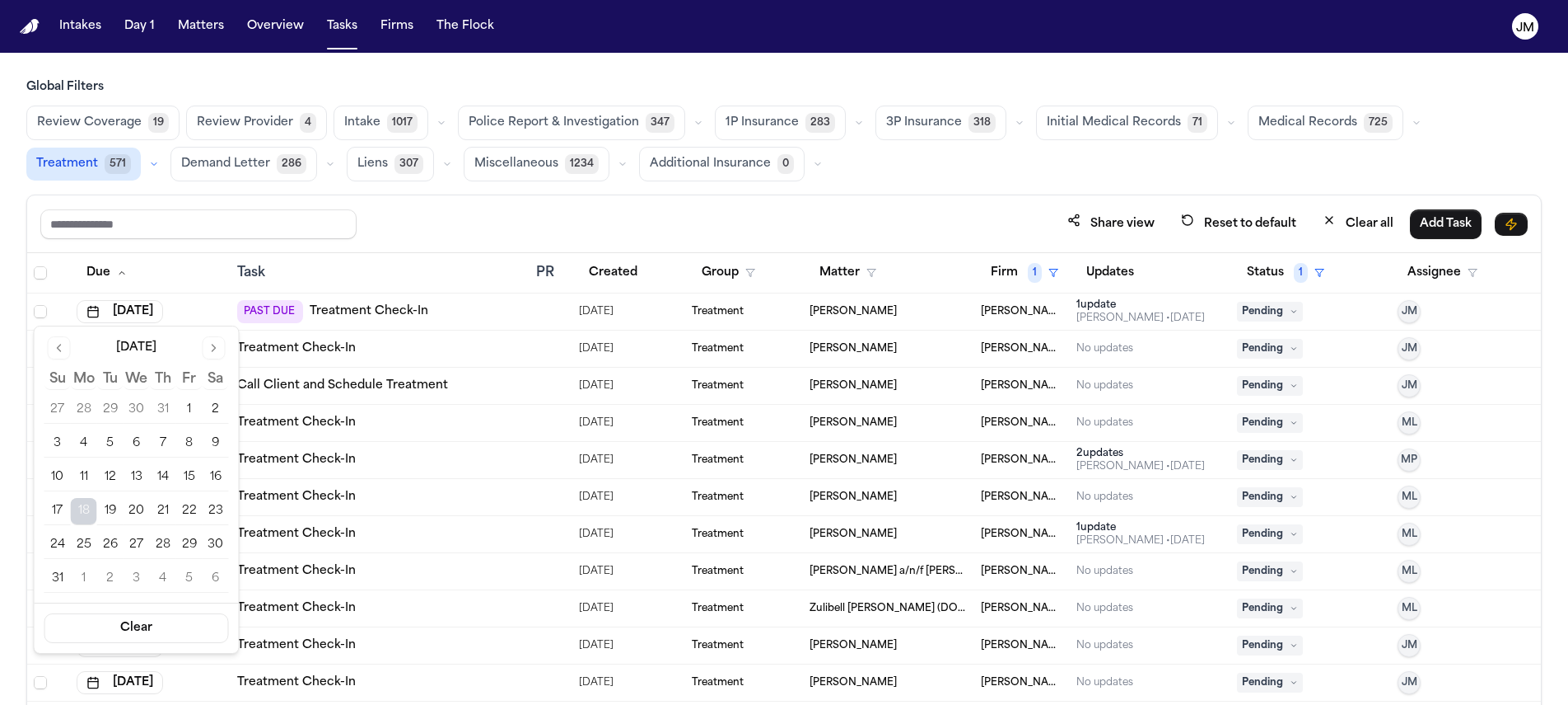
click at [206, 350] on button "Go to next month" at bounding box center [214, 347] width 23 height 23
click at [196, 446] on button "10" at bounding box center [189, 443] width 26 height 26
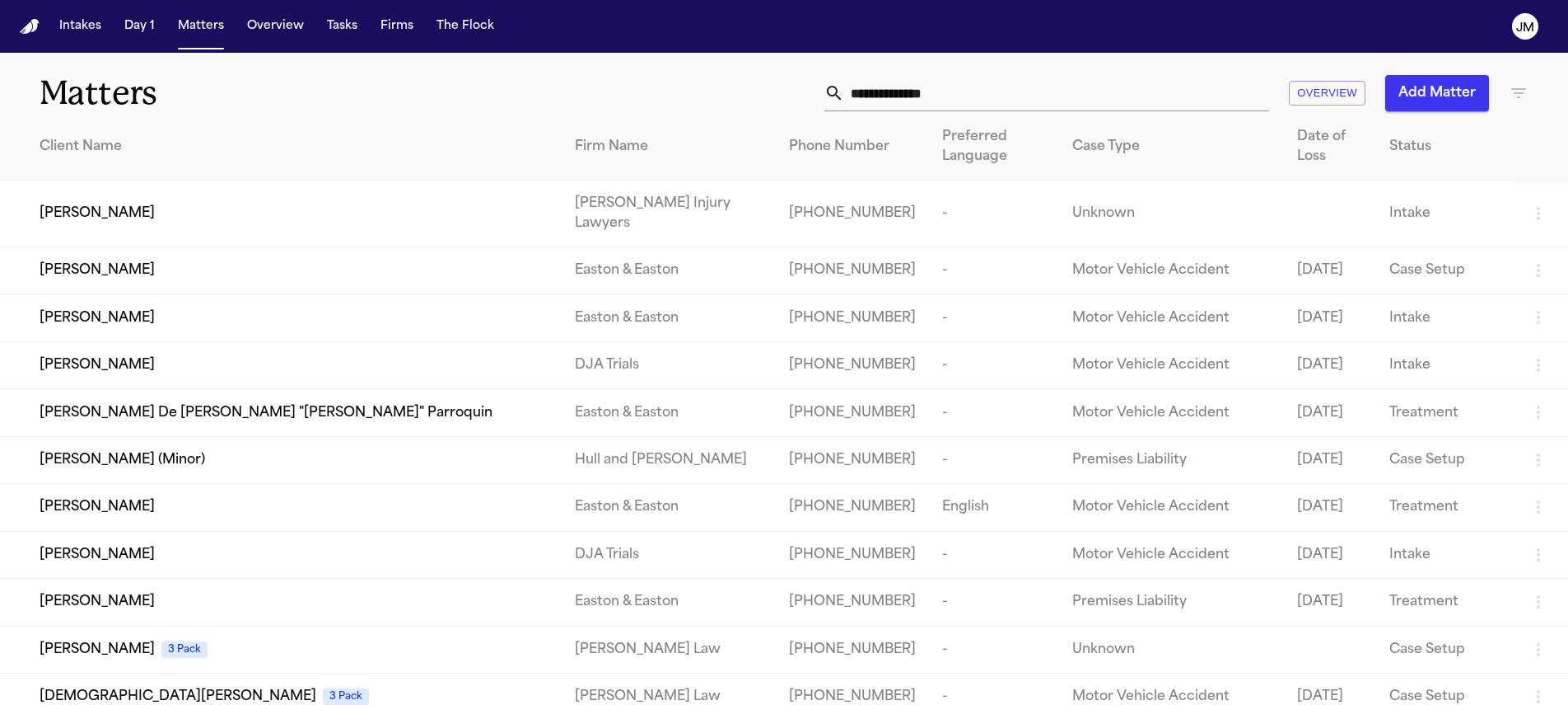
click at [875, 107] on input "text" at bounding box center [1057, 93] width 425 height 36
click at [878, 98] on input "text" at bounding box center [1057, 93] width 425 height 36
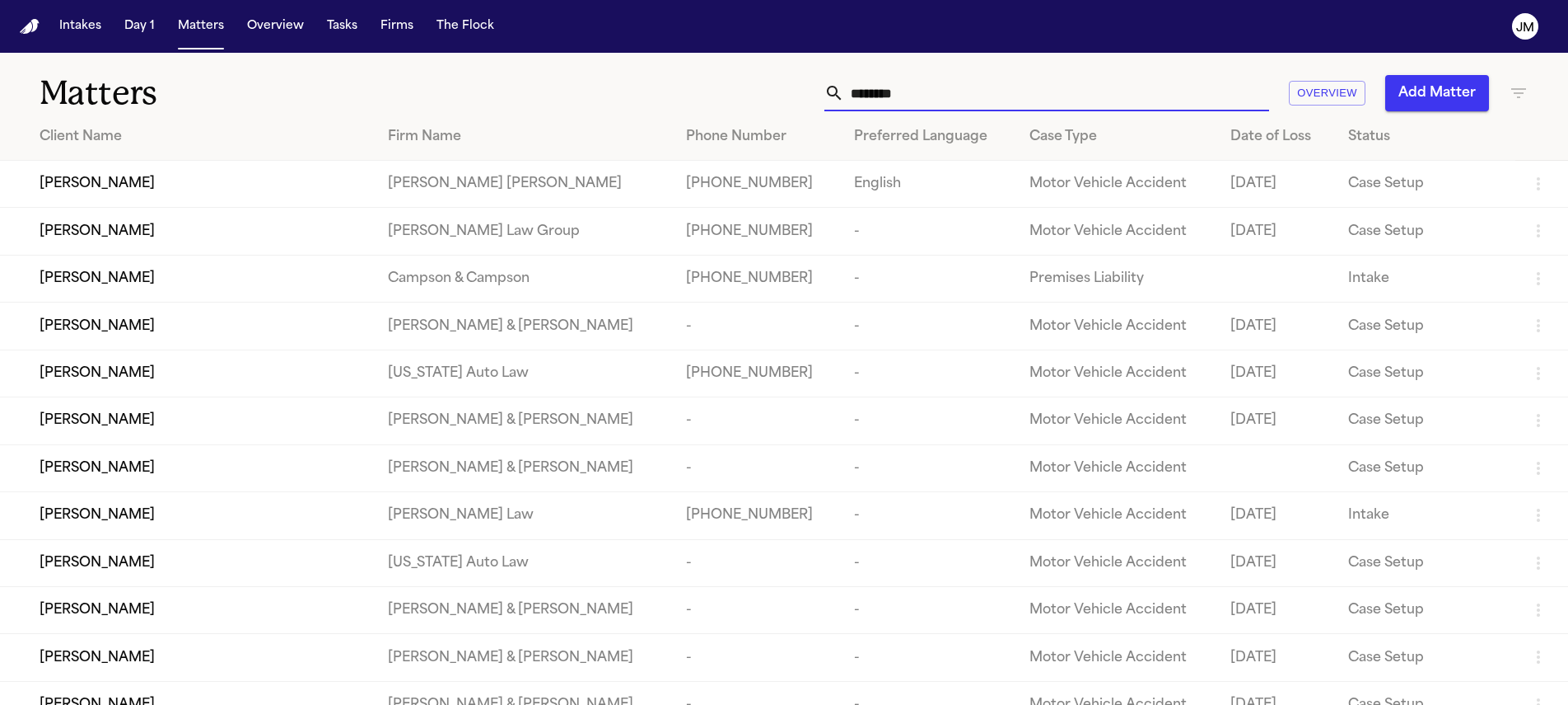
type input "********"
click at [225, 203] on td "Amber Williams" at bounding box center [187, 184] width 375 height 47
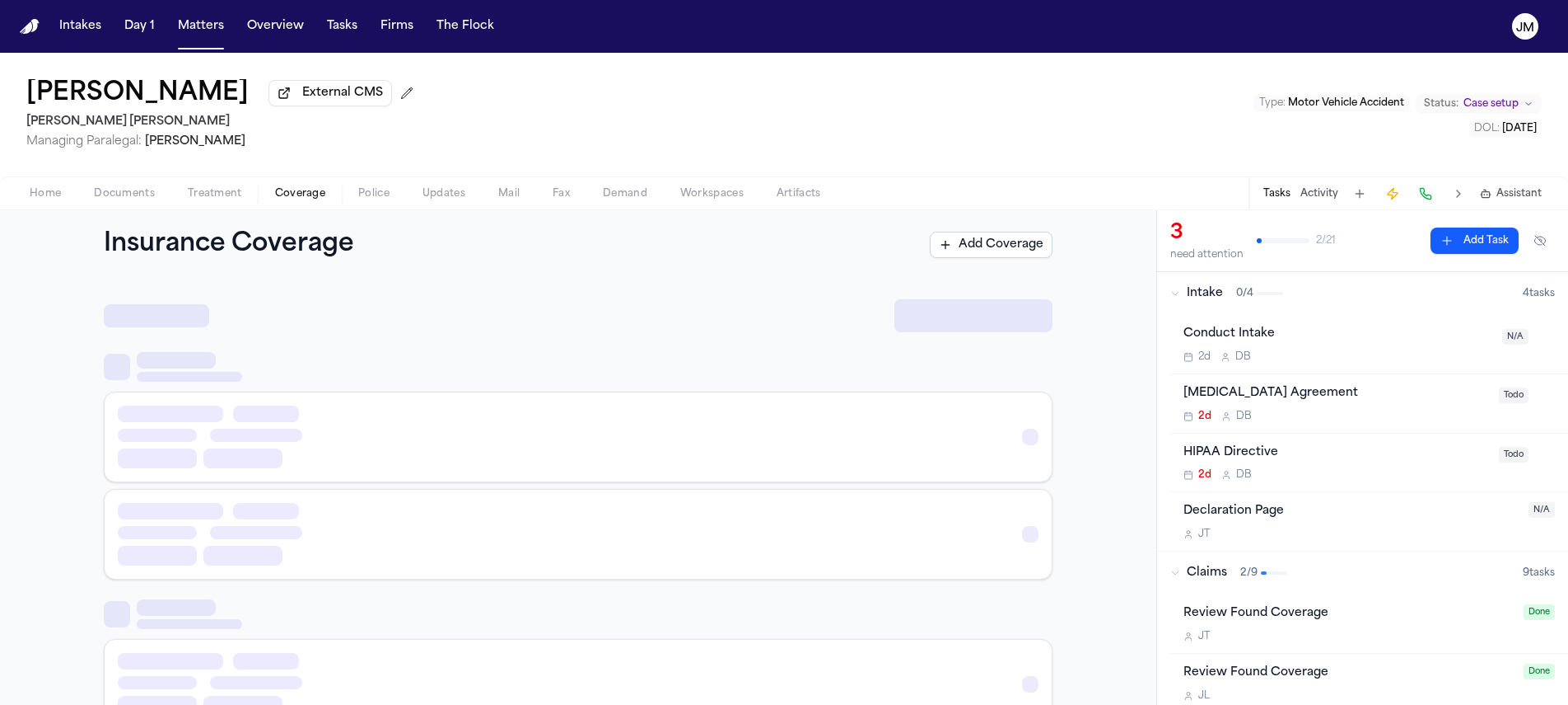
click at [268, 193] on button "Coverage" at bounding box center [300, 193] width 84 height 19
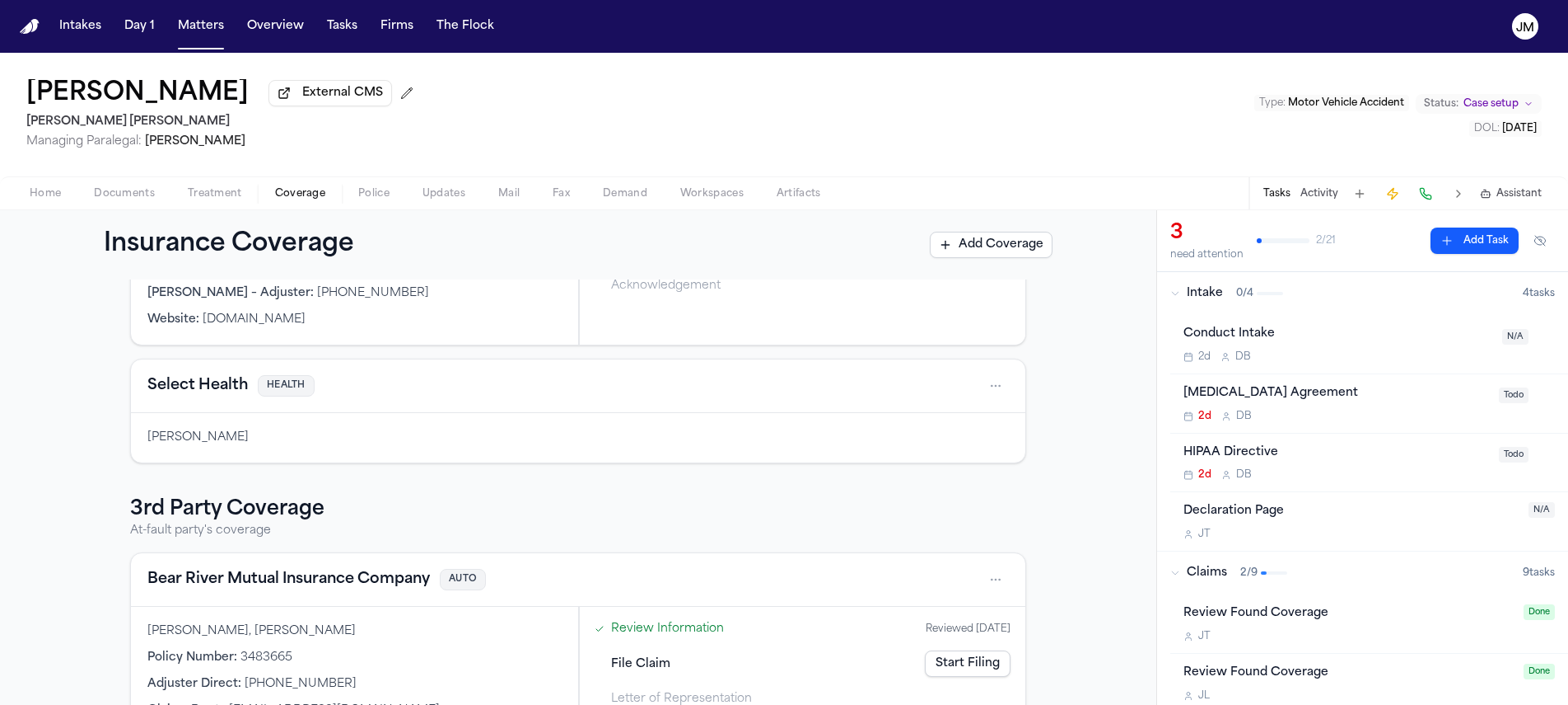
scroll to position [328, 0]
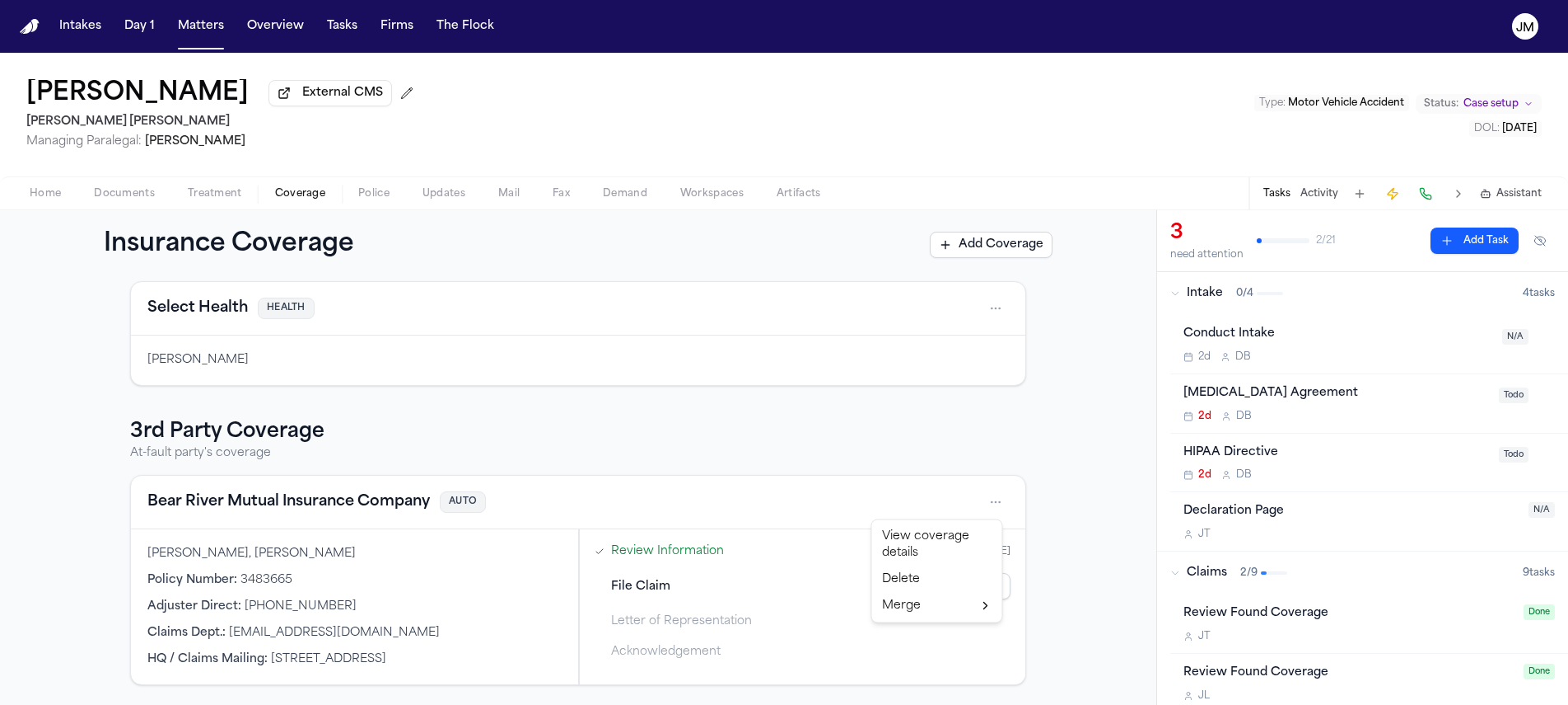
click at [987, 503] on html "Intakes Day 1 Matters Overview Tasks Firms The Flock JM Amber Williams External…" at bounding box center [784, 352] width 1568 height 705
click at [902, 547] on div "View coverage details" at bounding box center [938, 545] width 123 height 43
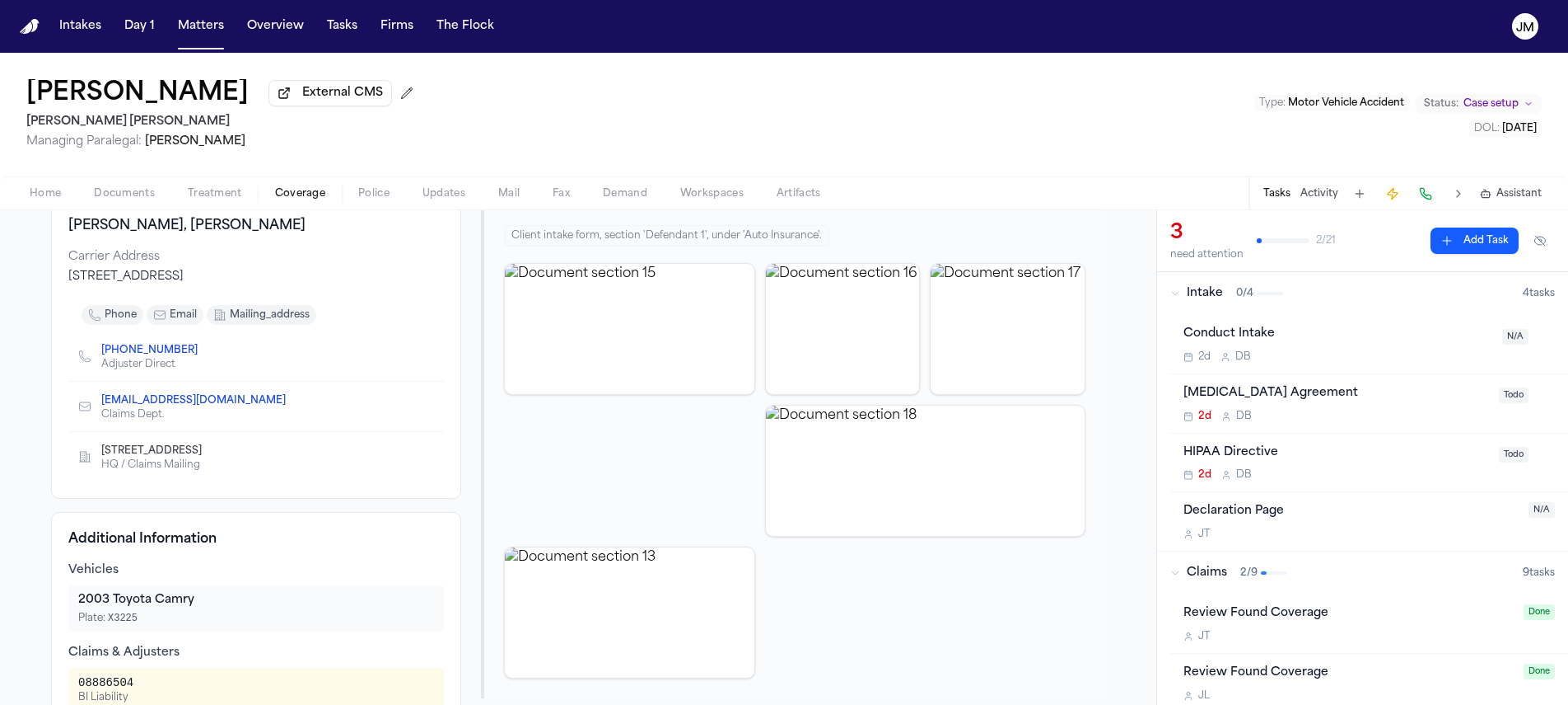
scroll to position [298, 0]
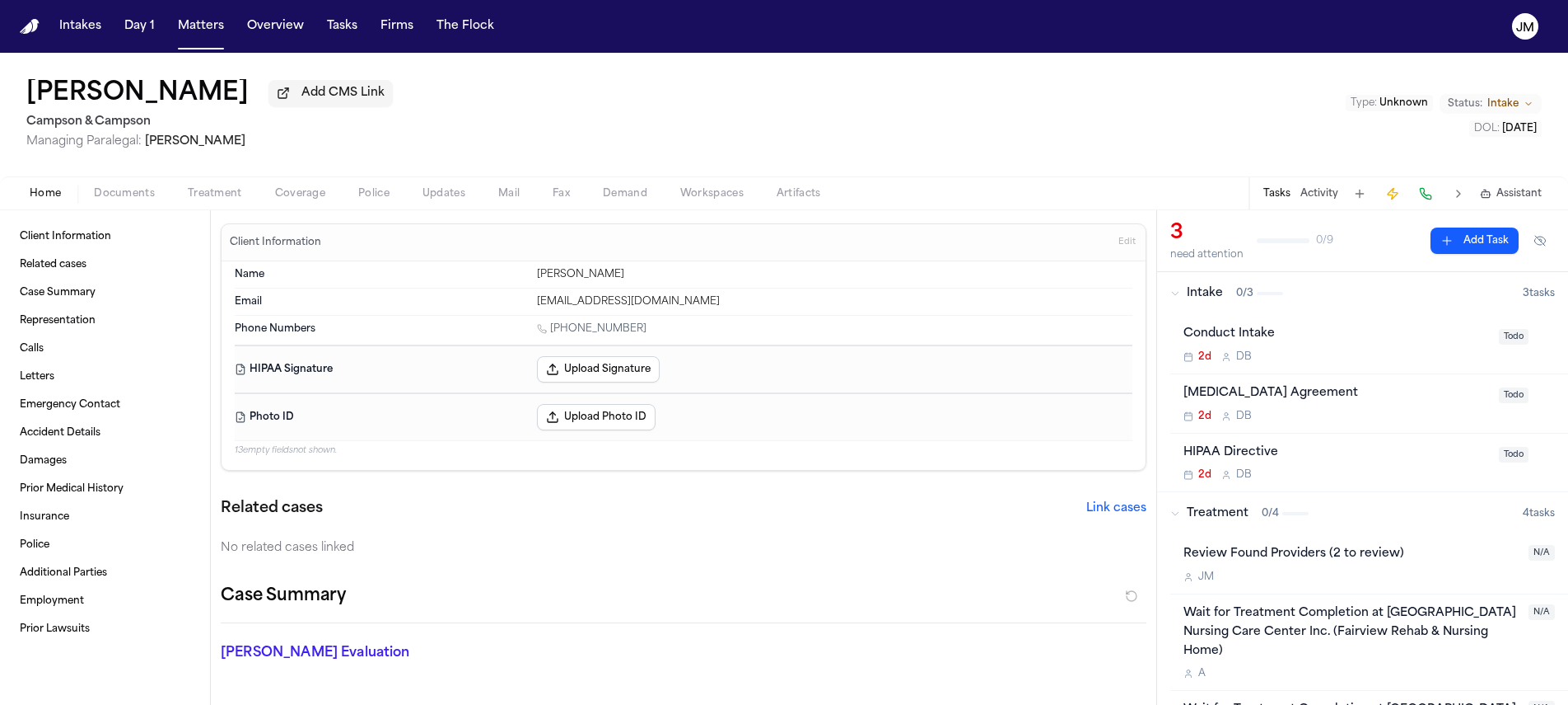
scroll to position [1154, 0]
